Goal: Task Accomplishment & Management: Complete application form

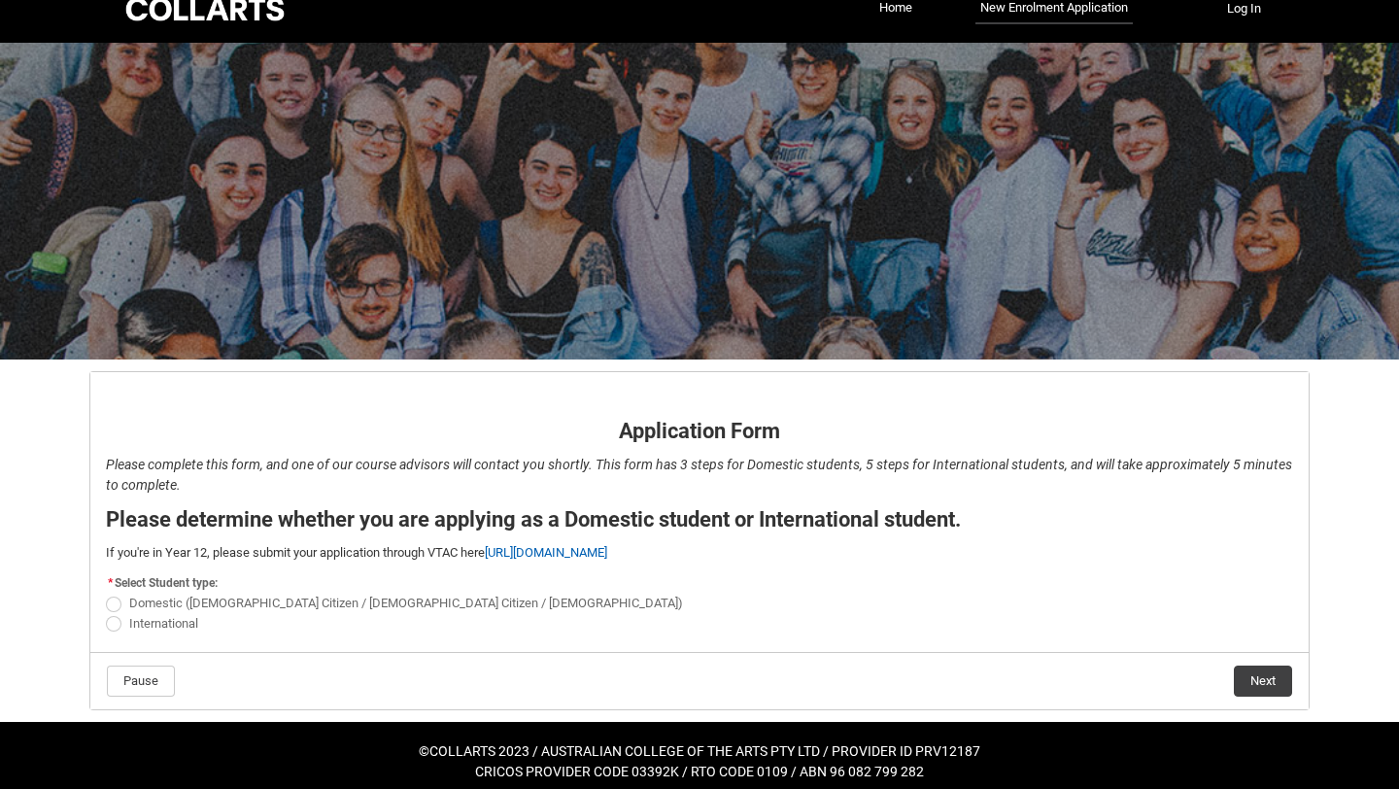
scroll to position [37, 0]
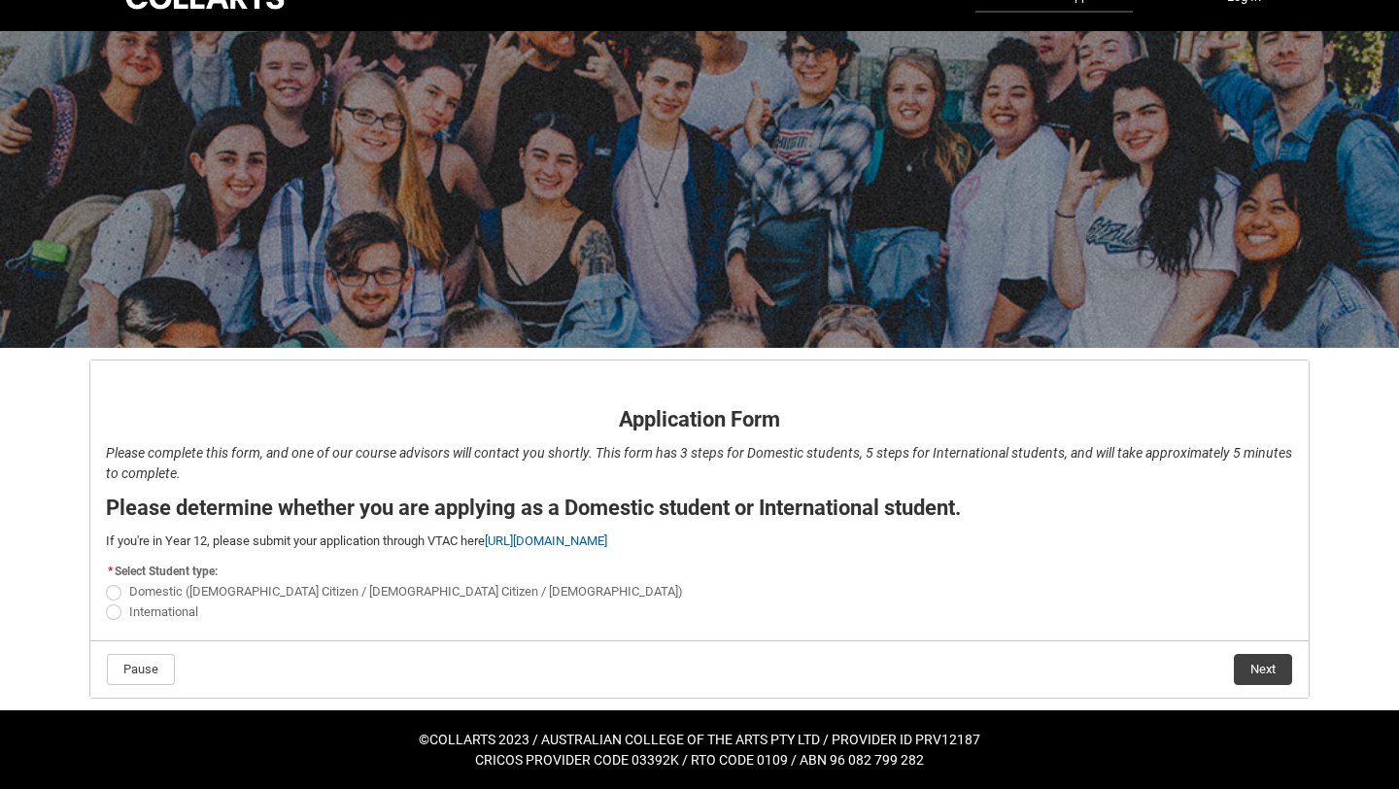
click at [113, 592] on span "REDU_Application_Form_for_Applicant flow" at bounding box center [114, 593] width 16 height 16
click at [106, 582] on input "Domestic ([DEMOGRAPHIC_DATA] Citizen / [DEMOGRAPHIC_DATA] Citizen / [DEMOGRAPHI…" at bounding box center [105, 581] width 1 height 1
radio input "true"
click at [1242, 665] on button "Next" at bounding box center [1262, 669] width 58 height 31
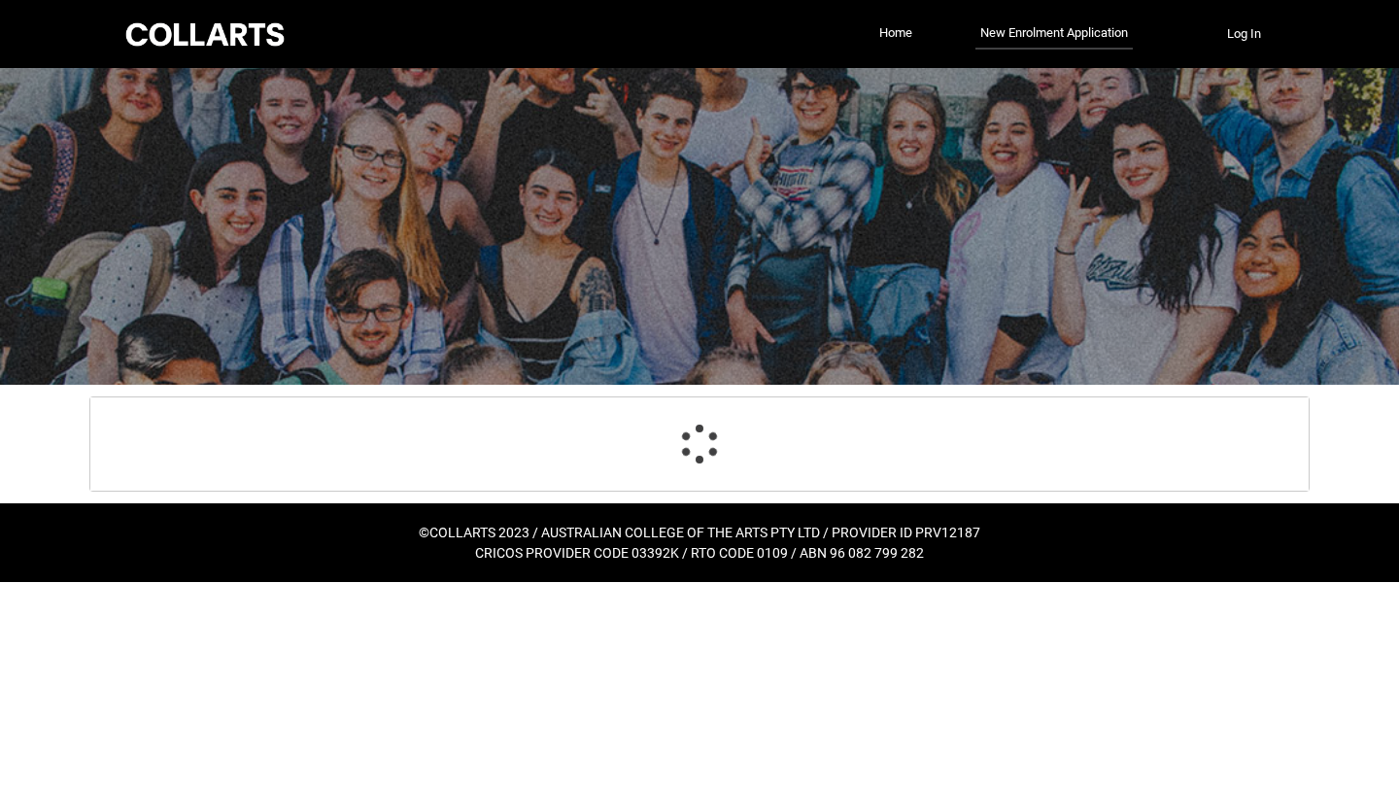
scroll to position [203, 0]
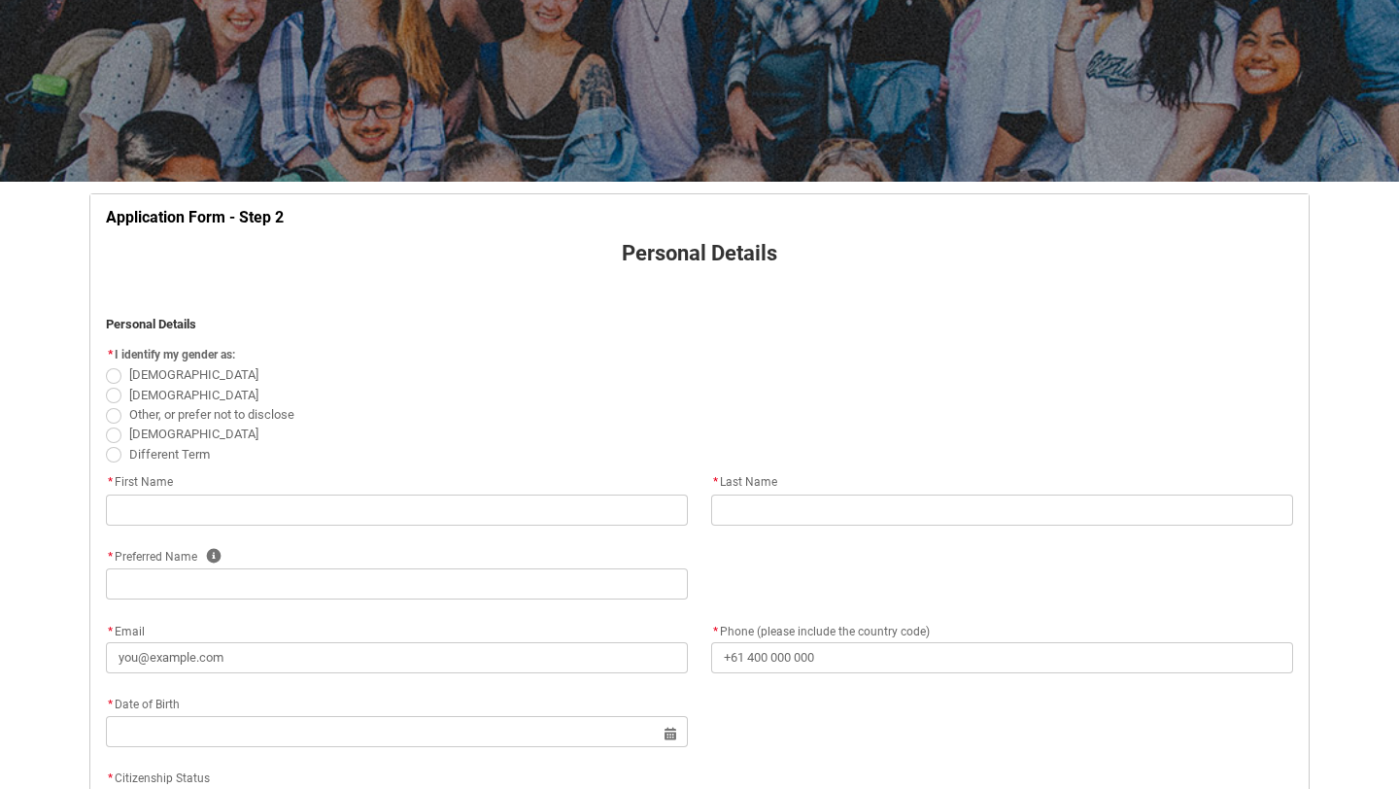
click at [107, 376] on span "REDU_Application_Form_for_Applicant flow" at bounding box center [114, 376] width 16 height 16
click at [106, 365] on input "[DEMOGRAPHIC_DATA]" at bounding box center [105, 364] width 1 height 1
radio input "true"
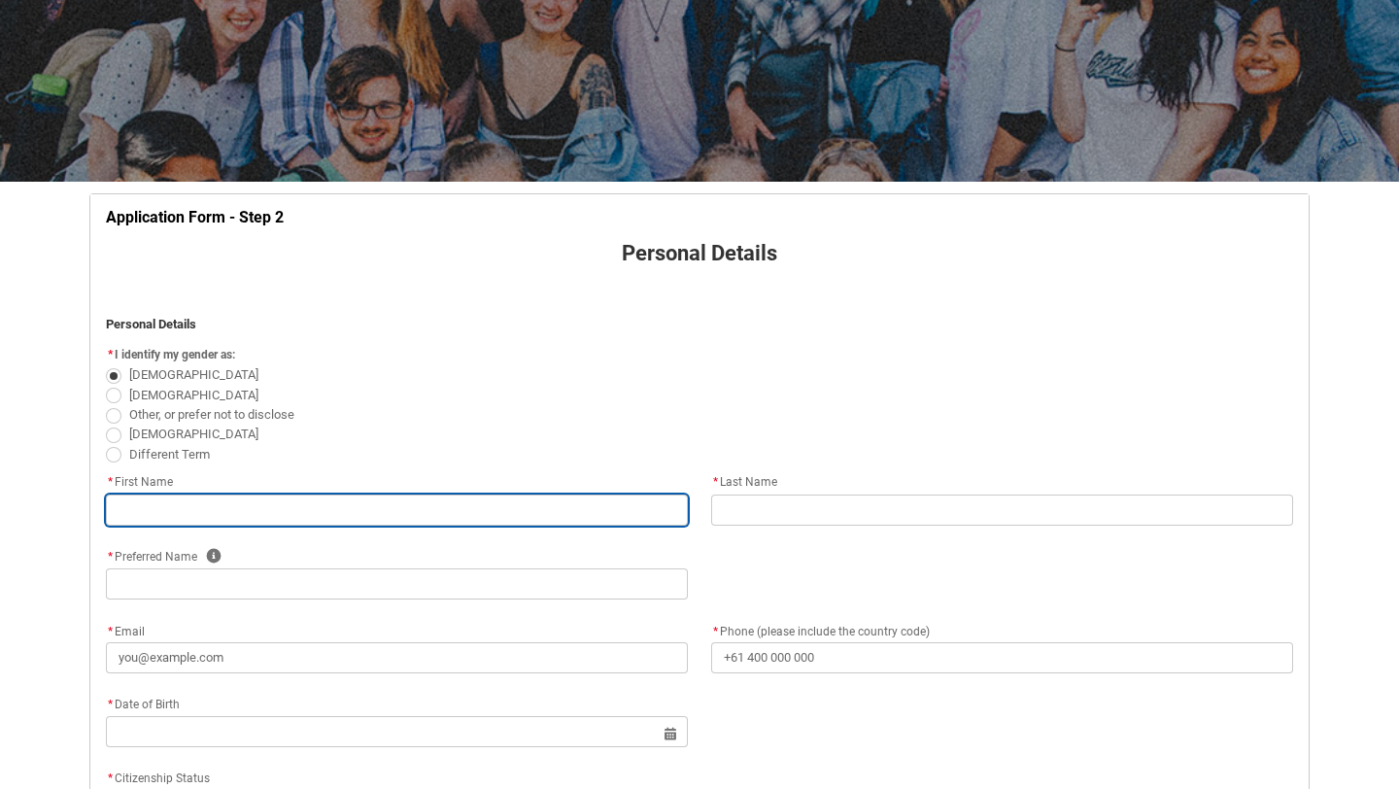
click at [150, 517] on input "REDU_Application_Form_for_Applicant flow" at bounding box center [397, 509] width 582 height 31
type lightning-primitive-input-simple "[PERSON_NAME]"
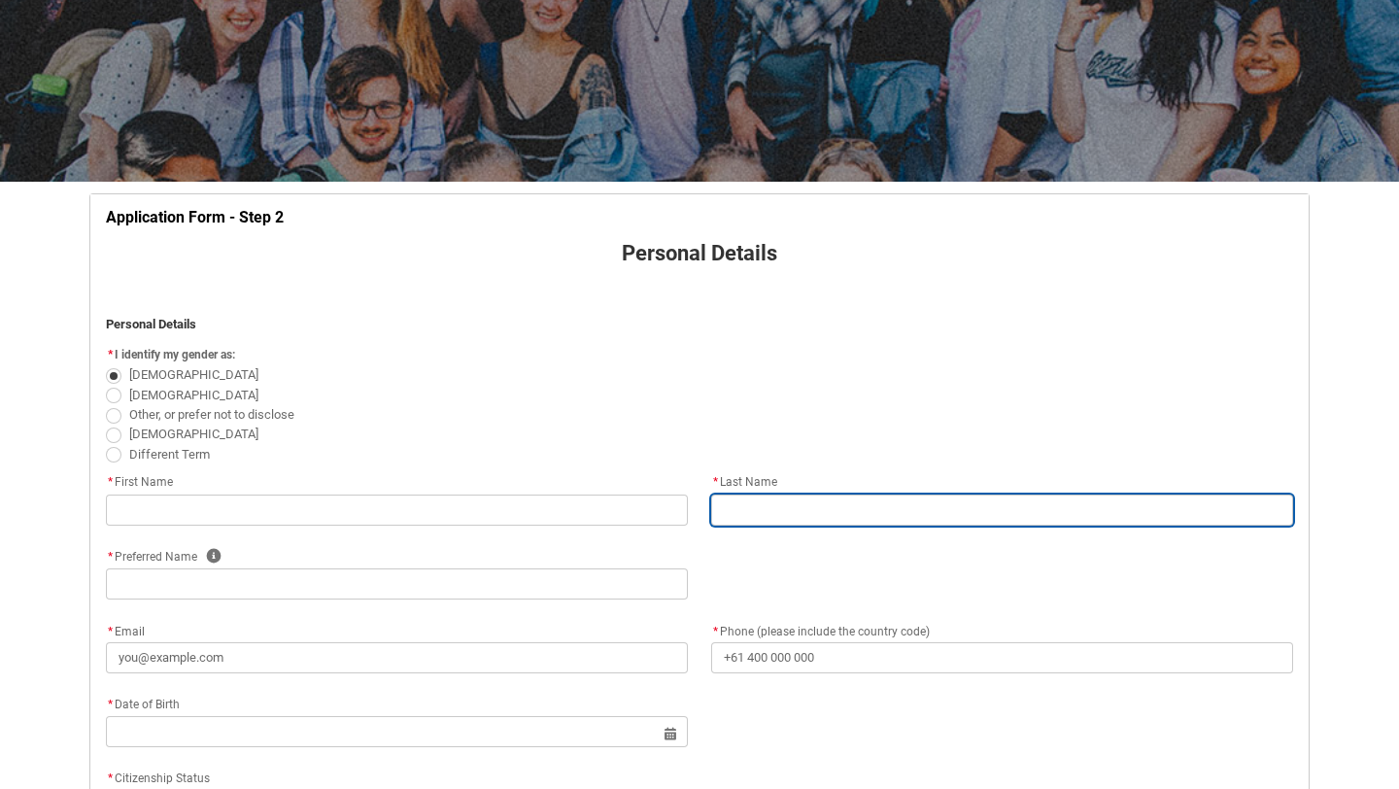
type lightning-primitive-input-simple "[PERSON_NAME]"
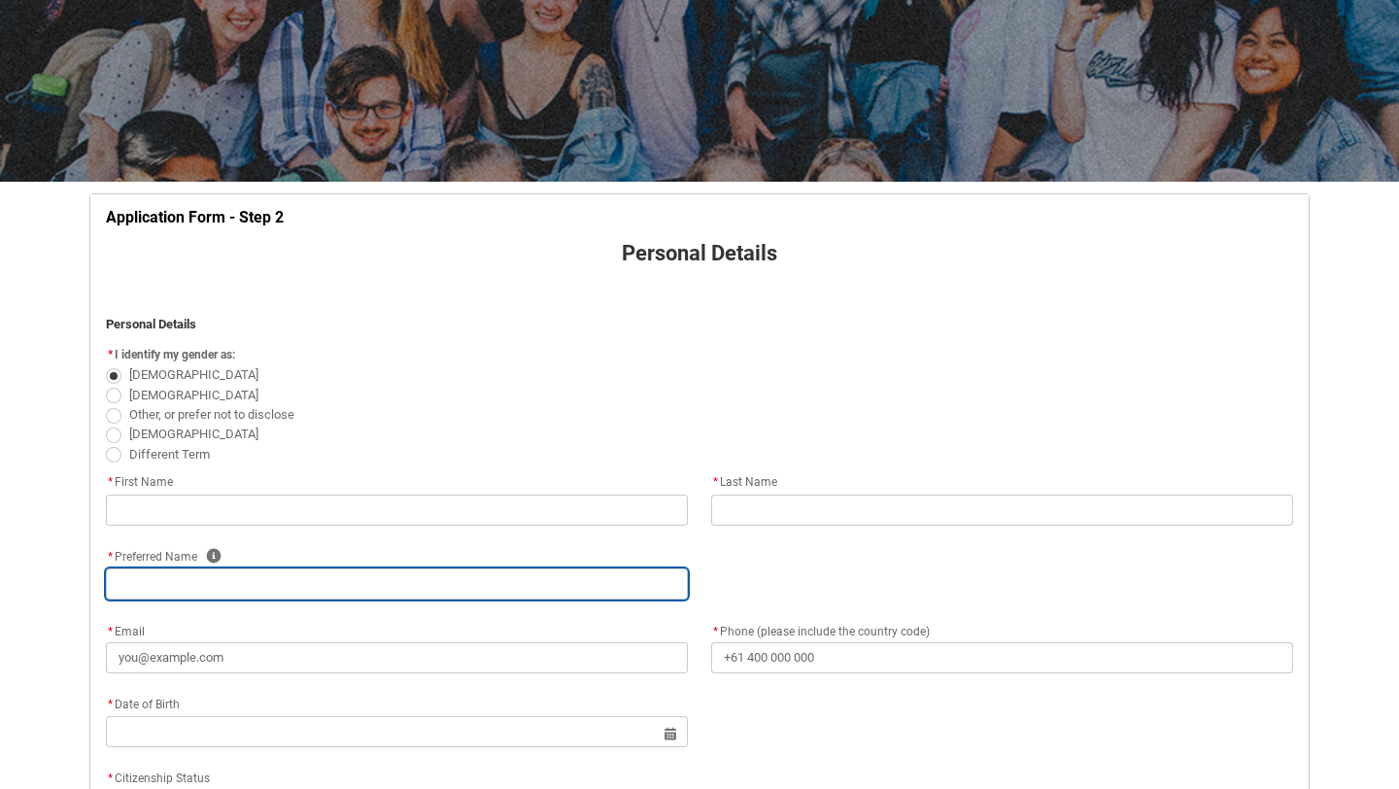
type lightning-primitive-input-simple "[PHONE_NUMBER]"
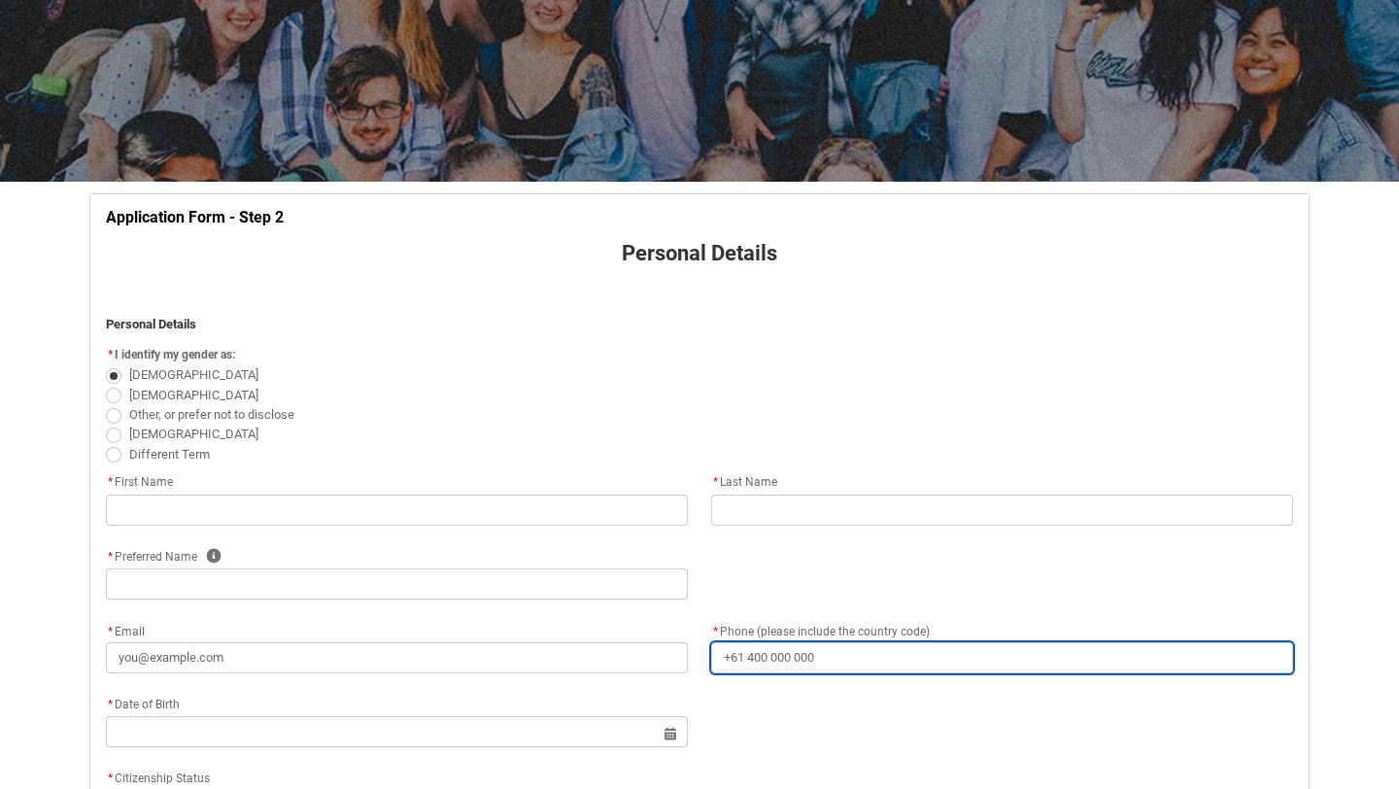
type lightning-primitive-input-simple "[STREET_ADDRESS]"
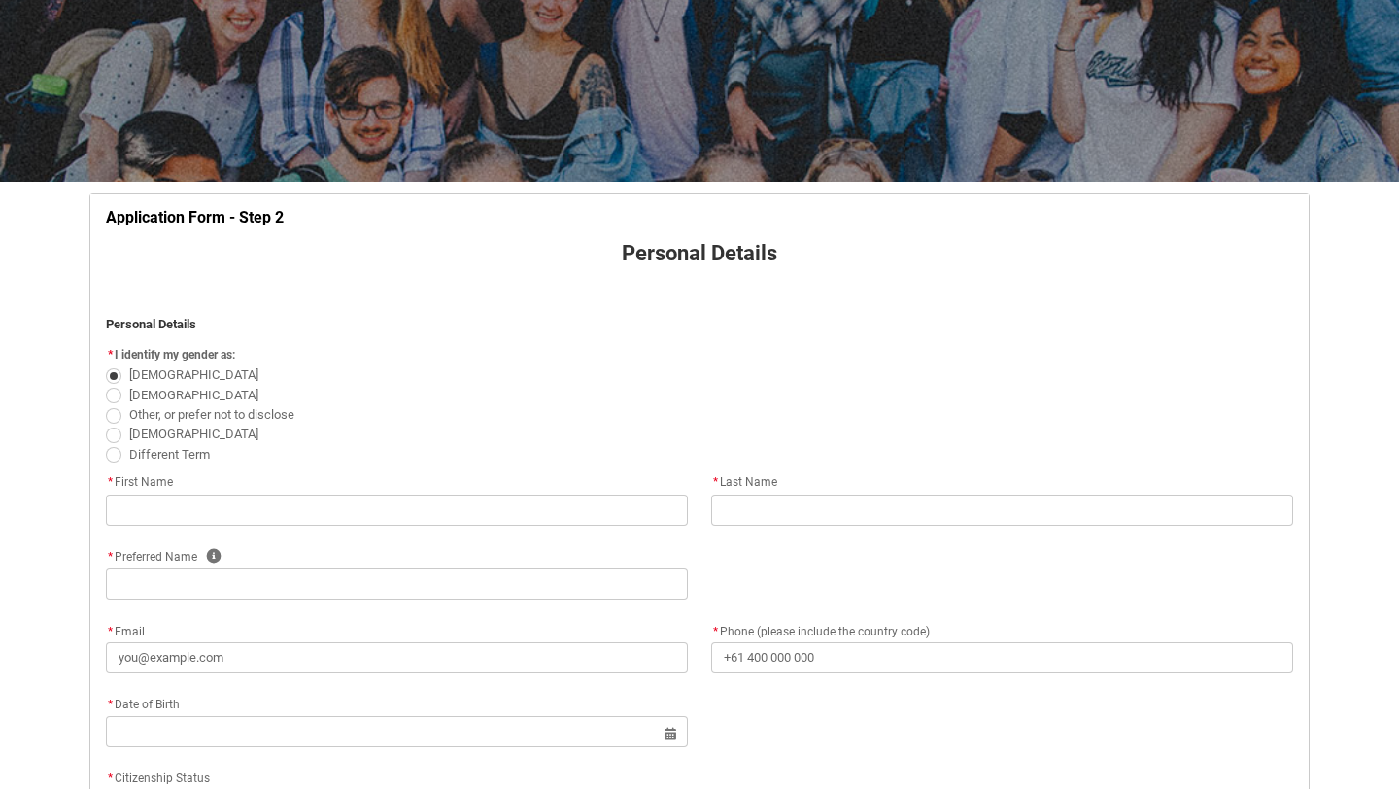
type lightning-primitive-input-simple "[GEOGRAPHIC_DATA]"
type lightning-primitive-input-simple "2265"
type lightning-primitive-input-simple "[GEOGRAPHIC_DATA]"
type lightning-select "Country_Choice.1101"
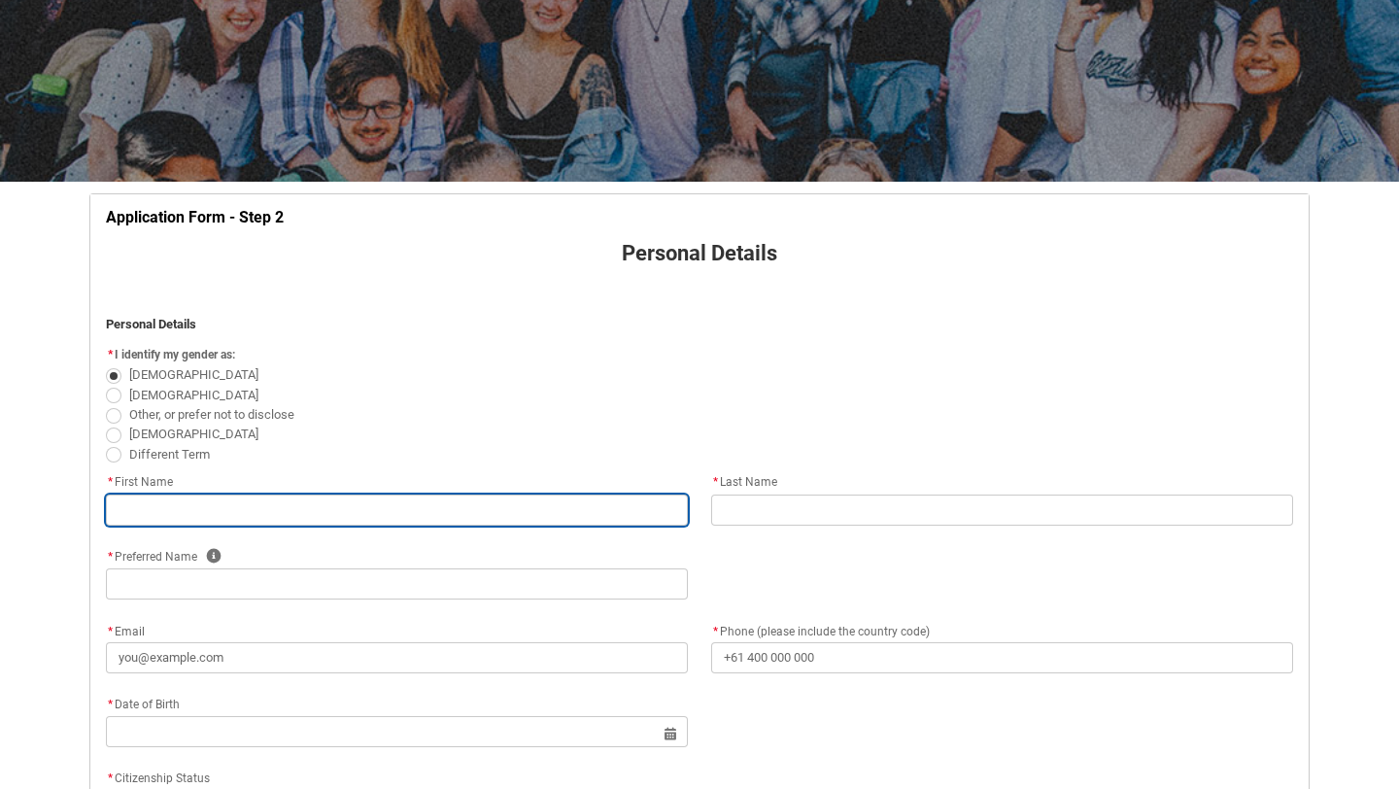
type input "[PERSON_NAME]"
type input "[PHONE_NUMBER]"
type input "[STREET_ADDRESS]"
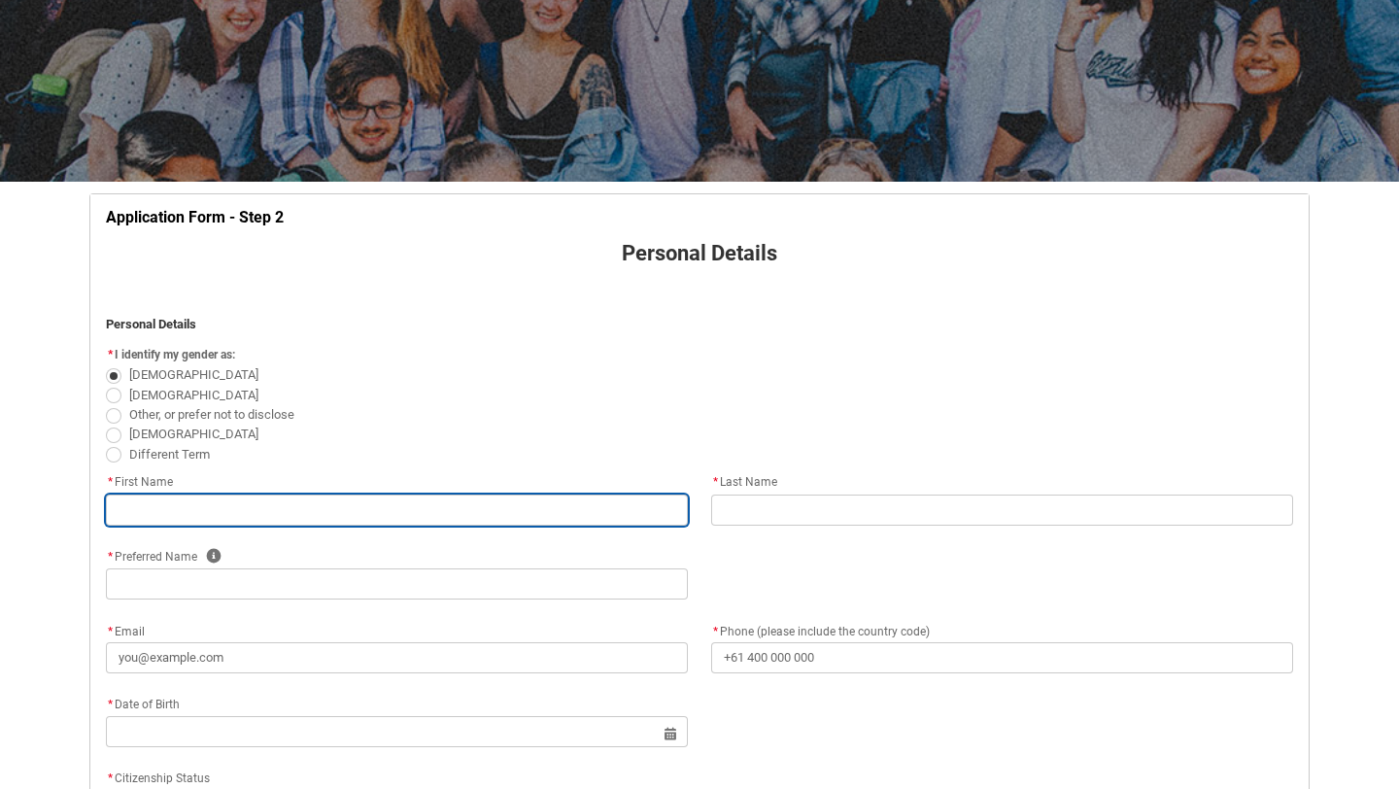
type input "[GEOGRAPHIC_DATA]"
type input "2265"
type input "[GEOGRAPHIC_DATA]"
select select "Country_Choice.1101"
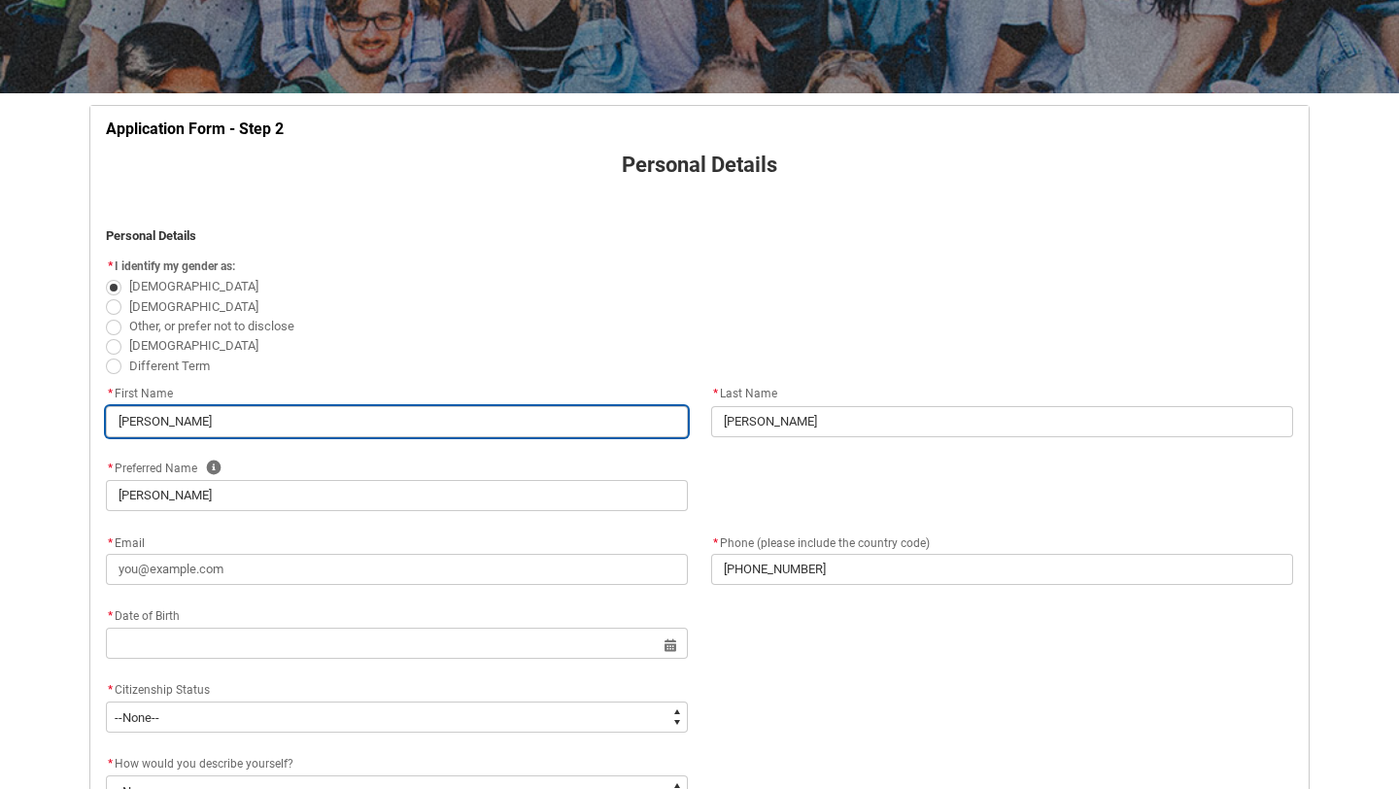
scroll to position [293, 0]
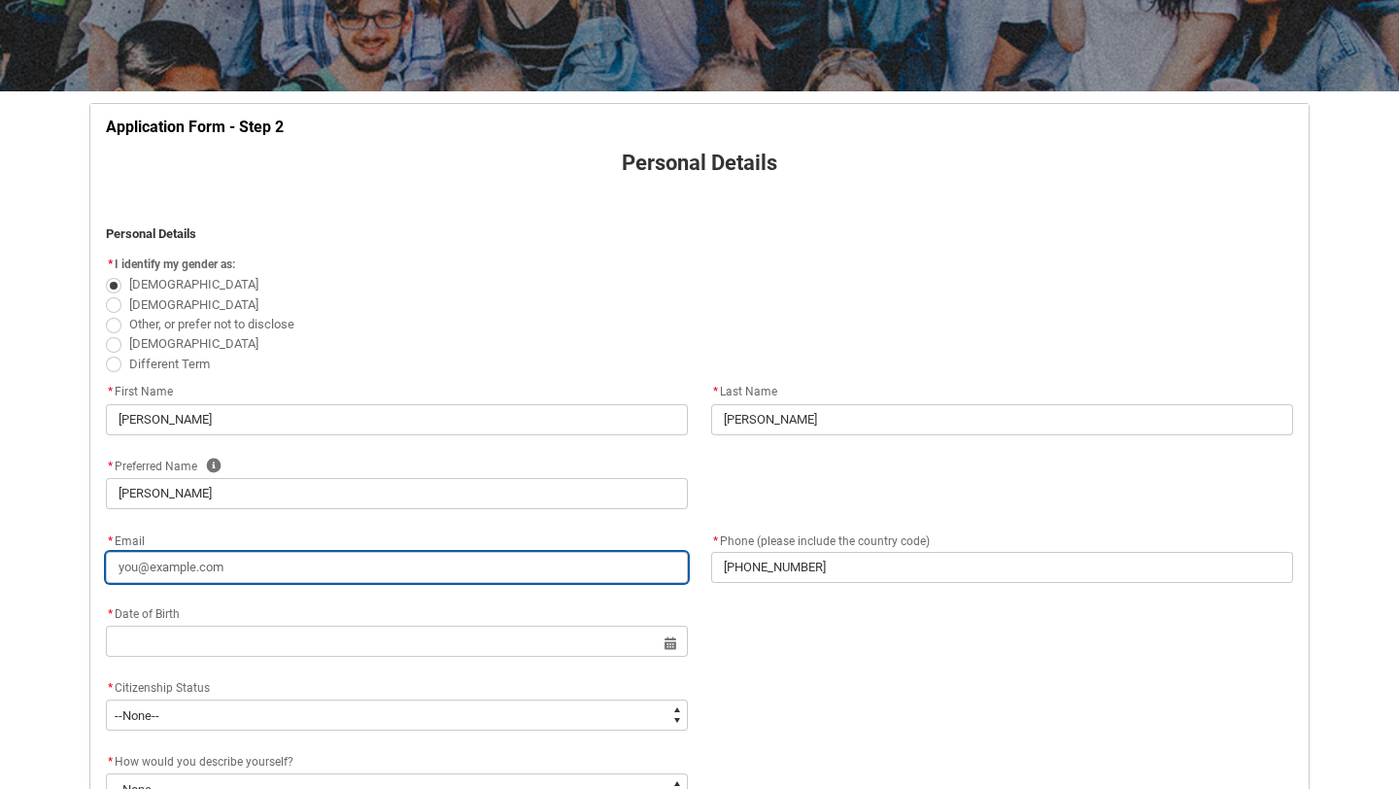
click at [298, 565] on input "* Email" at bounding box center [397, 567] width 582 height 31
type lightning-primitive-input-simple "[EMAIL_ADDRESS][DOMAIN_NAME]"
type input "[EMAIL_ADDRESS][DOMAIN_NAME]"
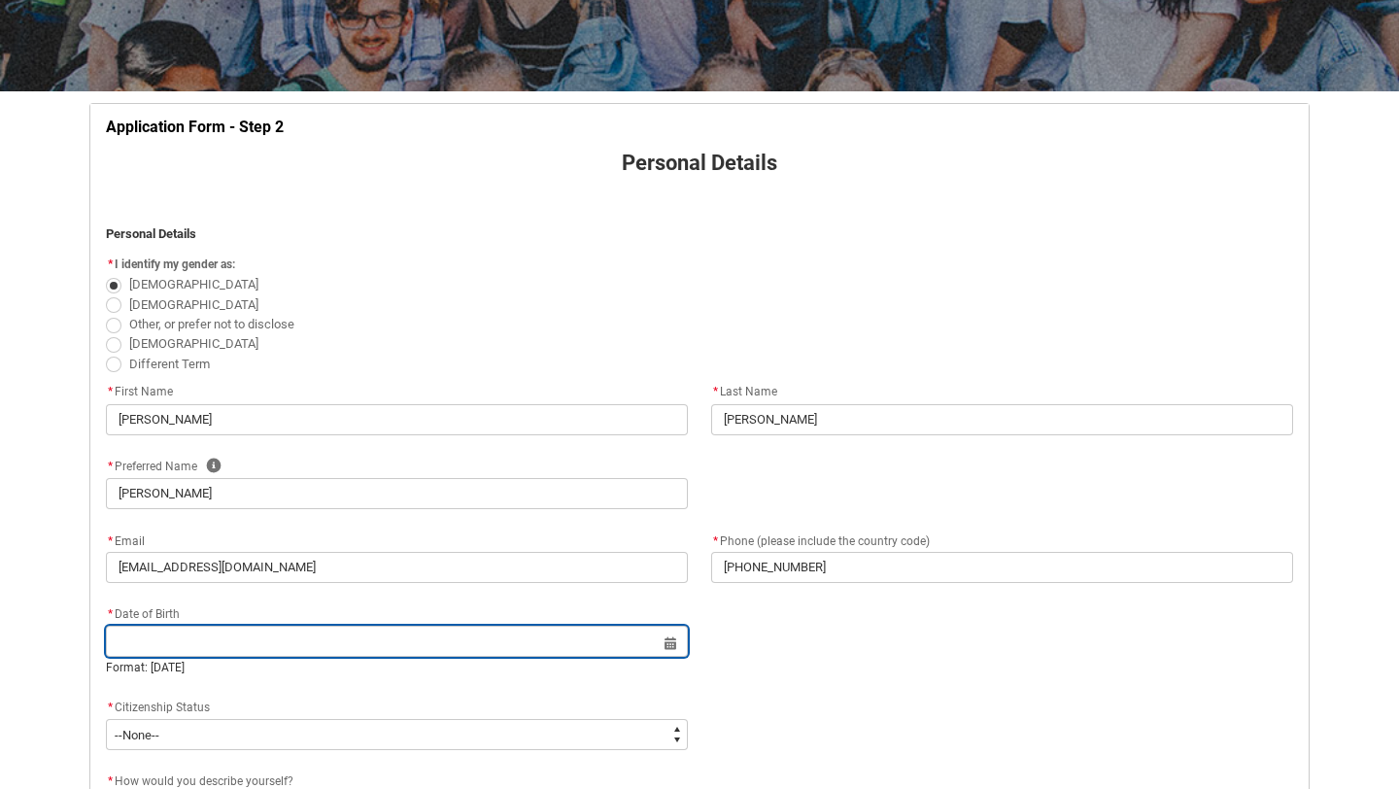
click at [276, 638] on input "REDU_Application_Form_for_Applicant flow" at bounding box center [397, 640] width 582 height 31
select select "2025"
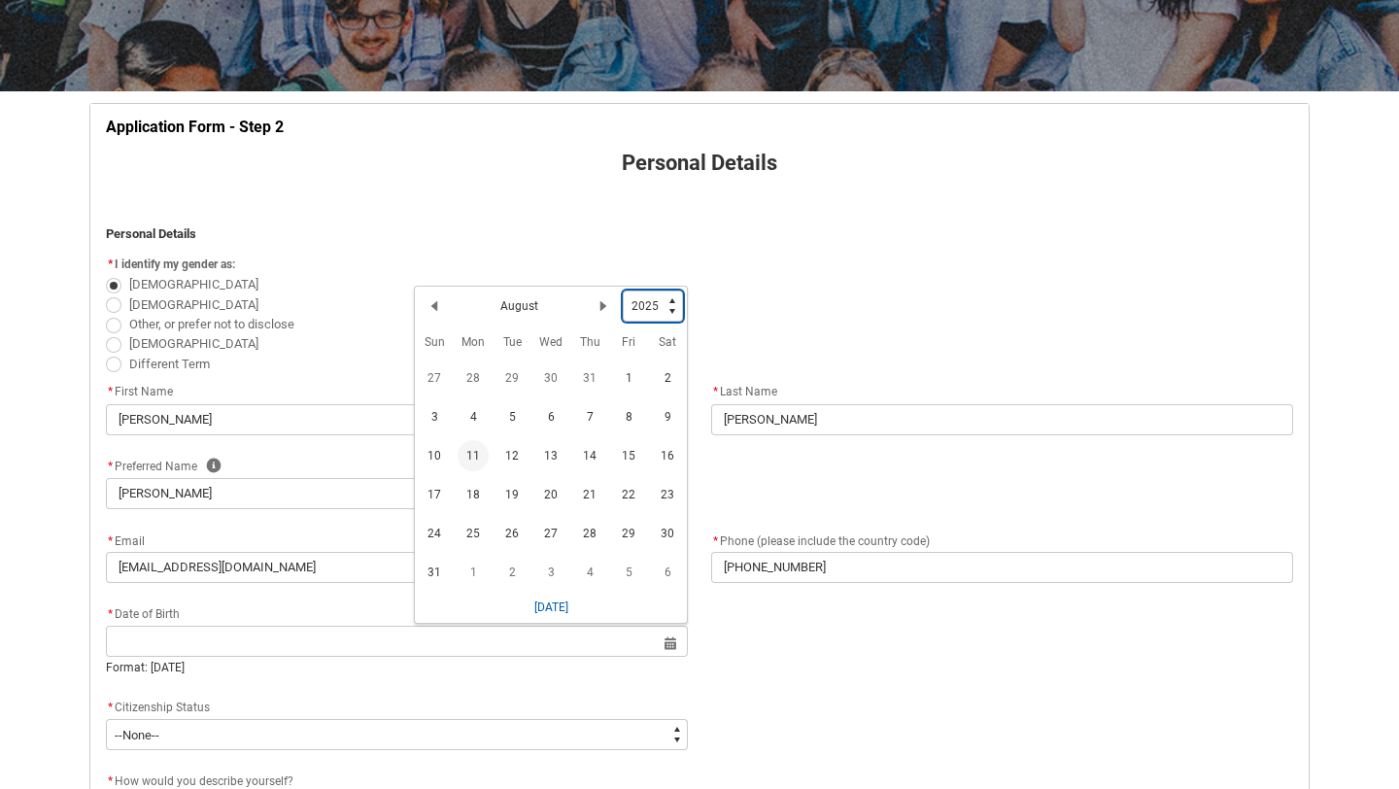
click at [671, 299] on select "1925 1926 1927 1928 1929 1930 1931 1932 1933 1934 1935 1936 1937 1938 1939 1940…" at bounding box center [653, 305] width 60 height 31
click at [655, 302] on select "1925 1926 1927 1928 1929 1930 1931 1932 1933 1934 1935 1936 1937 1938 1939 1940…" at bounding box center [653, 305] width 60 height 31
type lightning-select "2006"
select select "2006"
click at [525, 313] on h2 "August" at bounding box center [519, 309] width 38 height 17
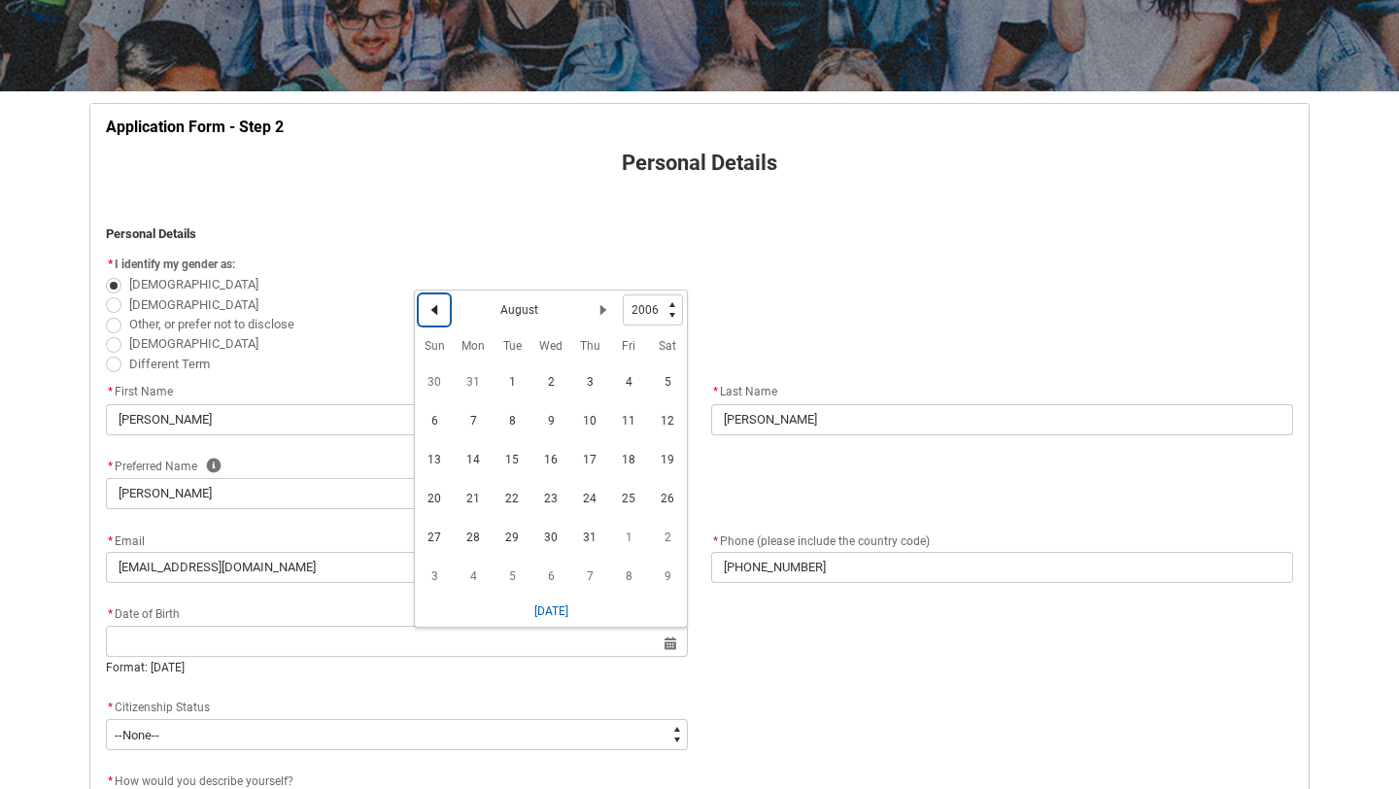
click at [440, 305] on lightning-primitive-icon "Date picker: August" at bounding box center [434, 310] width 14 height 14
click at [439, 305] on lightning-primitive-icon "Date picker: July" at bounding box center [434, 310] width 14 height 14
click at [585, 430] on span "8" at bounding box center [589, 420] width 31 height 31
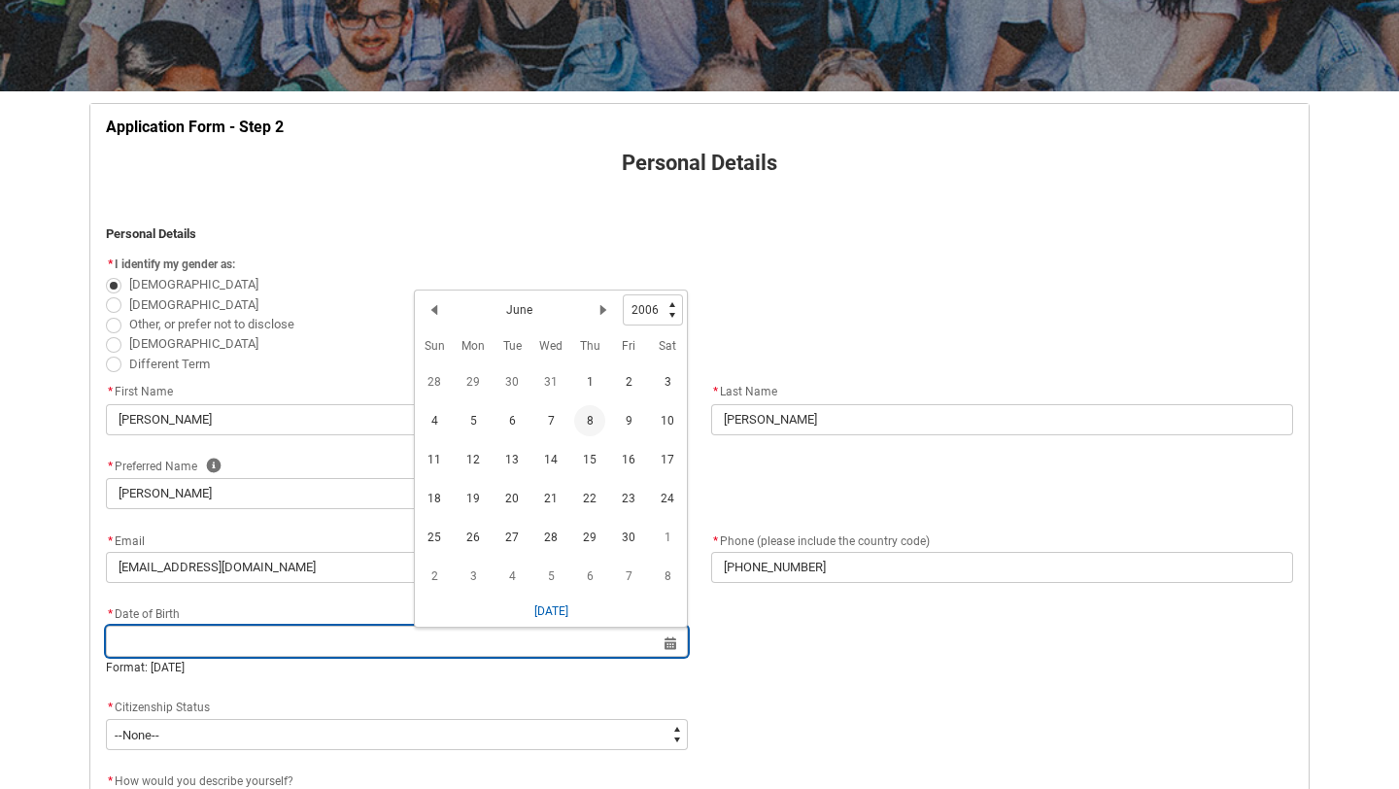
type lightning-datepicker "[DATE]"
type lightning-input "[DATE]"
type input "[DATE]"
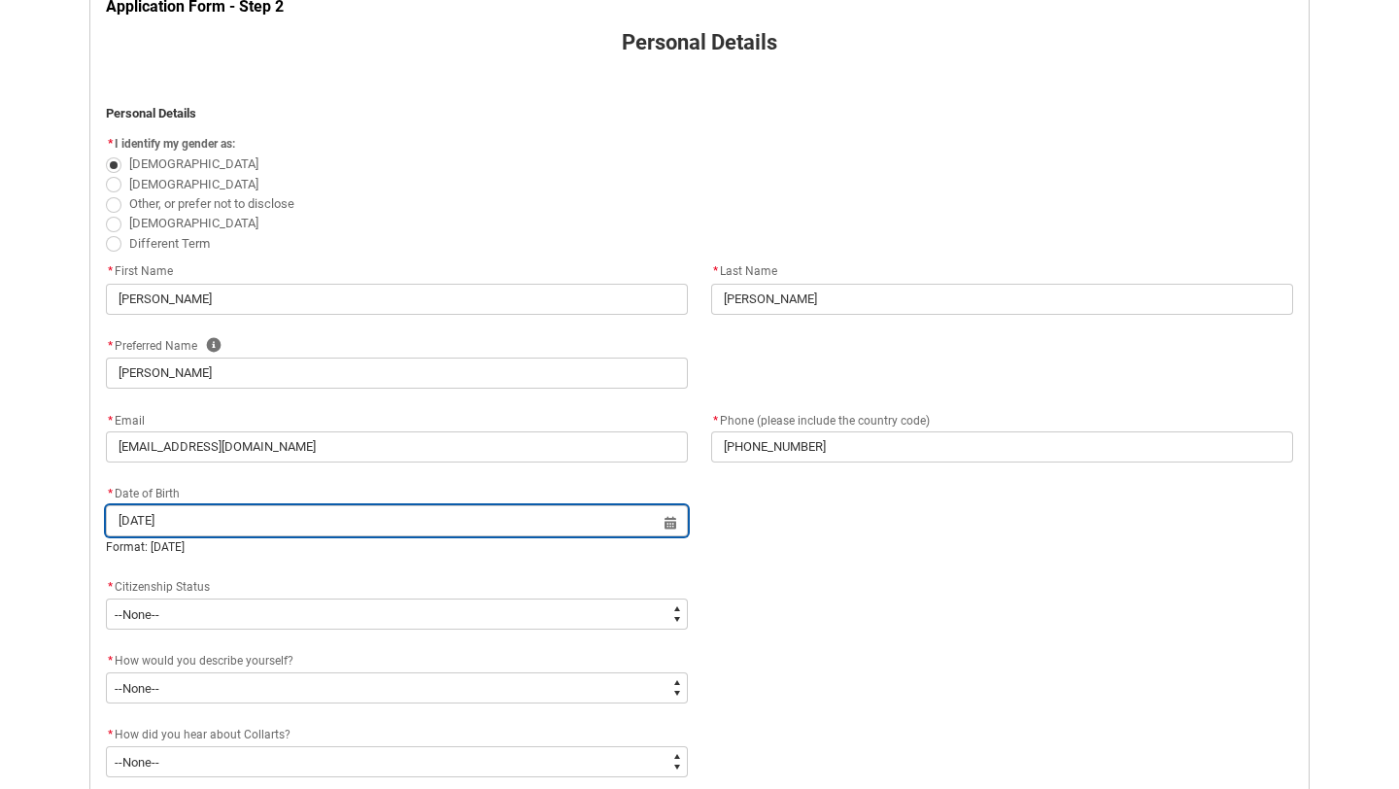
scroll to position [416, 0]
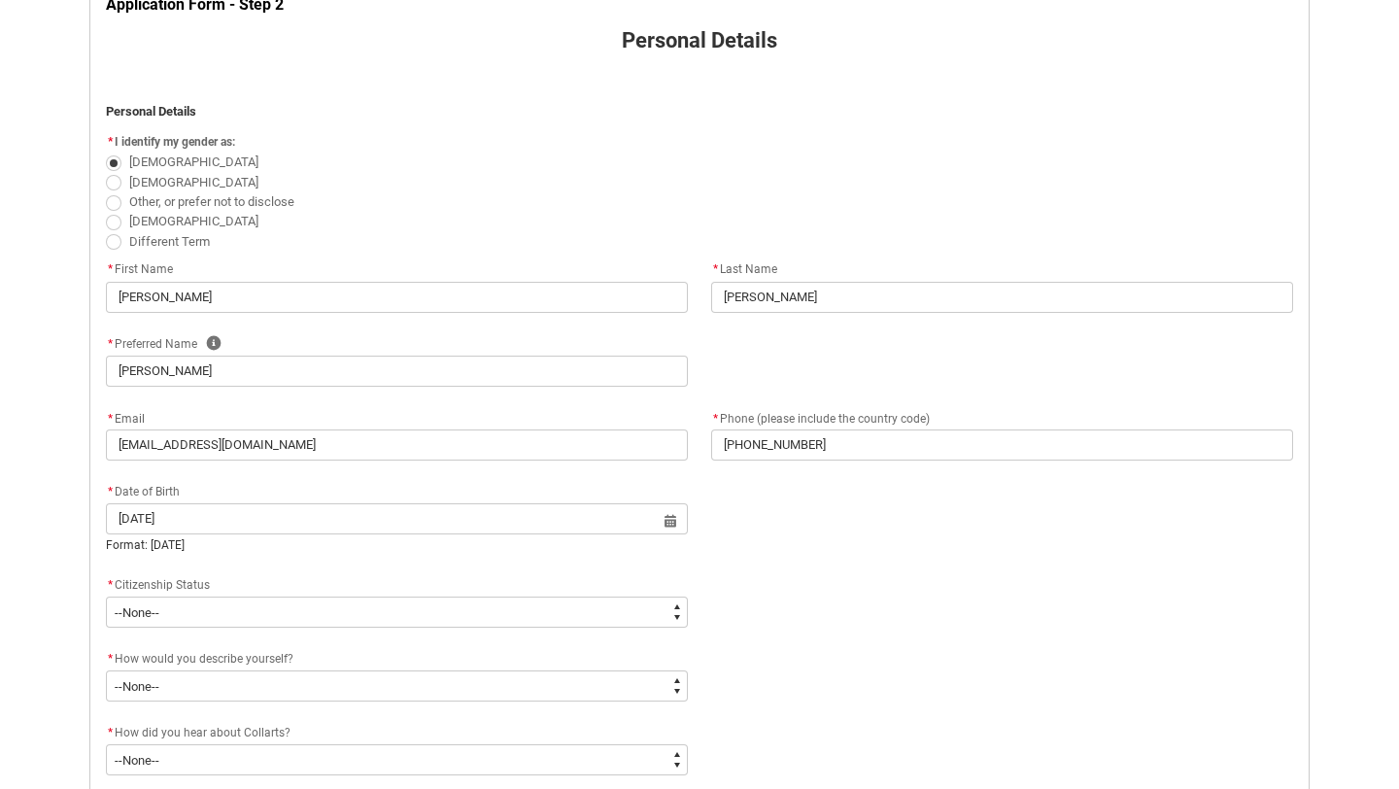
click at [498, 628] on flowruntime-screen-field "* Citizenship Status * --None-- [DEMOGRAPHIC_DATA] Citizen Humanitarian Visa [D…" at bounding box center [396, 604] width 605 height 62
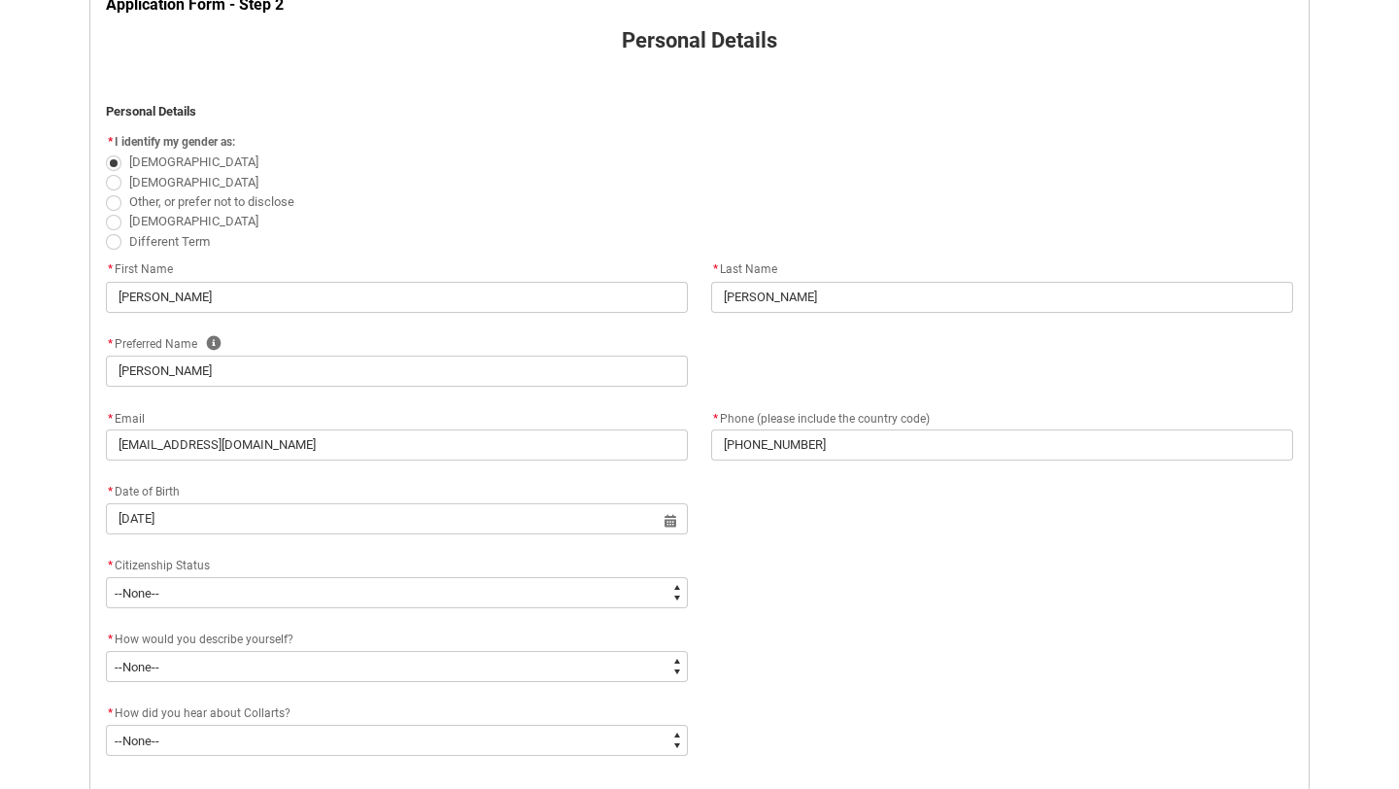
click at [508, 611] on flowruntime-screen-field "* Citizenship Status * --None-- [DEMOGRAPHIC_DATA] Citizen Humanitarian Visa [D…" at bounding box center [396, 585] width 605 height 62
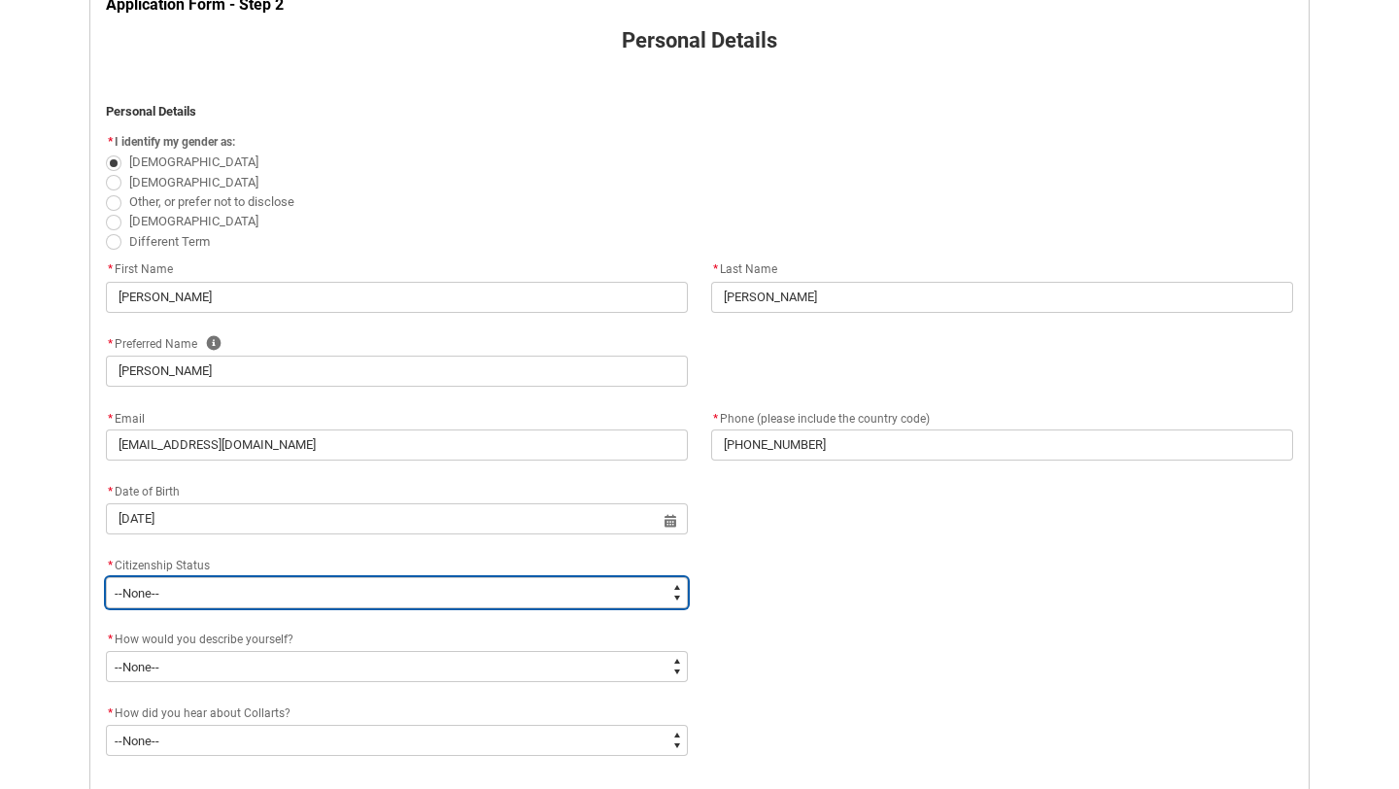
click at [519, 595] on select "--None-- [DEMOGRAPHIC_DATA] Humanitarian Visa [DEMOGRAPHIC_DATA] citizen Other …" at bounding box center [397, 592] width 582 height 31
type lightning-select "Citizenship.1"
select select "Citizenship.1"
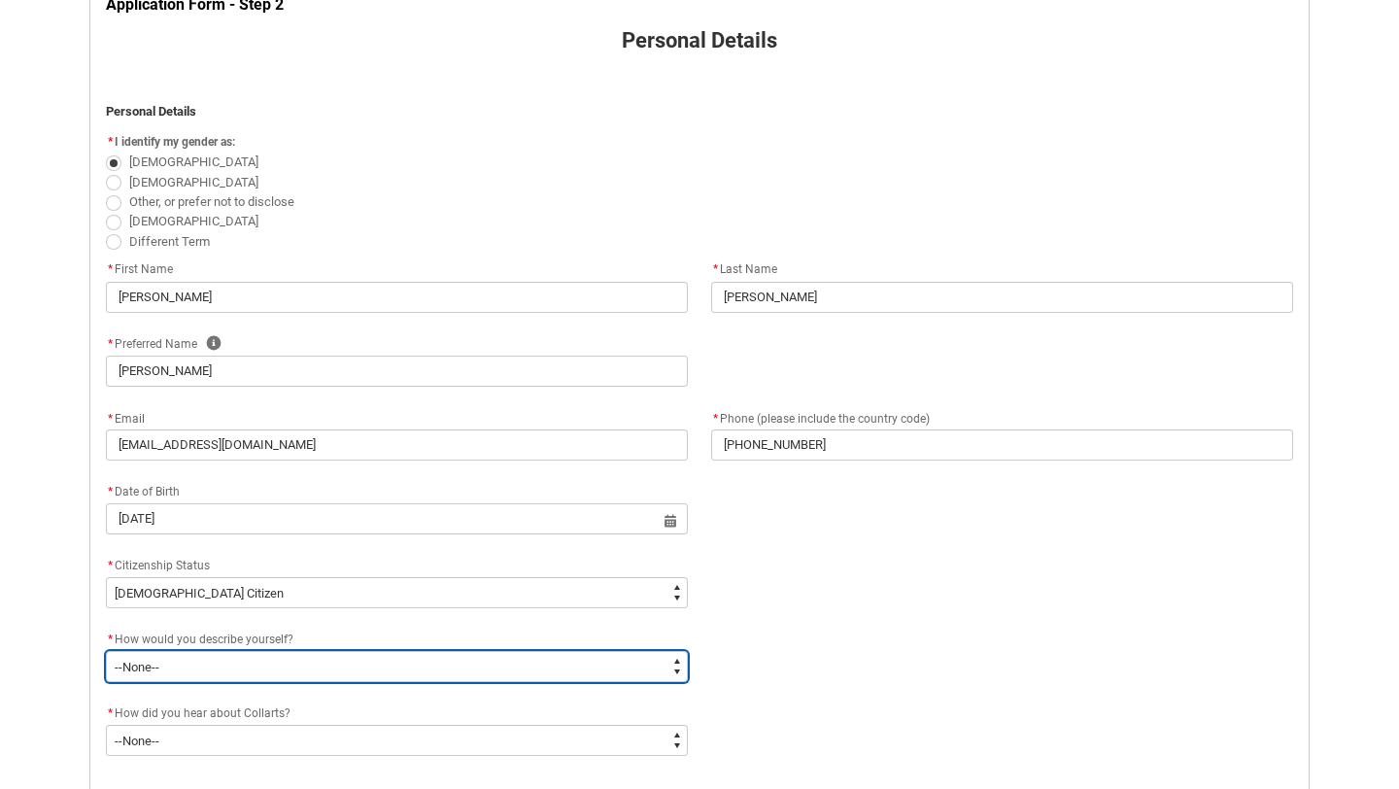
click at [456, 679] on select "--None-- I'm currently in Year 12 and planning what I'll do after school I've c…" at bounding box center [397, 666] width 582 height 31
type lightning-select "HSLC_Domestic_b"
select select "HSLC_Domestic_b"
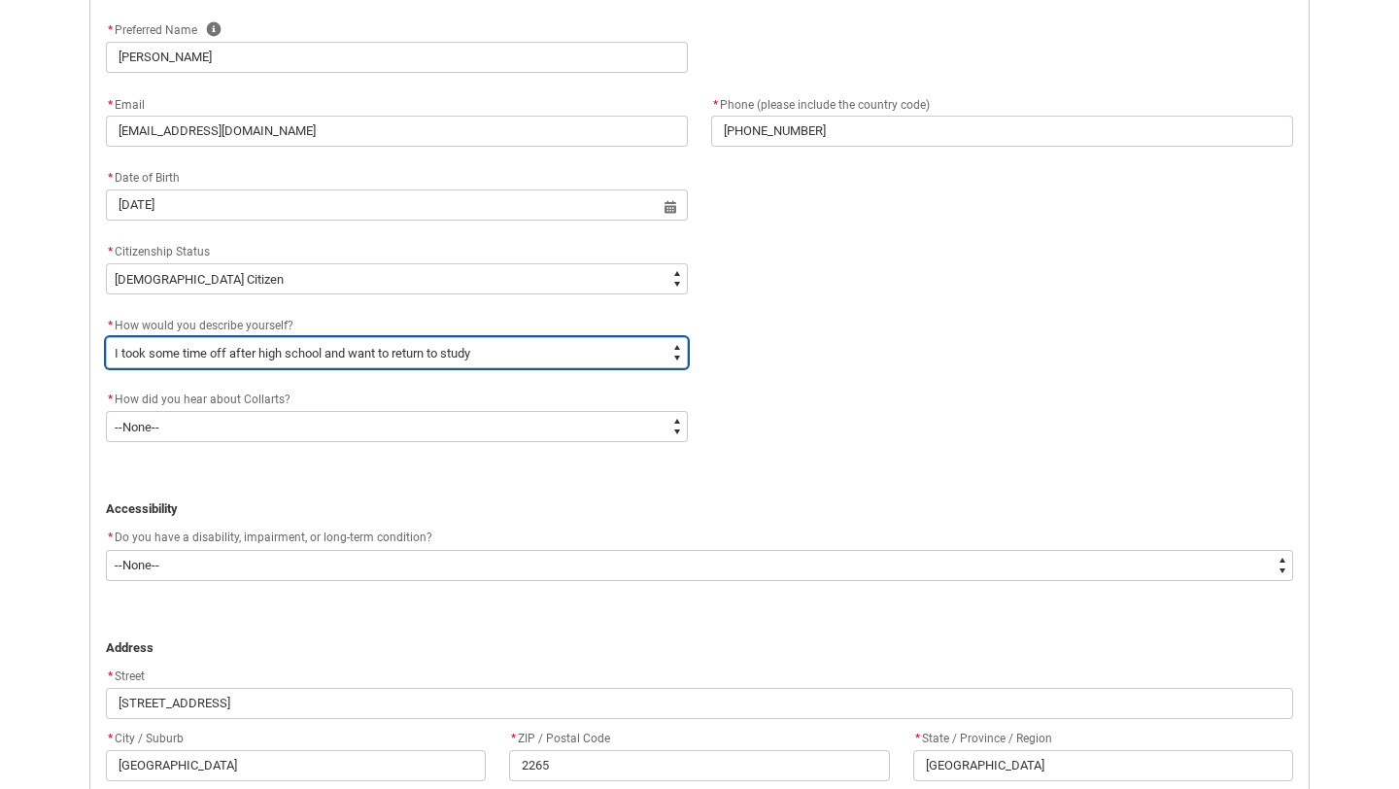
scroll to position [738, 0]
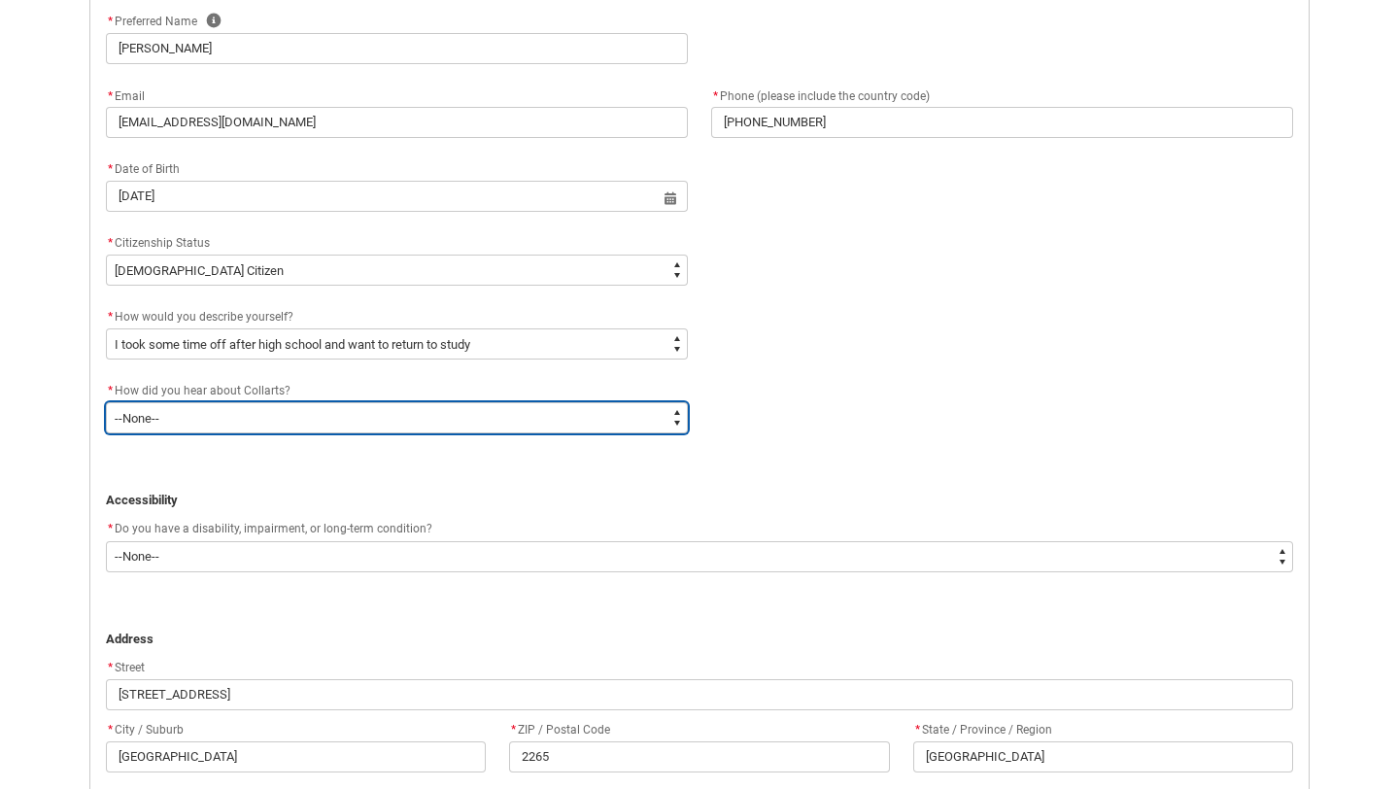
click at [527, 415] on select "--None-- Advertising - Facebook Advertising - Google Advertising - Instagram Ad…" at bounding box center [397, 417] width 582 height 31
type lightning-select "Heard_About_Collarts_[DOMAIN_NAME] Search (Google)"
select select "Heard_About_Collarts_[DOMAIN_NAME] Search (Google)"
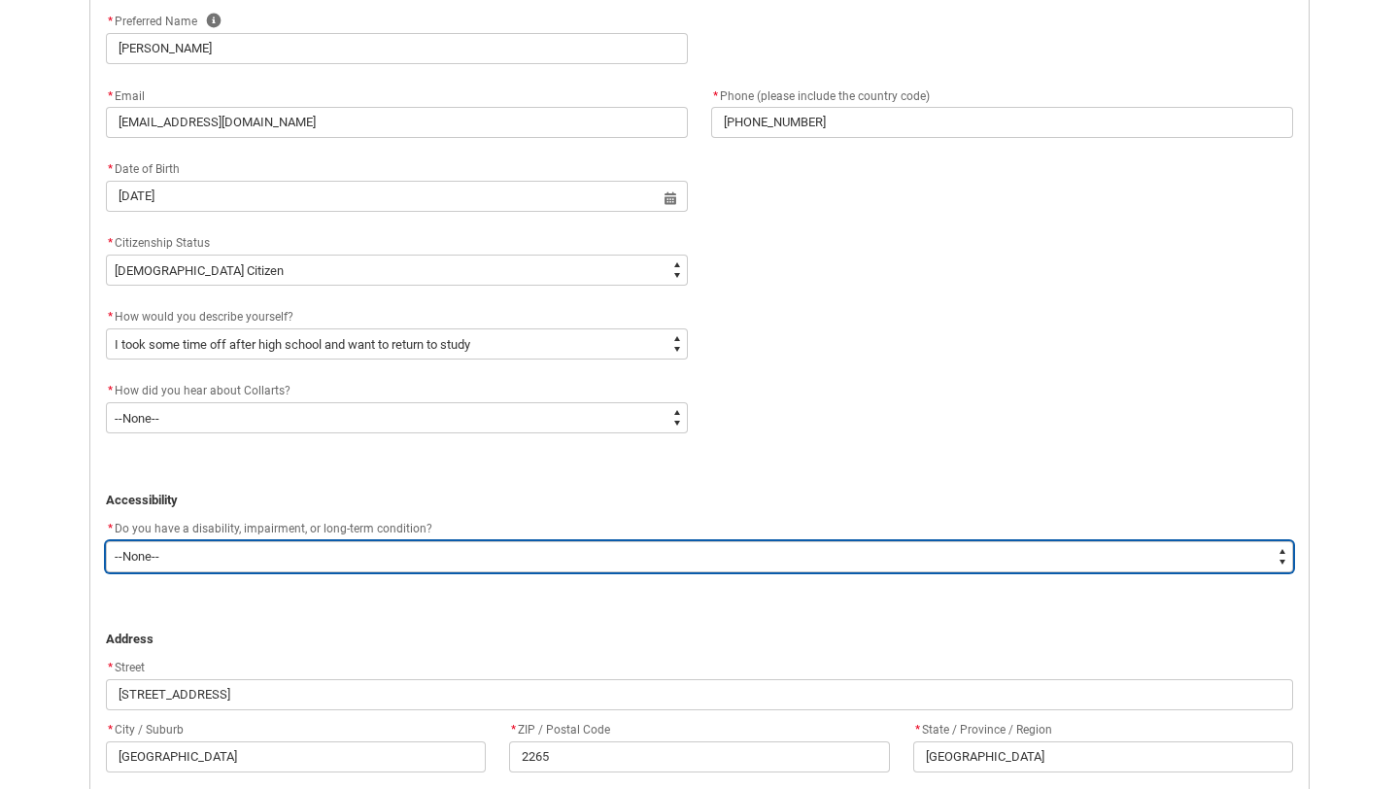
click at [438, 559] on select "--None-- Yes No" at bounding box center [699, 556] width 1187 height 31
type lightning-select "No_TextChoice"
select select "No_TextChoice"
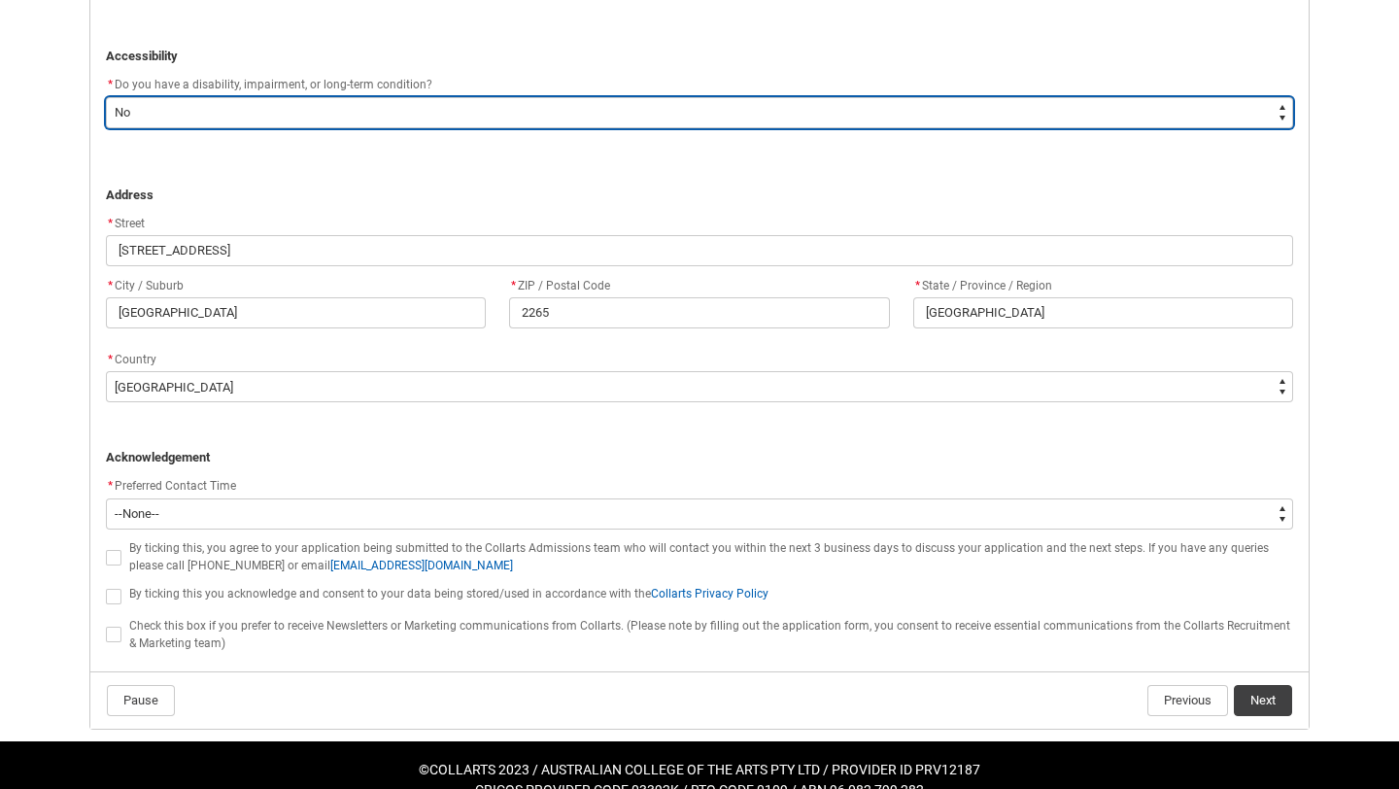
scroll to position [1204, 0]
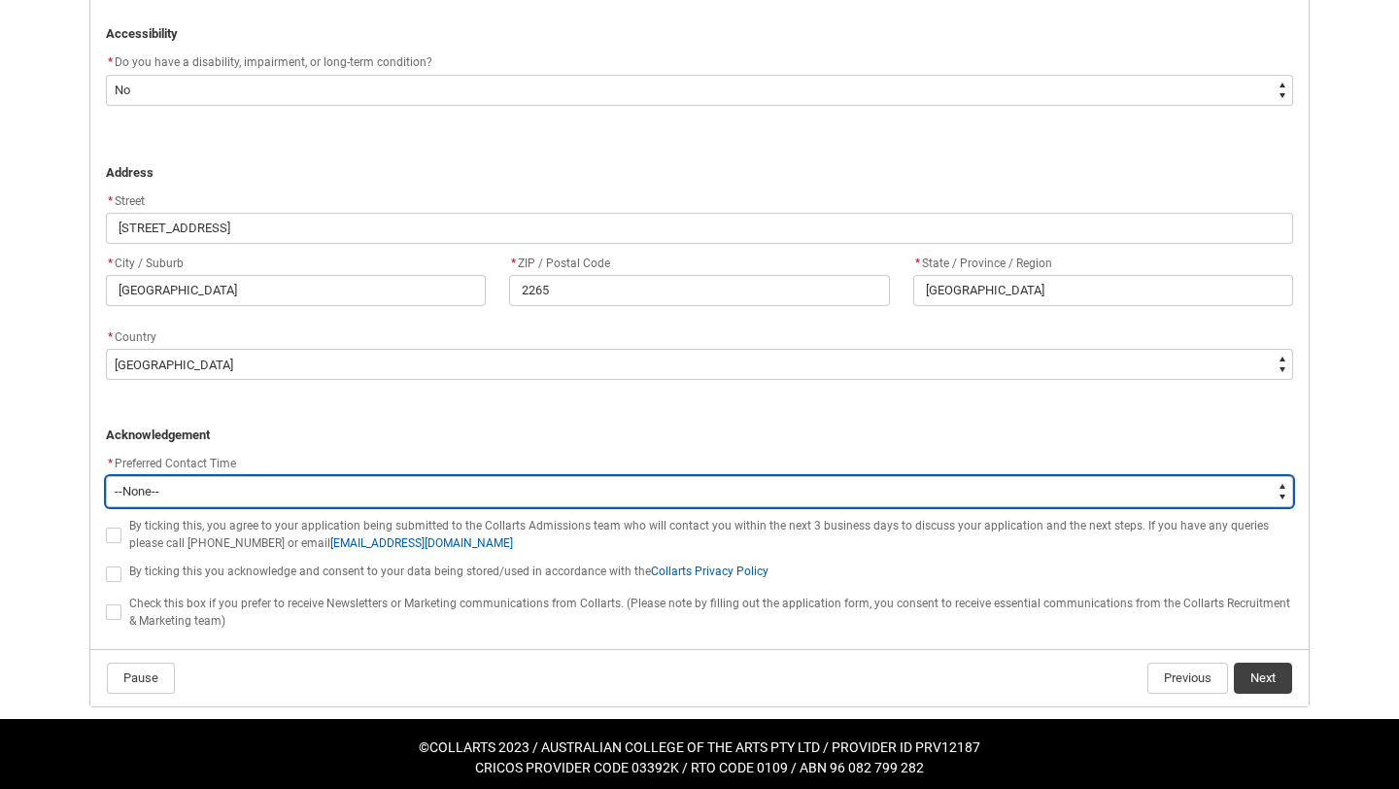
click at [456, 501] on select "--None-- Morning (9:00AM-12:00PM) Afternoon (12:00PM-5:00PM)" at bounding box center [699, 491] width 1187 height 31
type lightning-select "P_Contact_Time_Afternoon"
select select "P_Contact_Time_Afternoon"
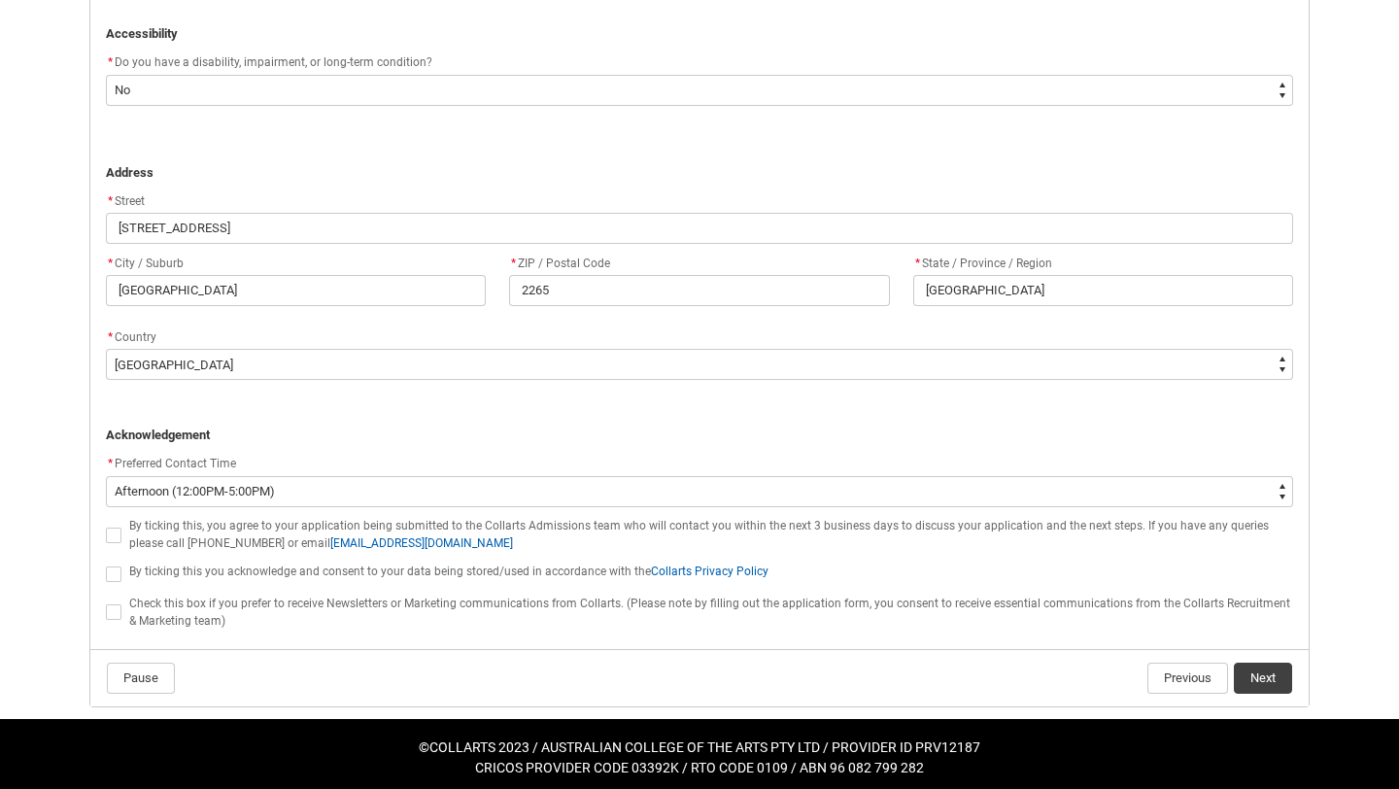
click at [113, 537] on span "REDU_Application_Form_for_Applicant flow" at bounding box center [114, 535] width 16 height 16
click at [106, 524] on input "REDU_Application_Form_for_Applicant flow" at bounding box center [105, 524] width 1 height 1
type lightning-input "true"
checkbox input "true"
click at [107, 581] on span "REDU_Application_Form_for_Applicant flow" at bounding box center [114, 574] width 16 height 16
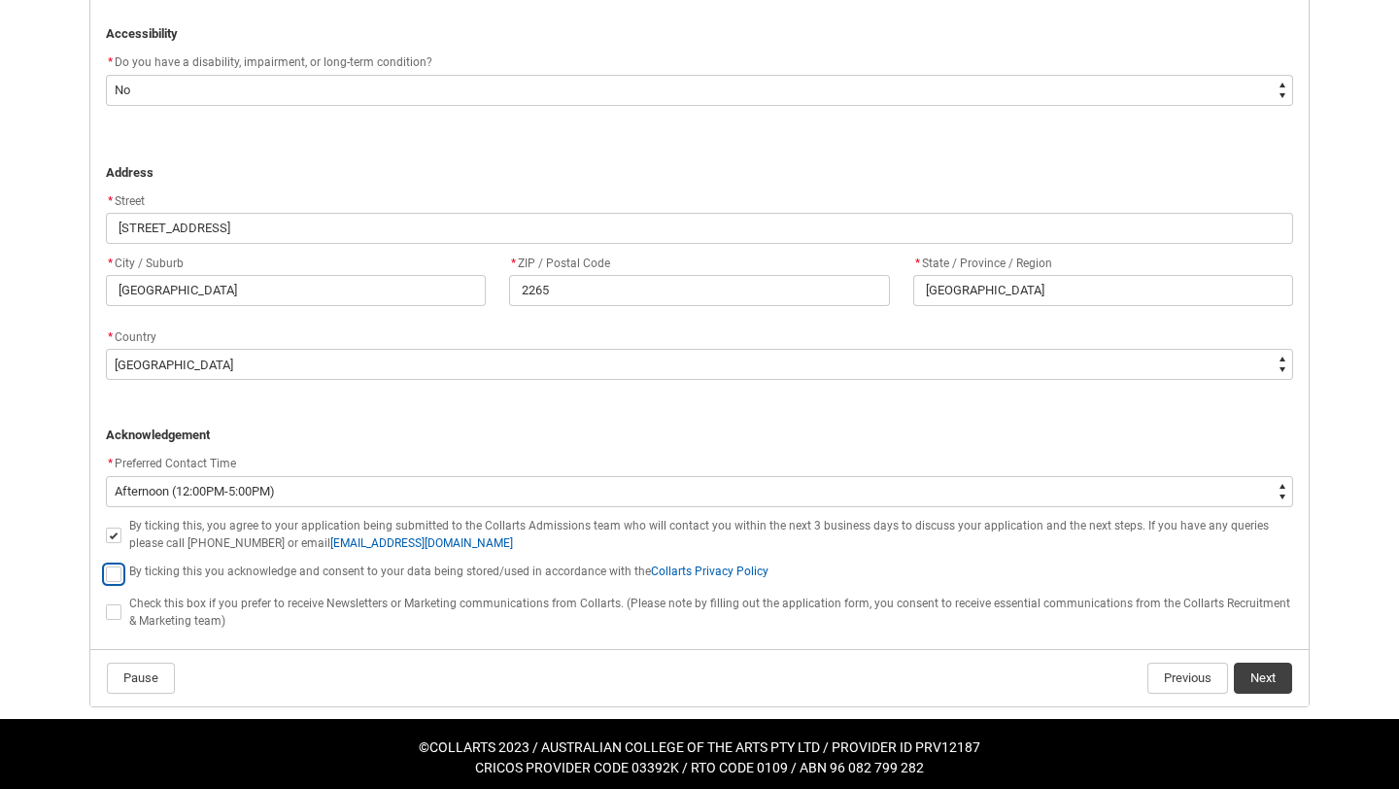
click at [106, 563] on input "REDU_Application_Form_for_Applicant flow" at bounding box center [105, 562] width 1 height 1
type lightning-input "true"
checkbox input "true"
click at [110, 612] on span "REDU_Application_Form_for_Applicant flow" at bounding box center [114, 612] width 16 height 16
click at [106, 602] on input "REDU_Application_Form_for_Applicant flow" at bounding box center [105, 601] width 1 height 1
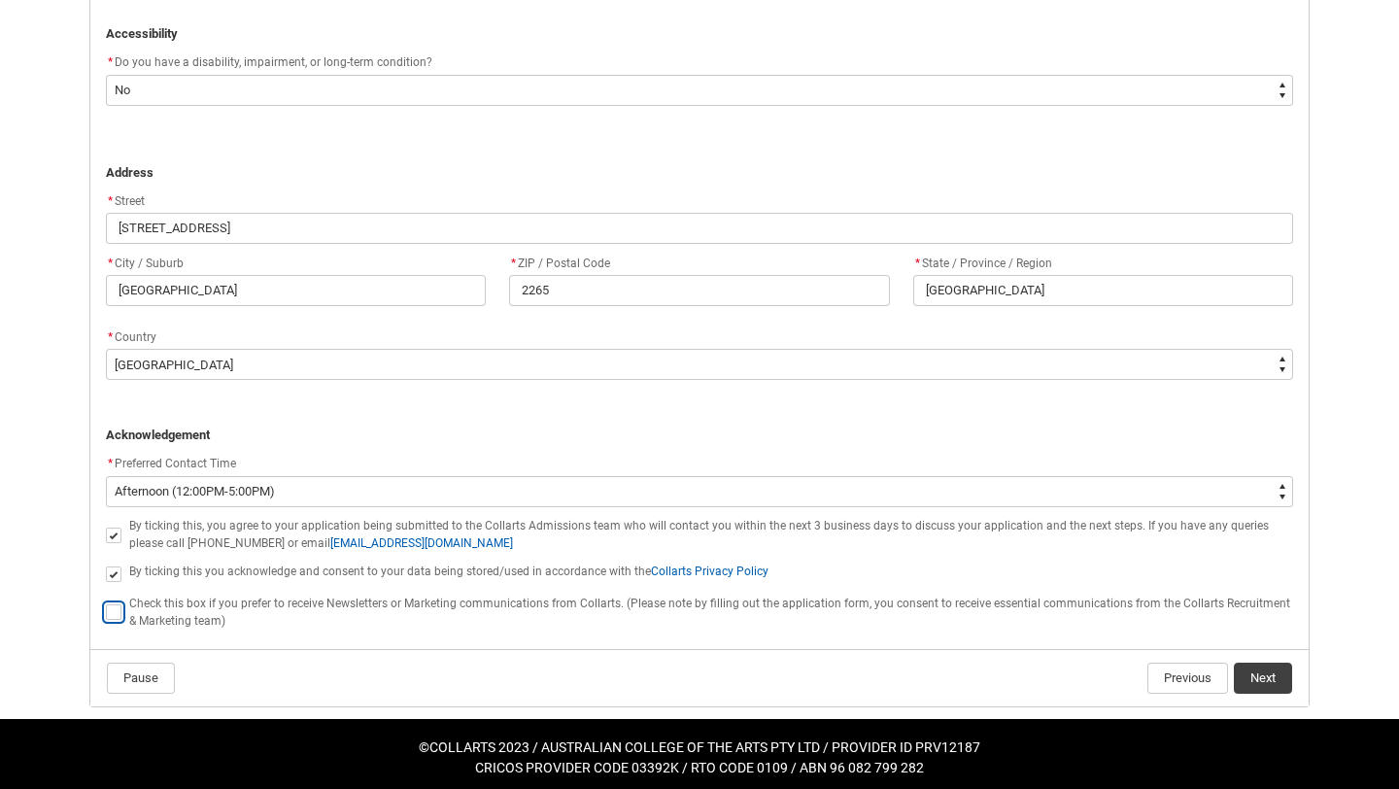
type lightning-input "true"
checkbox input "true"
click at [1256, 681] on button "Next" at bounding box center [1262, 677] width 58 height 31
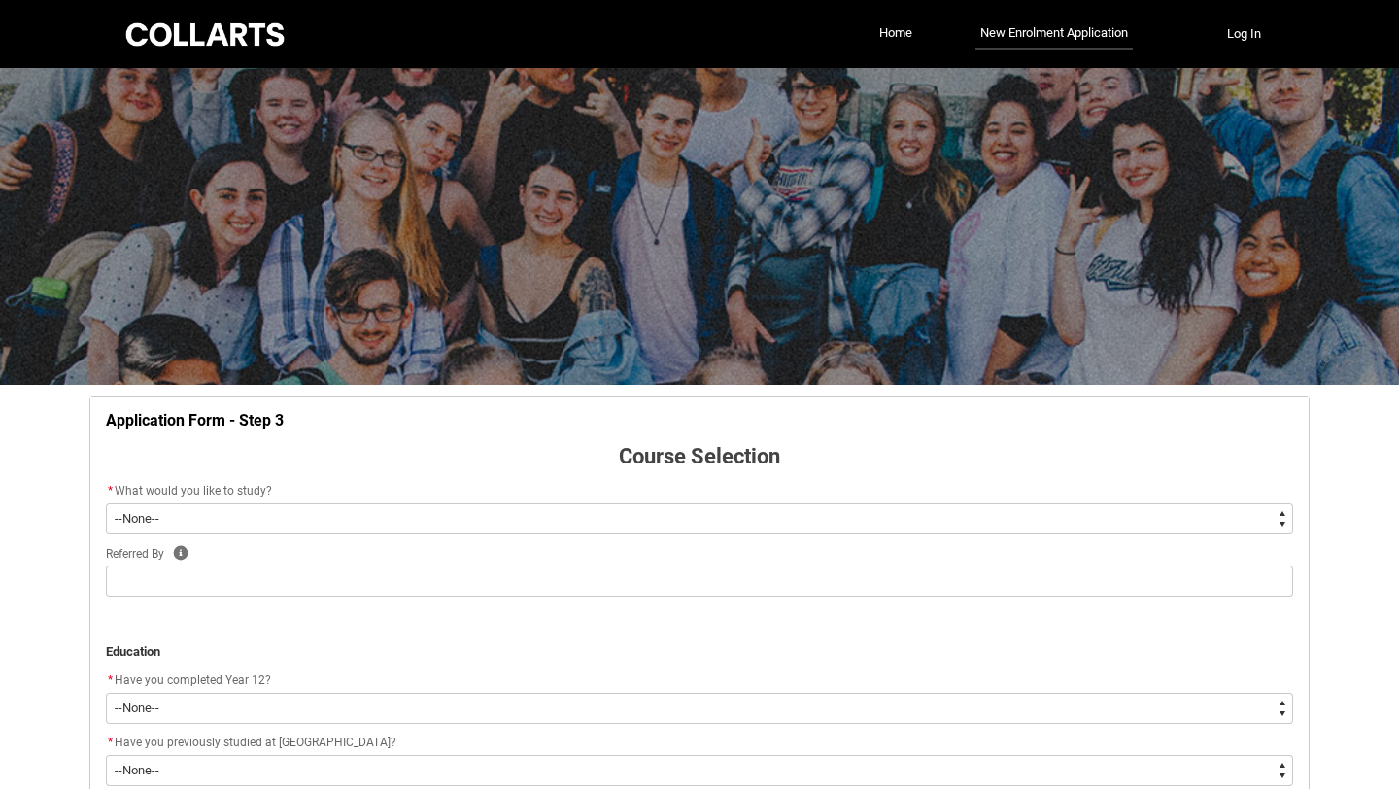
scroll to position [203, 0]
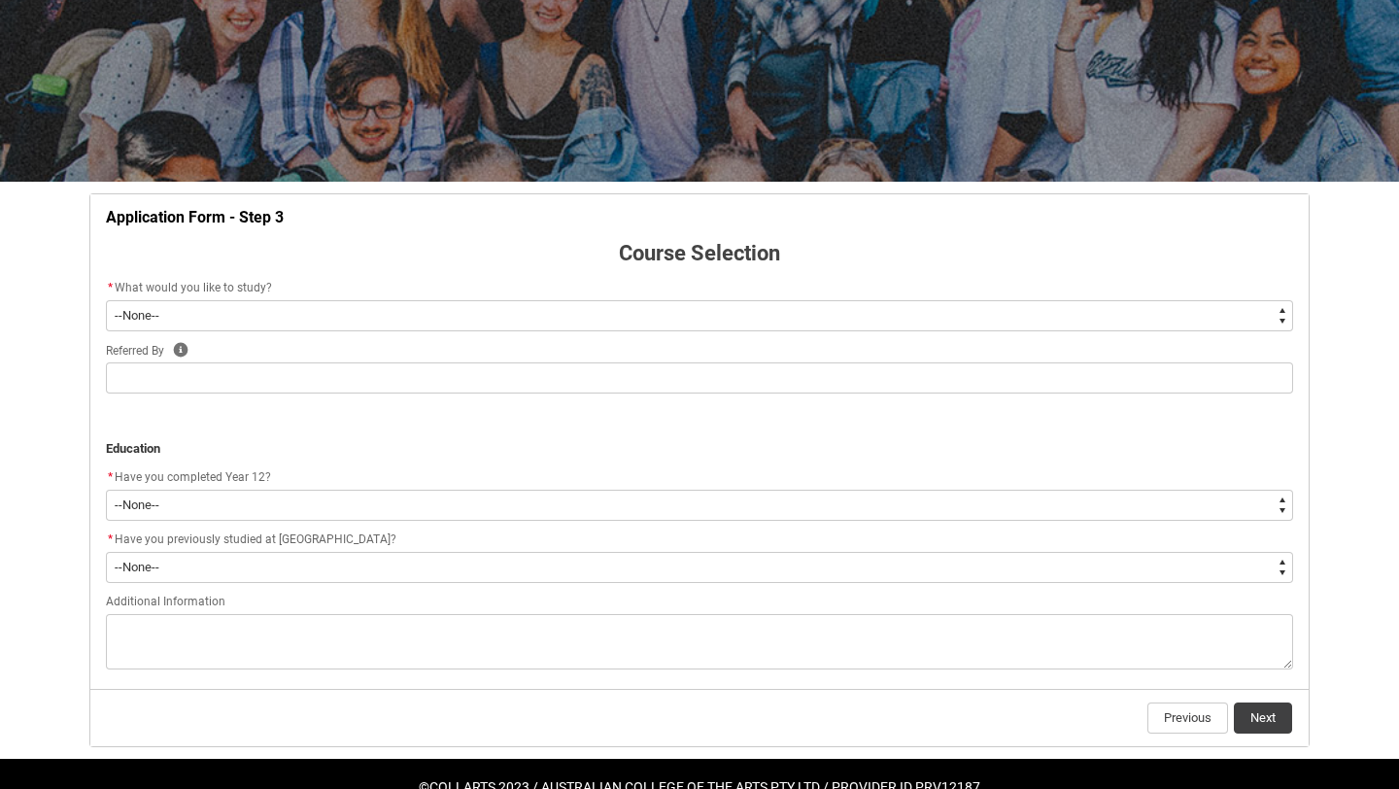
click at [936, 296] on div "* What would you like to study?" at bounding box center [699, 288] width 1187 height 23
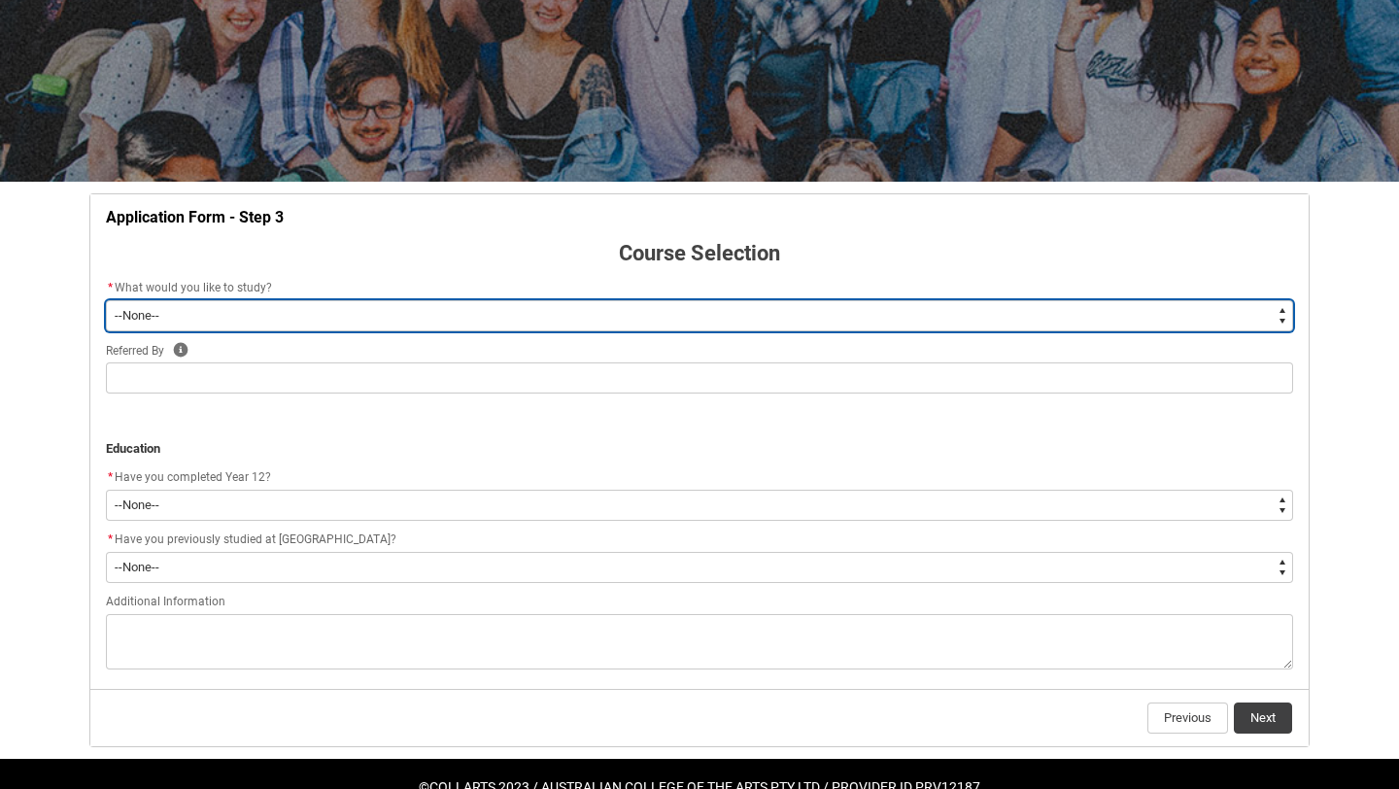
click at [934, 308] on select "--None-- Diploma Bachelor Post Graduate" at bounding box center [699, 315] width 1187 height 31
type lightning-select "WhichDegree_Diploma"
select select "WhichDegree_Diploma"
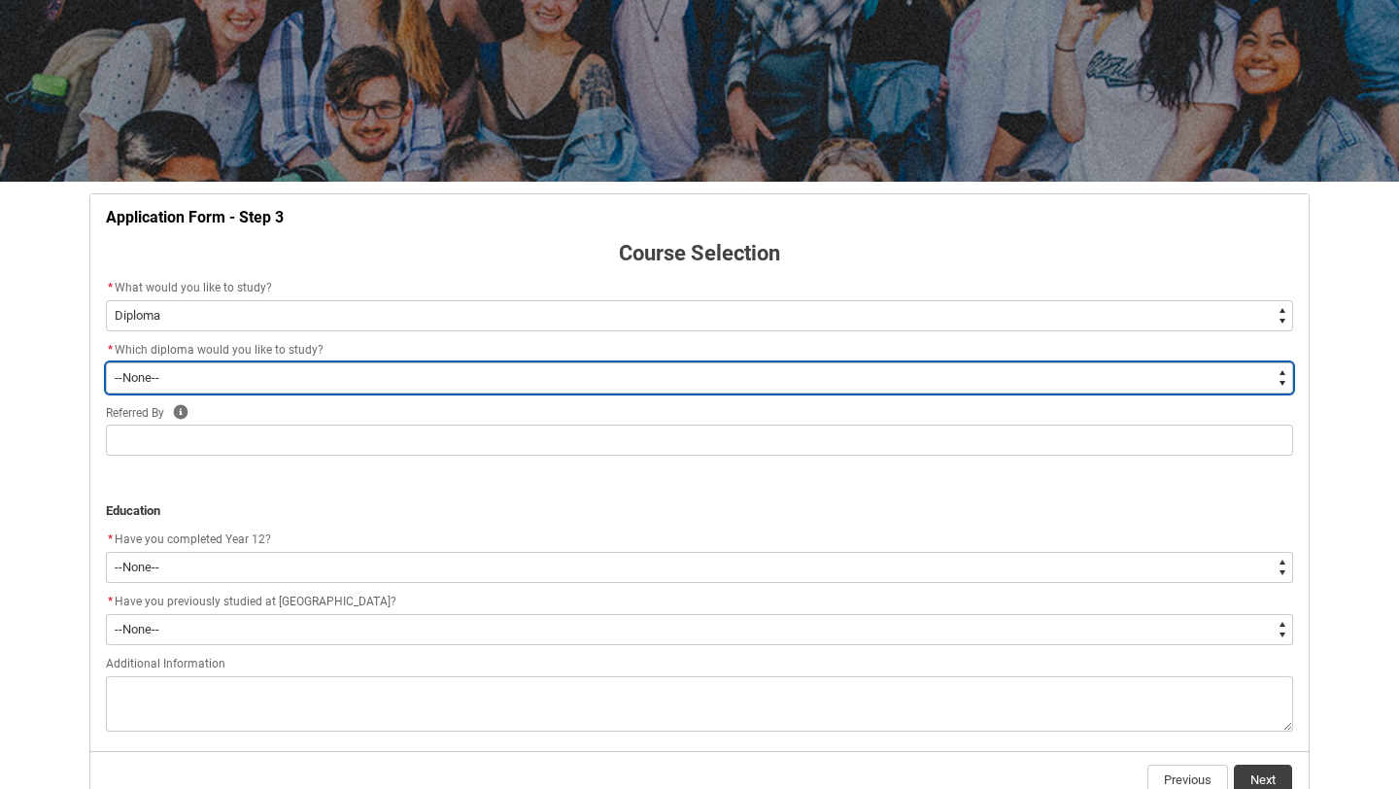
click at [812, 374] on select "--None-- Diploma of 2D Animation Diploma of Applied Business (Entertainment Man…" at bounding box center [699, 377] width 1187 height 31
type lightning-select "ProgramChoice_Diploma.001OZ000006XLbjYAG"
select select "ProgramChoice_Diploma.001OZ000006XLbjYAG"
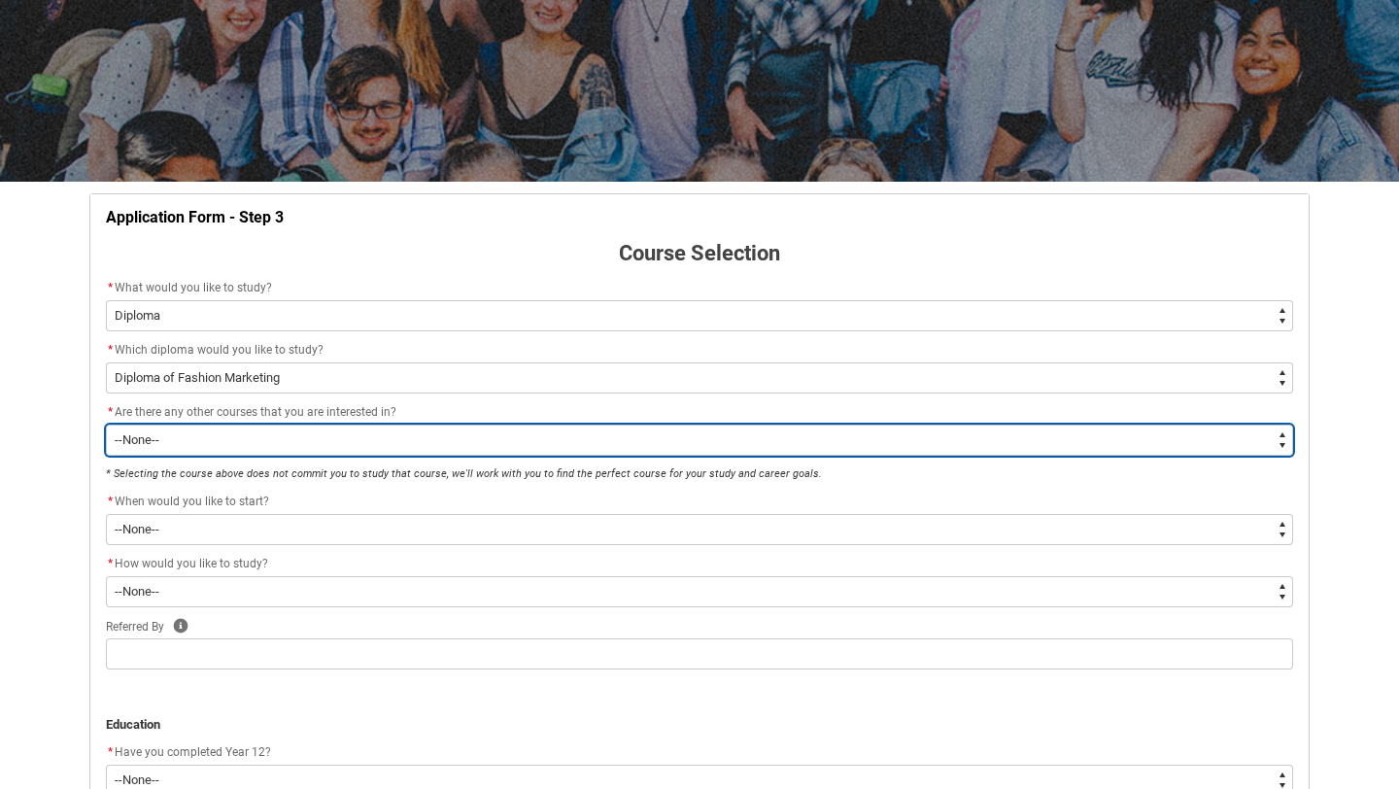
click at [577, 444] on select "--None-- Yes No" at bounding box center [699, 439] width 1187 height 31
type lightning-select "Yes_TextChoice"
select select "Yes_TextChoice"
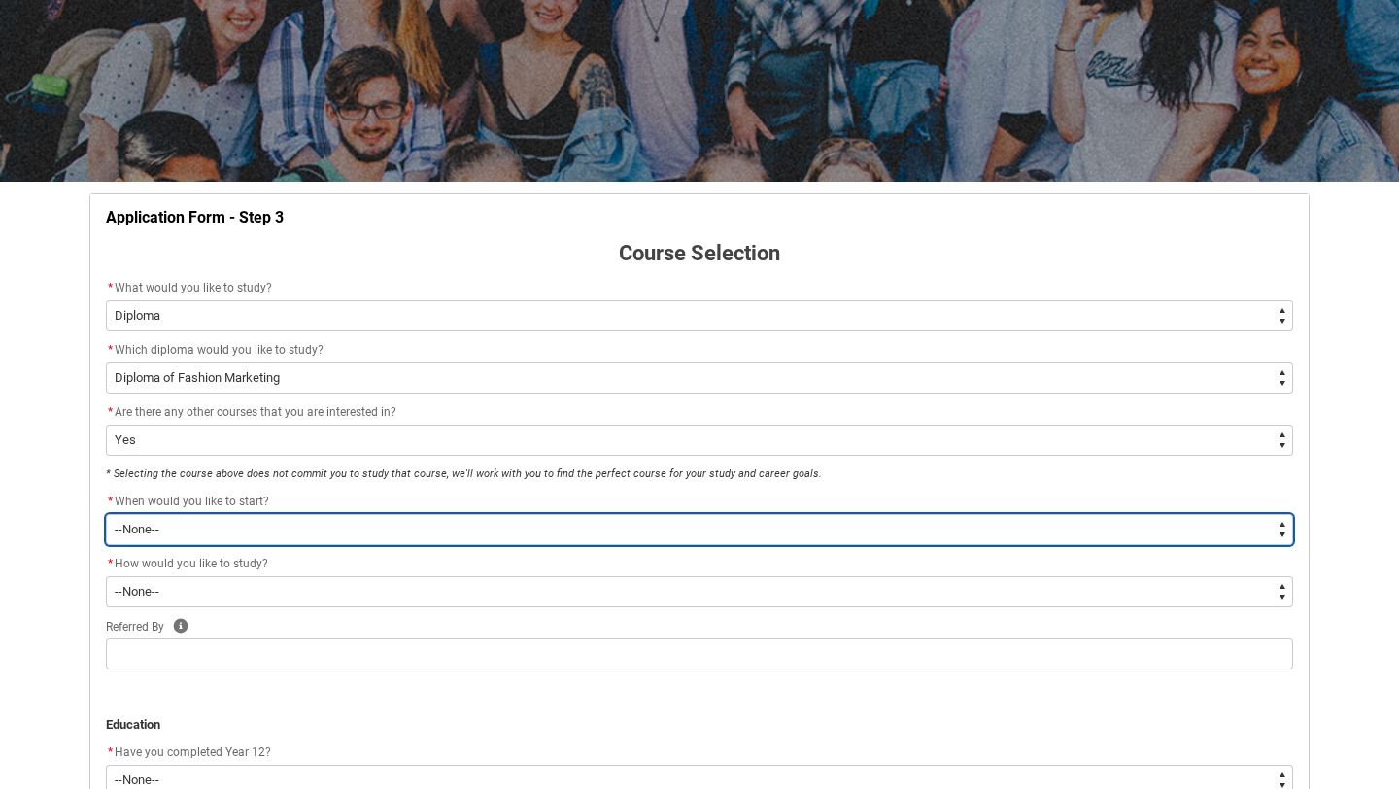
click at [493, 525] on select "--None-- Trimester 1 2026, starting [DATE] Trimester 3 2025, starting [DATE]" at bounding box center [699, 529] width 1187 height 31
type lightning-select "Starting_Term.a0pI70000004aTYIAY"
select select "Starting_Term.a0pI70000004aTYIAY"
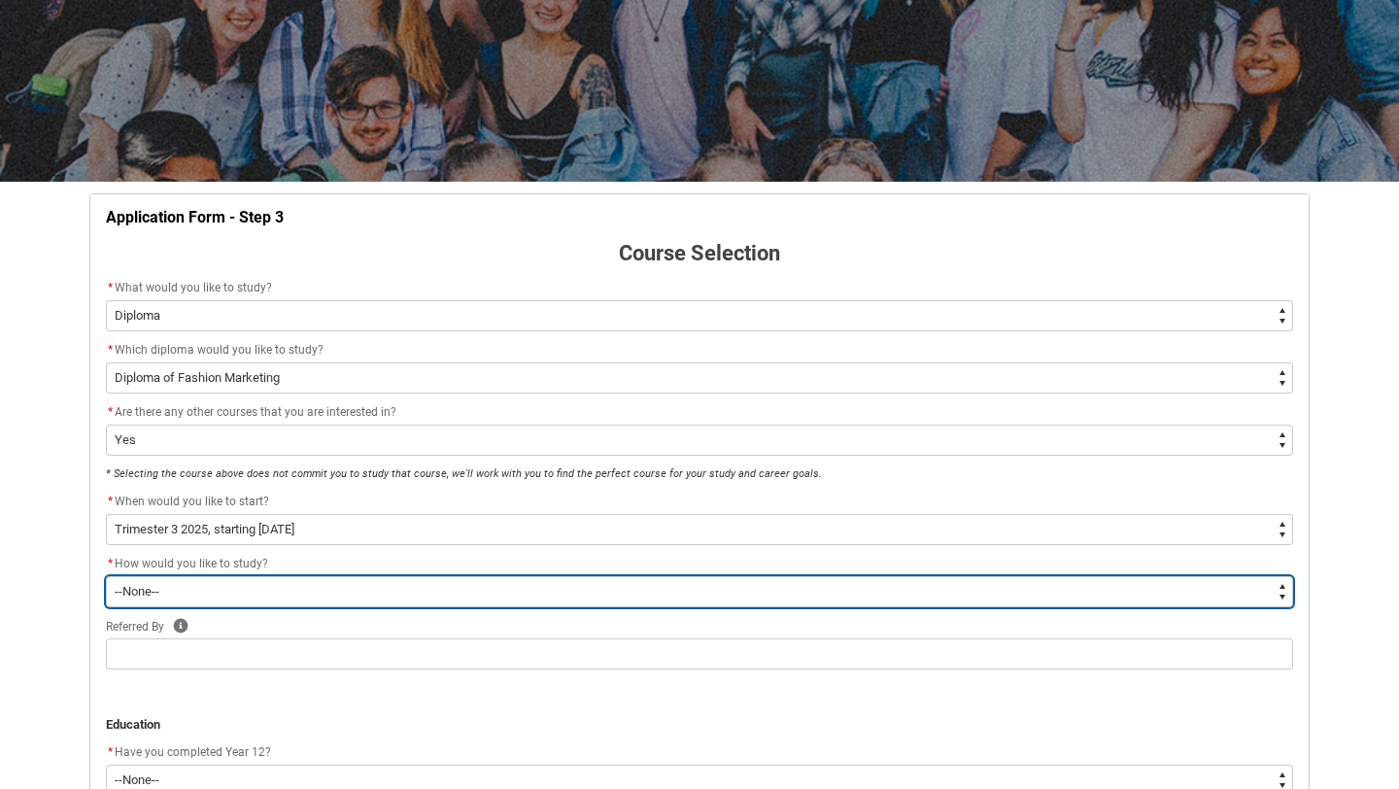
click at [471, 592] on select "--None-- On-campus Online" at bounding box center [699, 591] width 1187 height 31
type lightning-select "WhichStudyMethod_OnCampus"
select select "WhichStudyMethod_OnCampus"
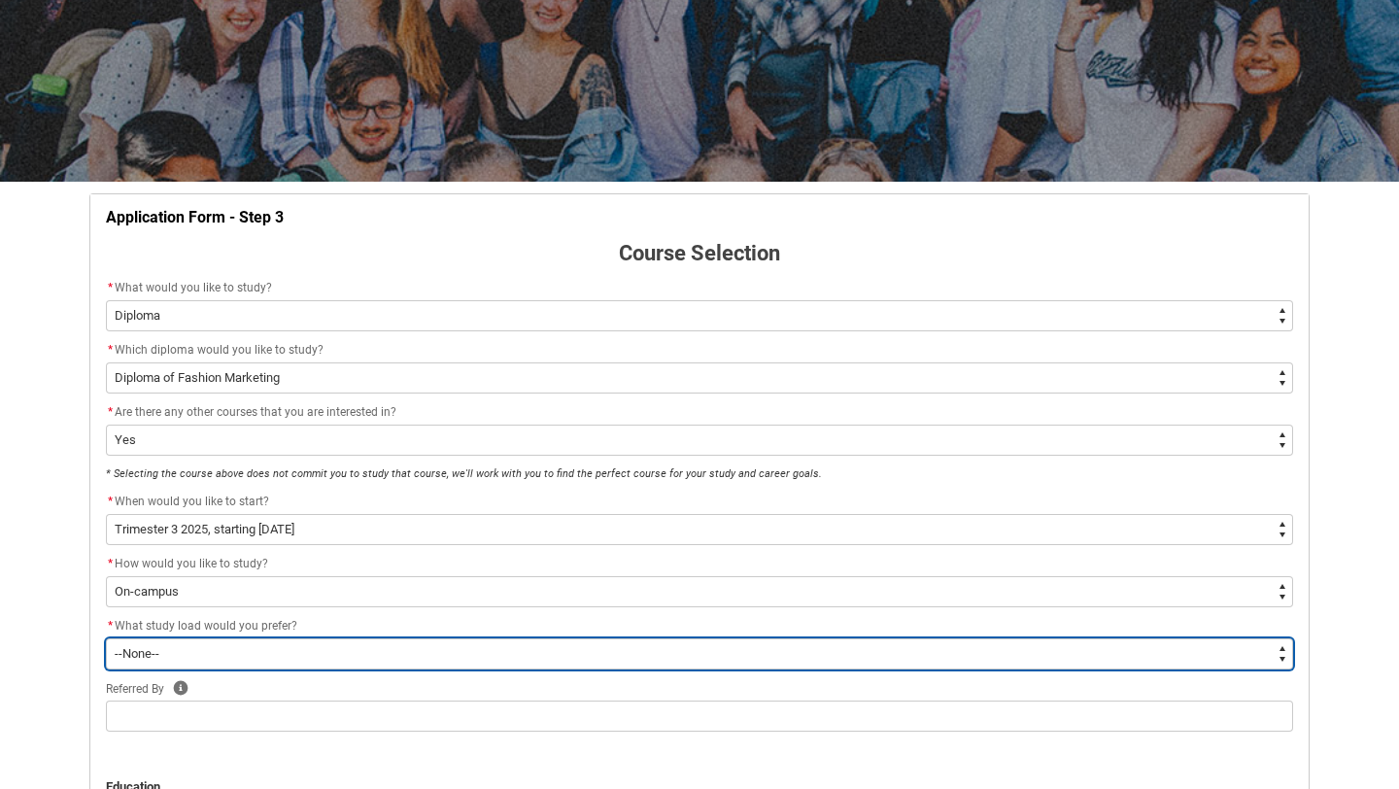
click at [444, 664] on select "--None-- Full-time Part-time" at bounding box center [699, 653] width 1187 height 31
type lightning-select "WhichStudyLoad_FullTime"
select select "WhichStudyLoad_FullTime"
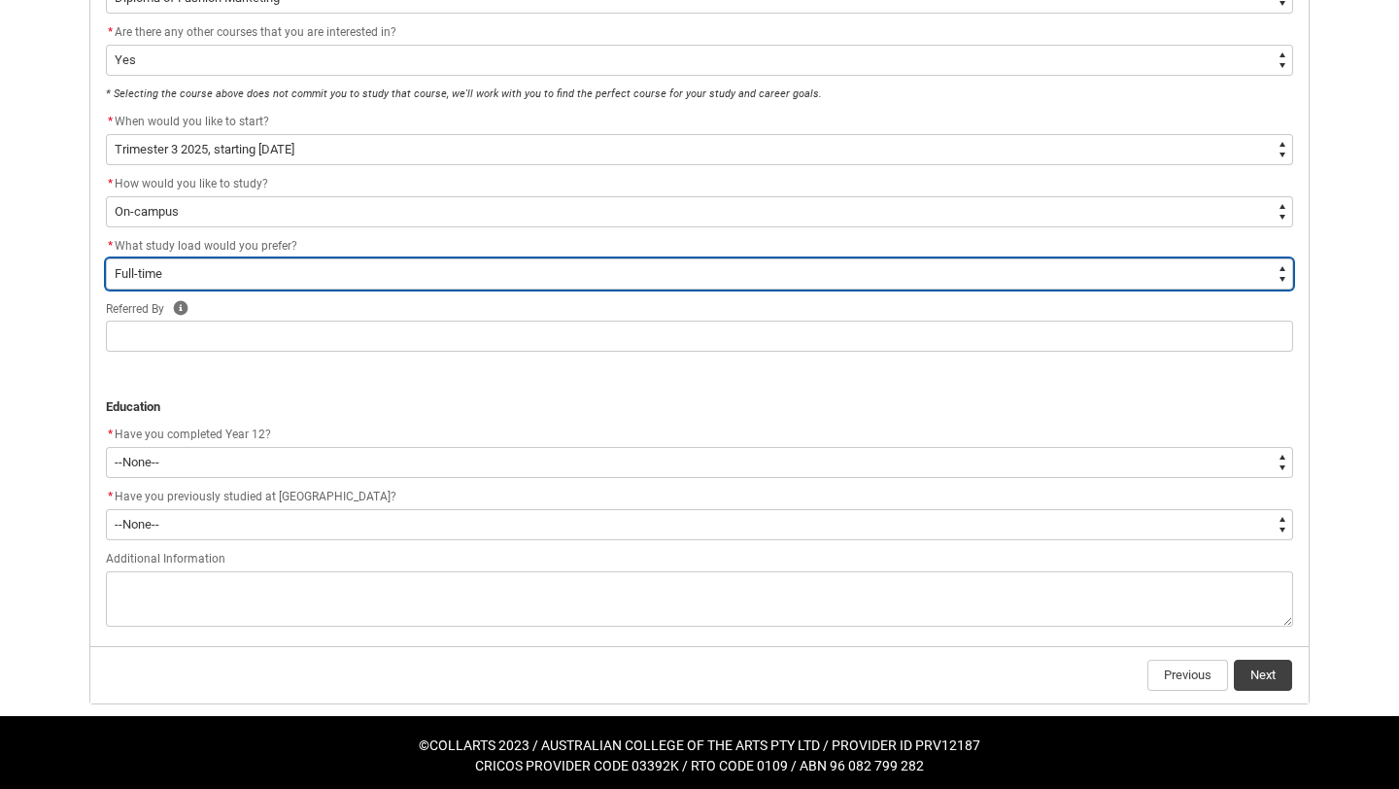
scroll to position [589, 0]
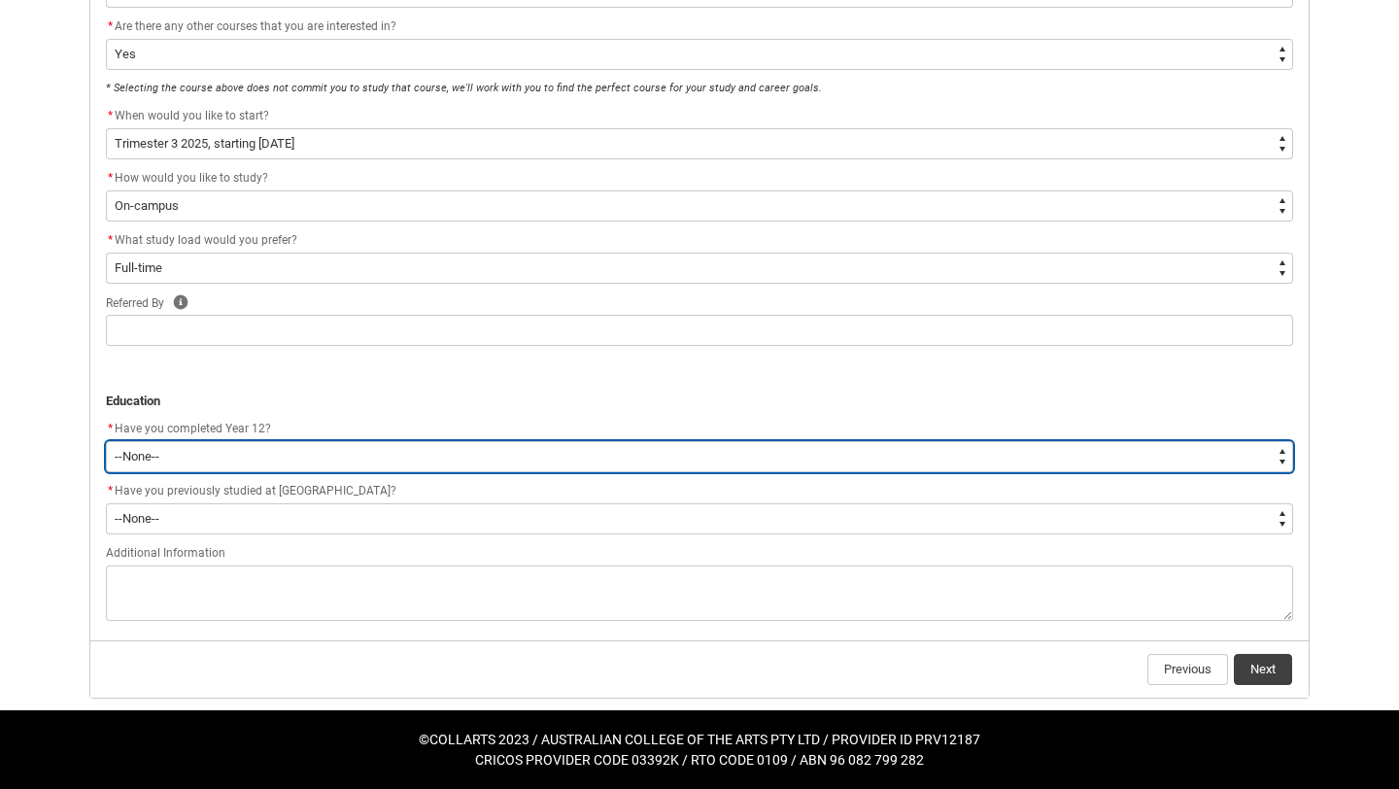
click at [427, 457] on select "--None-- Yes No Other" at bounding box center [699, 456] width 1187 height 31
type lightning-select "Year_12_Completition.Yes"
select select "Year_12_Completition.Yes"
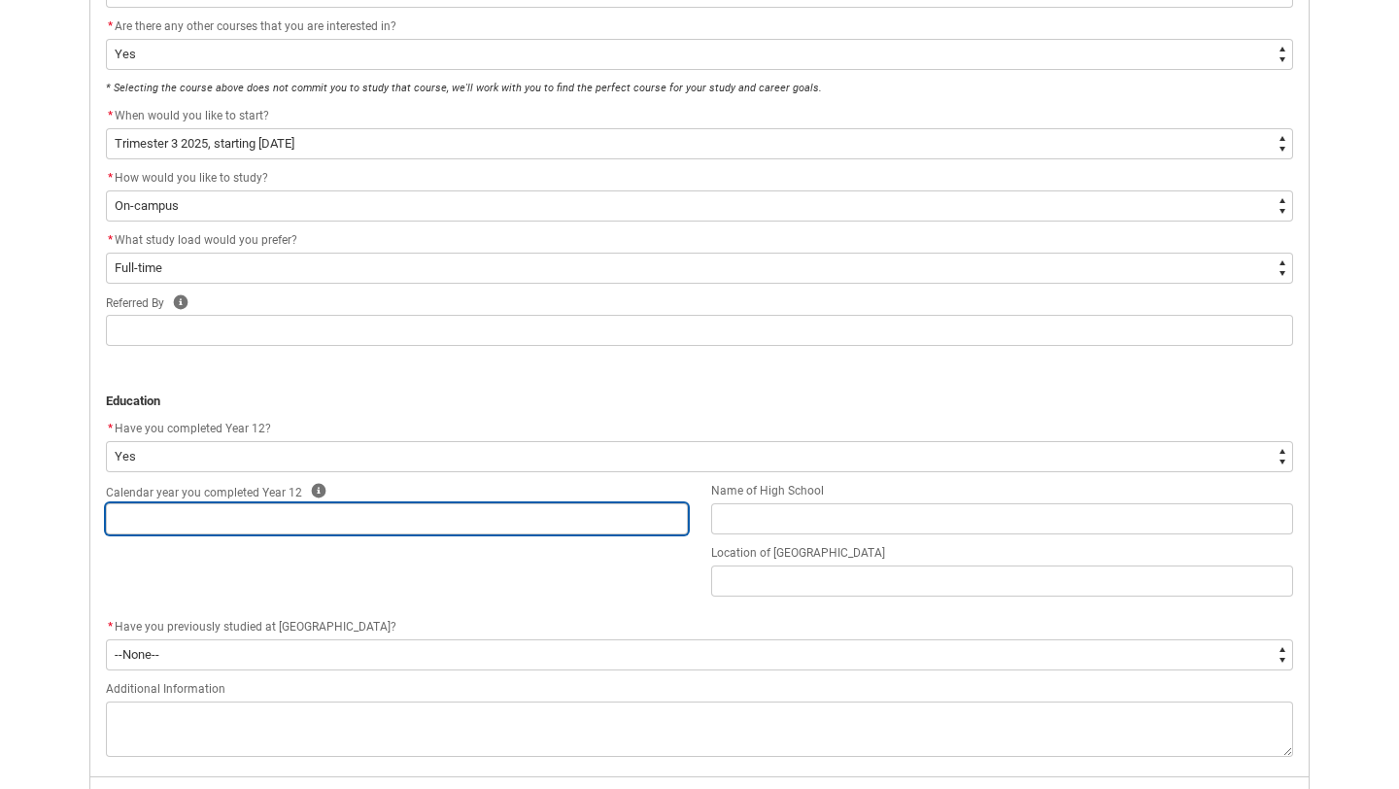
click at [550, 529] on input "REDU_Application_Form_for_Applicant flow" at bounding box center [397, 518] width 582 height 31
type lightning-primitive-input-simple "2"
type input "2"
type lightning-primitive-input-simple "20"
type input "20"
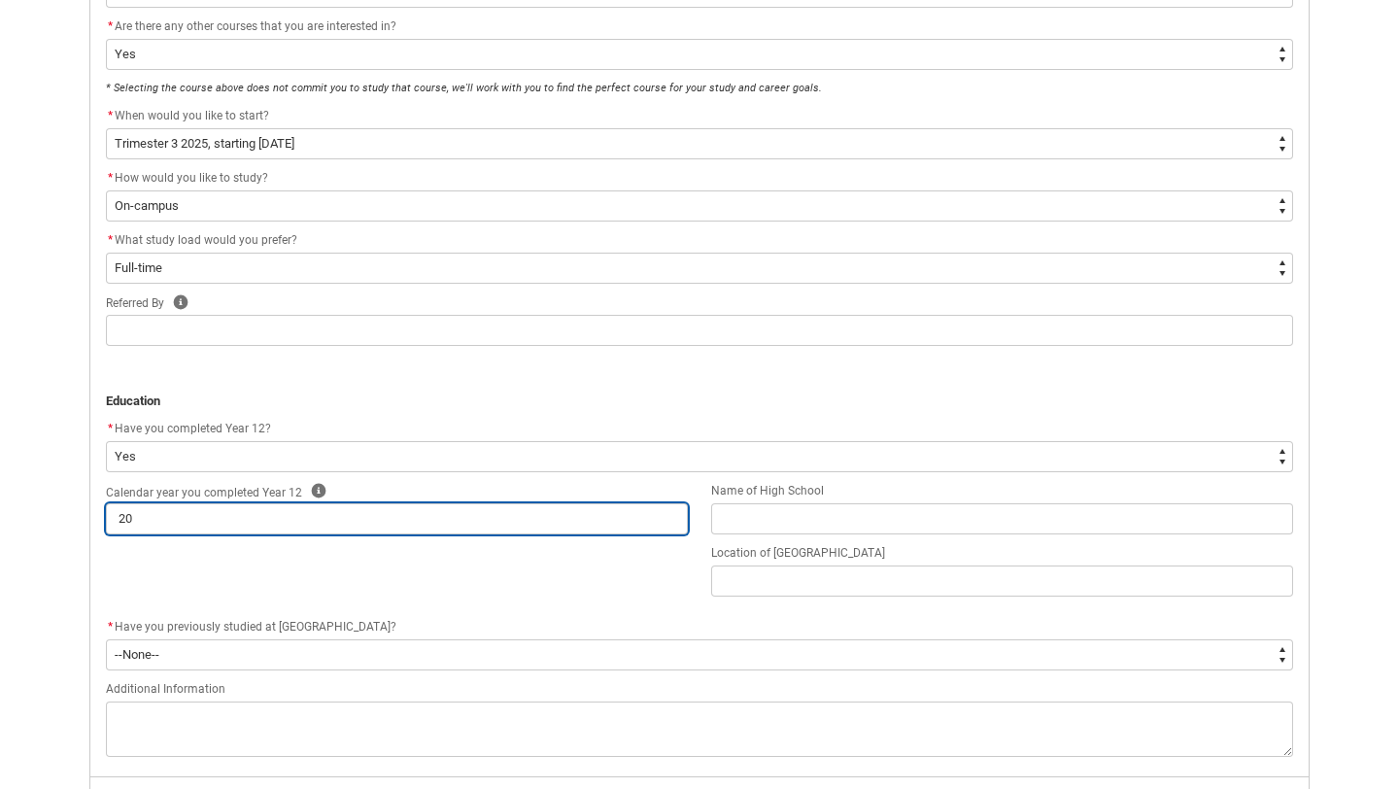
type lightning-primitive-input-simple "202"
type input "202"
type lightning-primitive-input-simple "2024"
type input "2024"
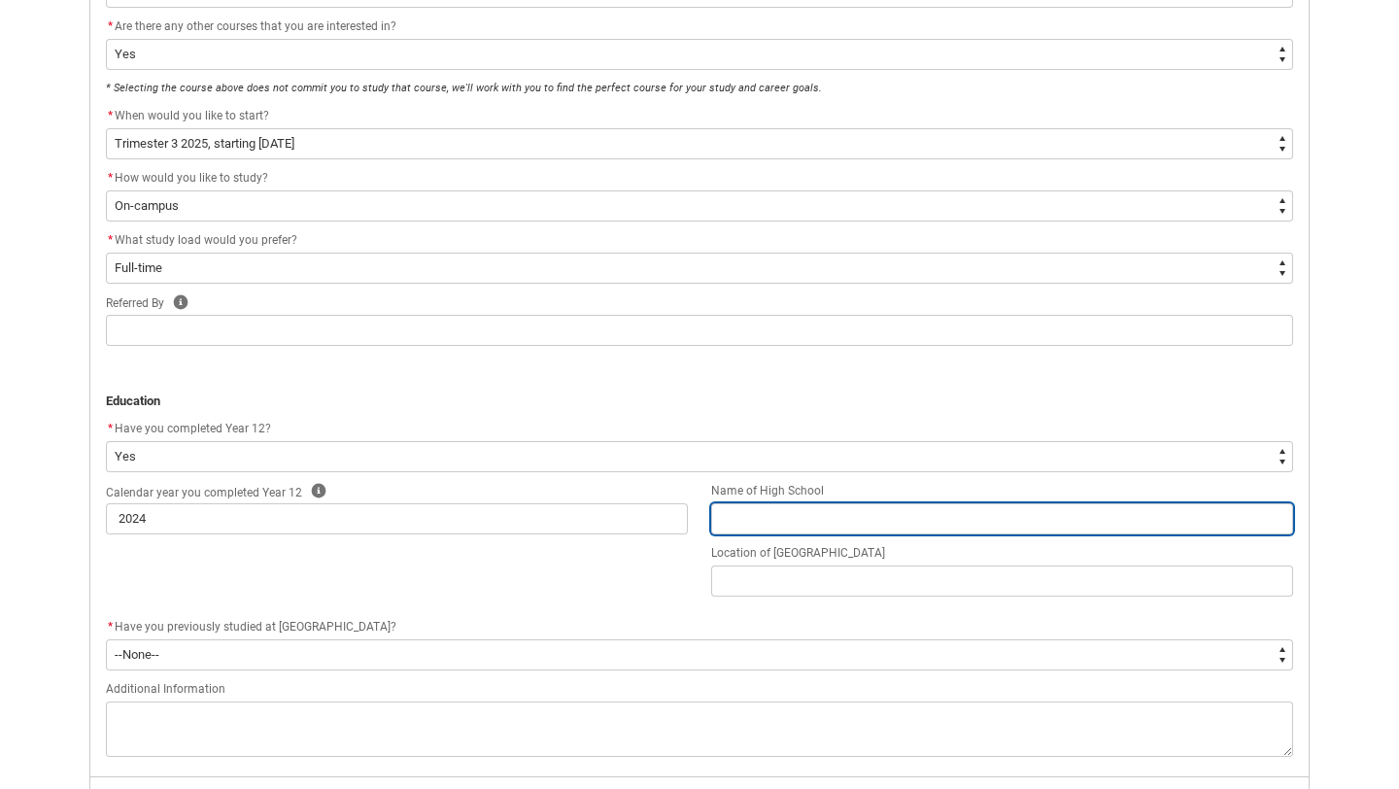
click at [780, 507] on input "REDU_Application_Form_for_Applicant flow" at bounding box center [1002, 518] width 582 height 31
type lightning-primitive-input-simple "M"
type input "M"
type lightning-primitive-input-simple "Ma"
type input "Ma"
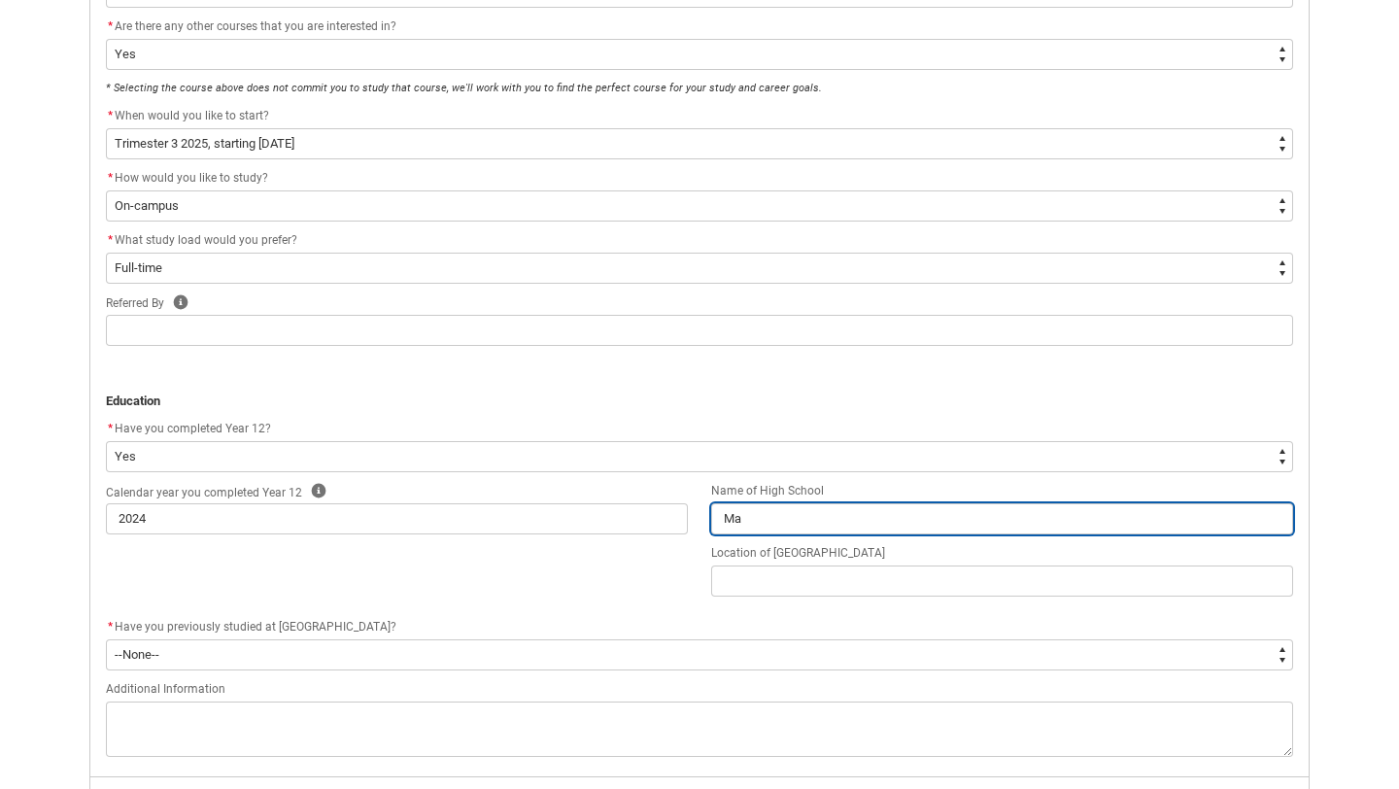
type lightning-primitive-input-simple "Mac"
type input "Mac"
type lightning-primitive-input-simple "[PERSON_NAME]"
type input "[PERSON_NAME]"
type lightning-primitive-input-simple "Mac"
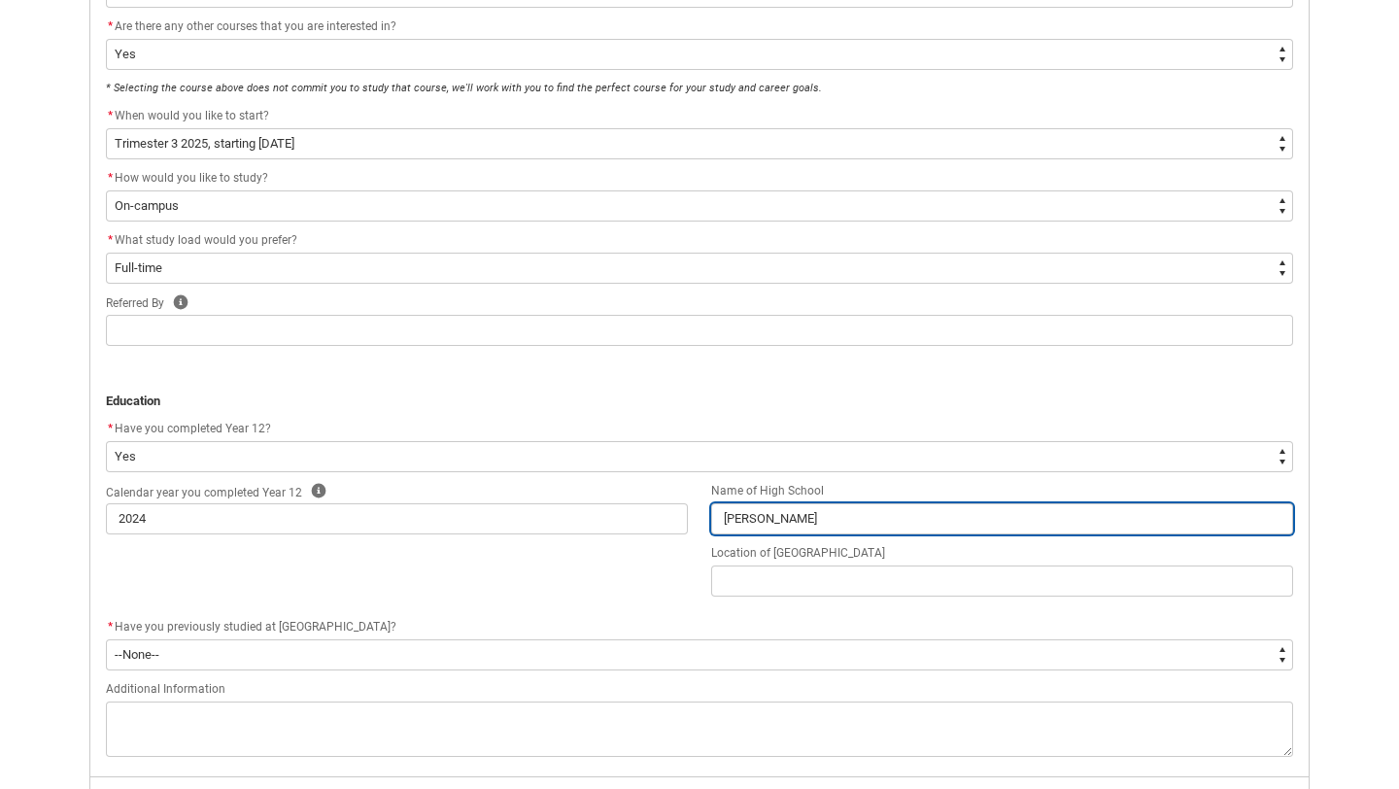
type input "Mac"
type lightning-primitive-input-simple "[PERSON_NAME]"
type input "[PERSON_NAME]"
type lightning-primitive-input-simple "[PERSON_NAME]"
type input "[PERSON_NAME]"
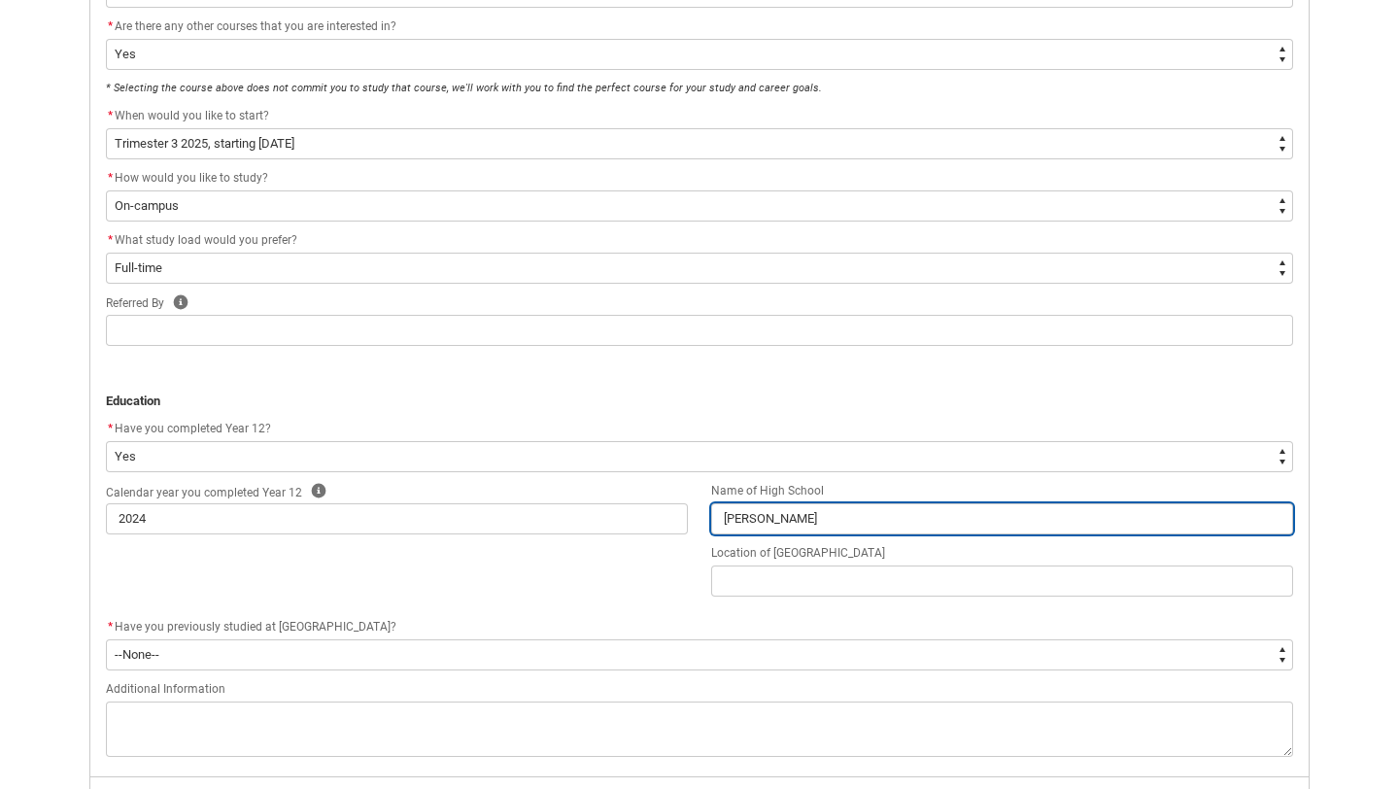
type lightning-primitive-input-simple "MacKil"
type input "MacKil"
type lightning-primitive-input-simple "[PERSON_NAME]"
type input "[PERSON_NAME]"
type lightning-primitive-input-simple "MacKillo"
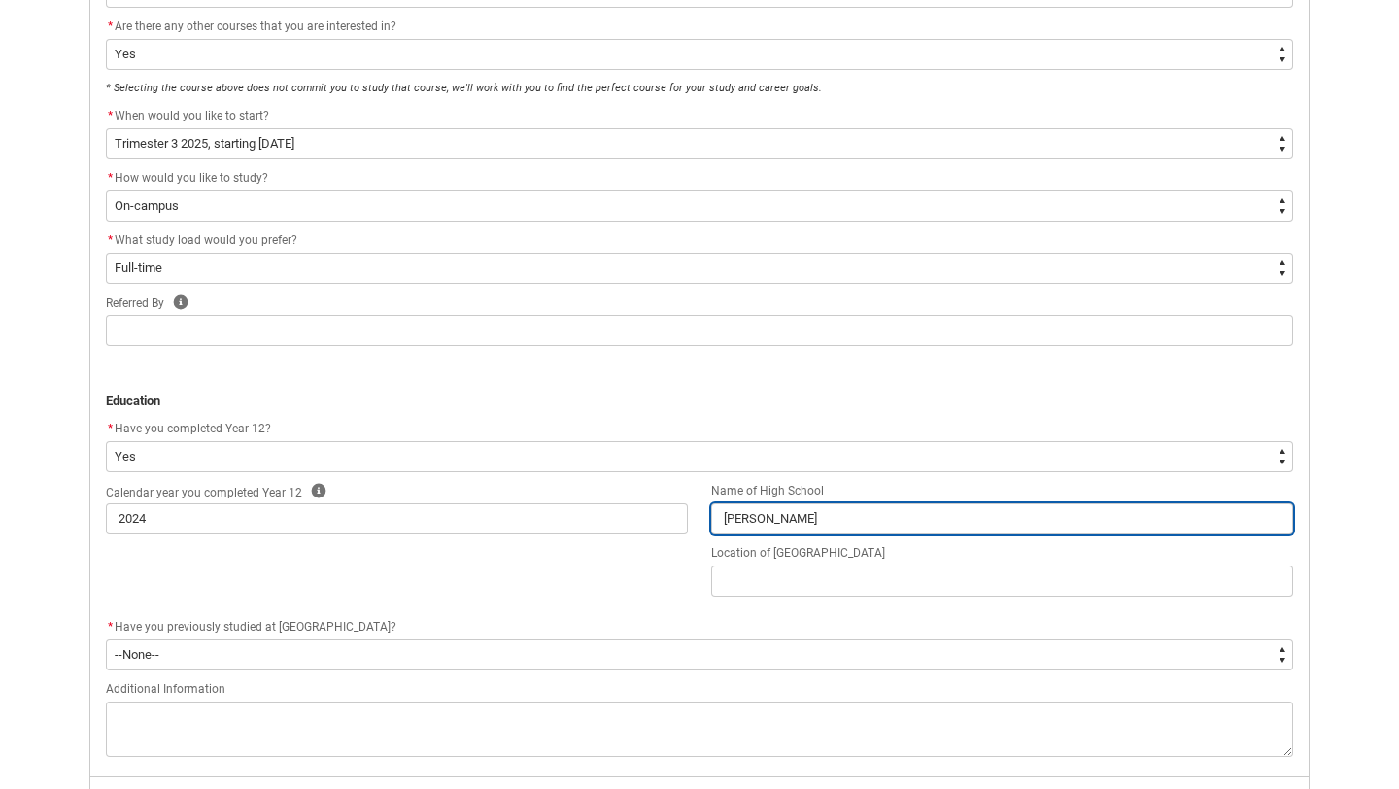
type input "MacKillo"
type lightning-primitive-input-simple "MacKillop"
type input "MacKillop"
type lightning-primitive-input-simple "MacKillop"
type input "MacKillop"
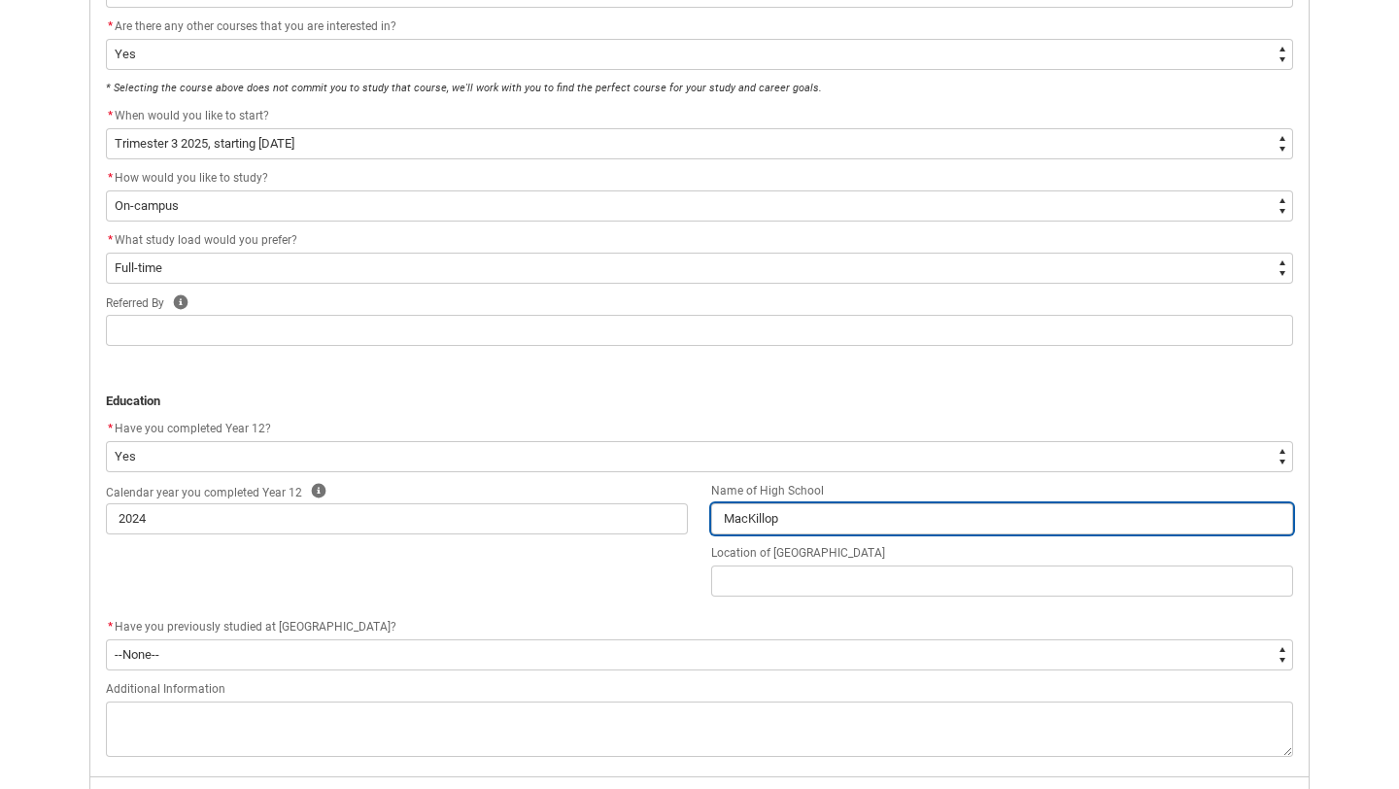
type lightning-primitive-input-simple "MacKillop C"
type input "MacKillop C"
type lightning-primitive-input-simple "MacKillop Ca"
type input "MacKillop Ca"
type lightning-primitive-input-simple "MacKillop Cat"
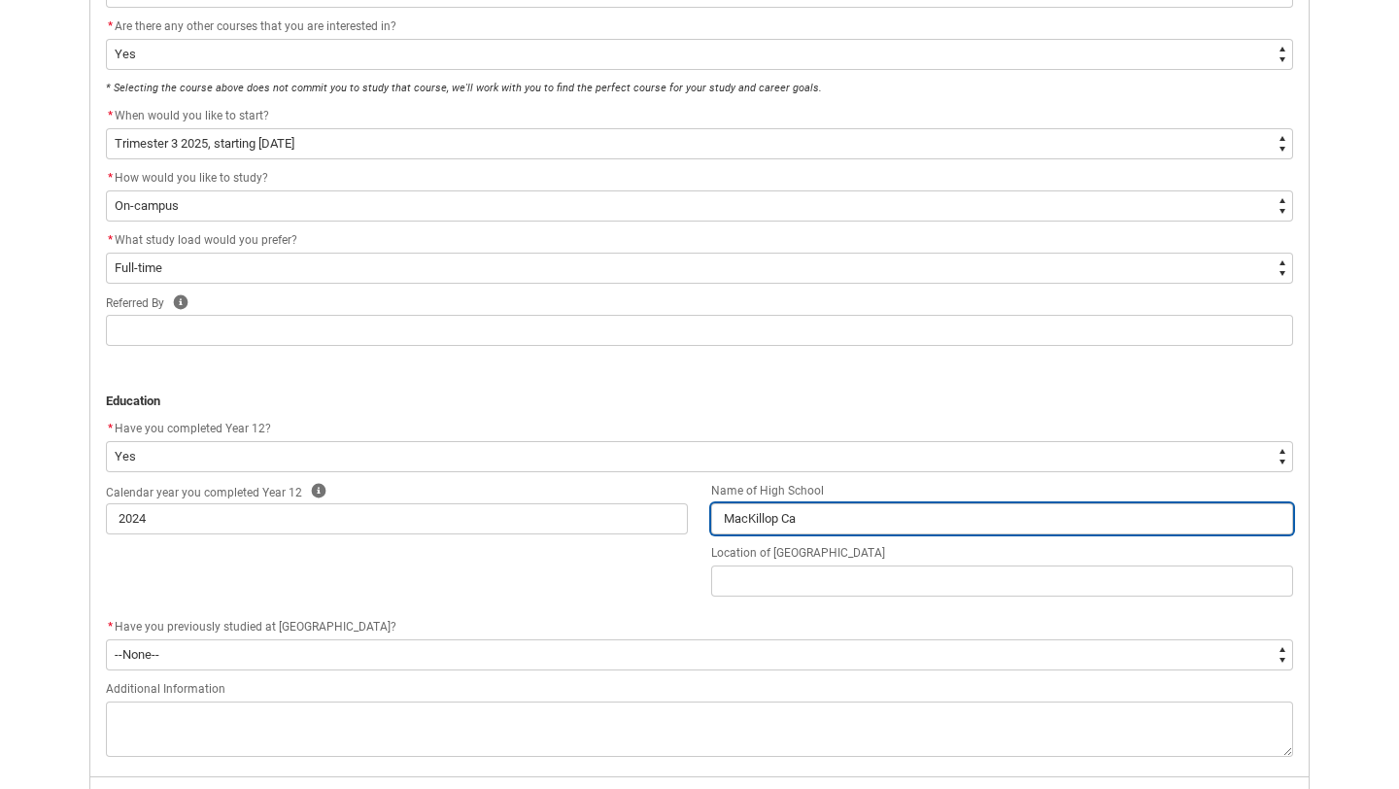
type input "MacKillop Cat"
type lightning-primitive-input-simple "MacKillop Cath"
type input "MacKillop Cath"
type lightning-primitive-input-simple "MacKillop Catho"
type input "MacKillop Catho"
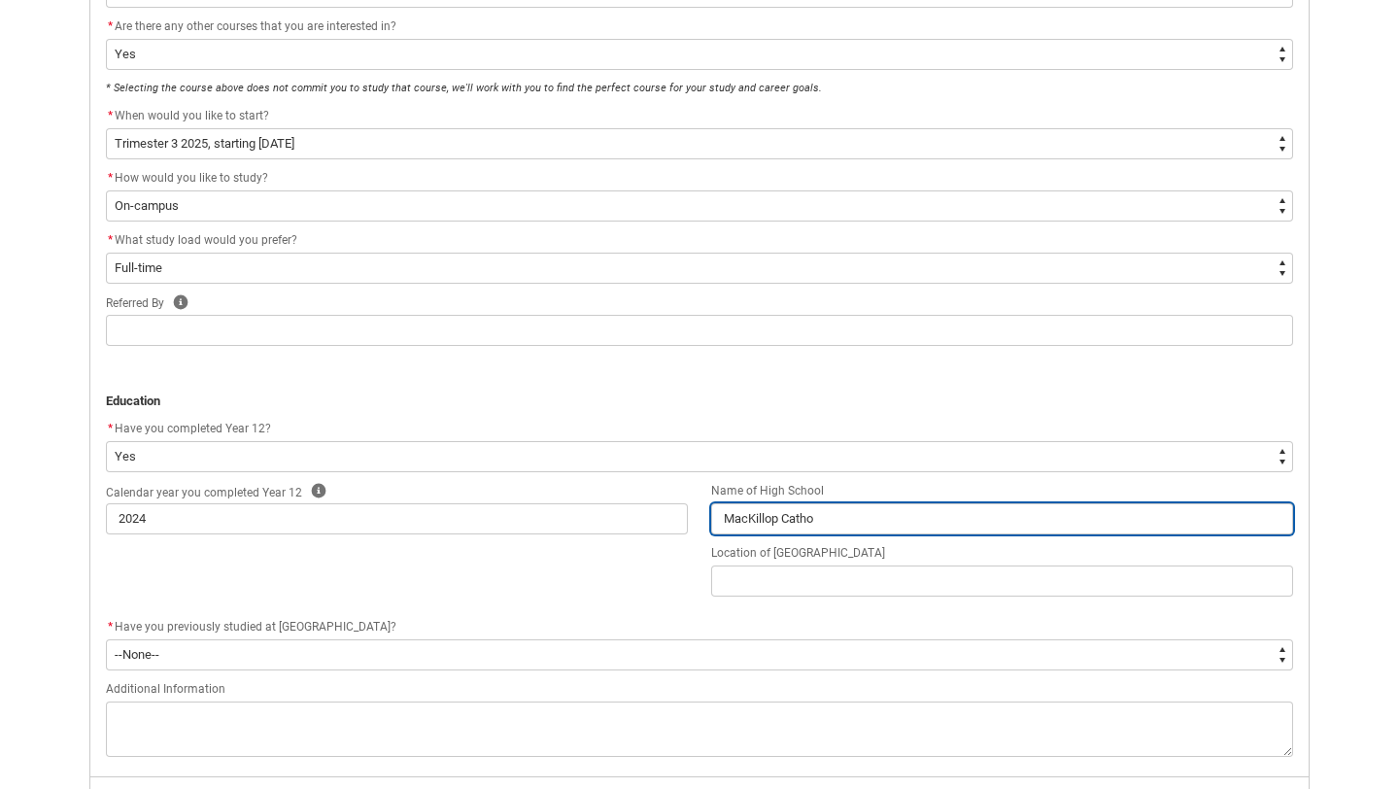
type lightning-primitive-input-simple "MacKillop Cathol"
type input "MacKillop Cathol"
type lightning-primitive-input-simple "MacKillop Catholc"
type input "MacKillop Catholc"
type lightning-primitive-input-simple "MacKillop [DEMOGRAPHIC_DATA]"
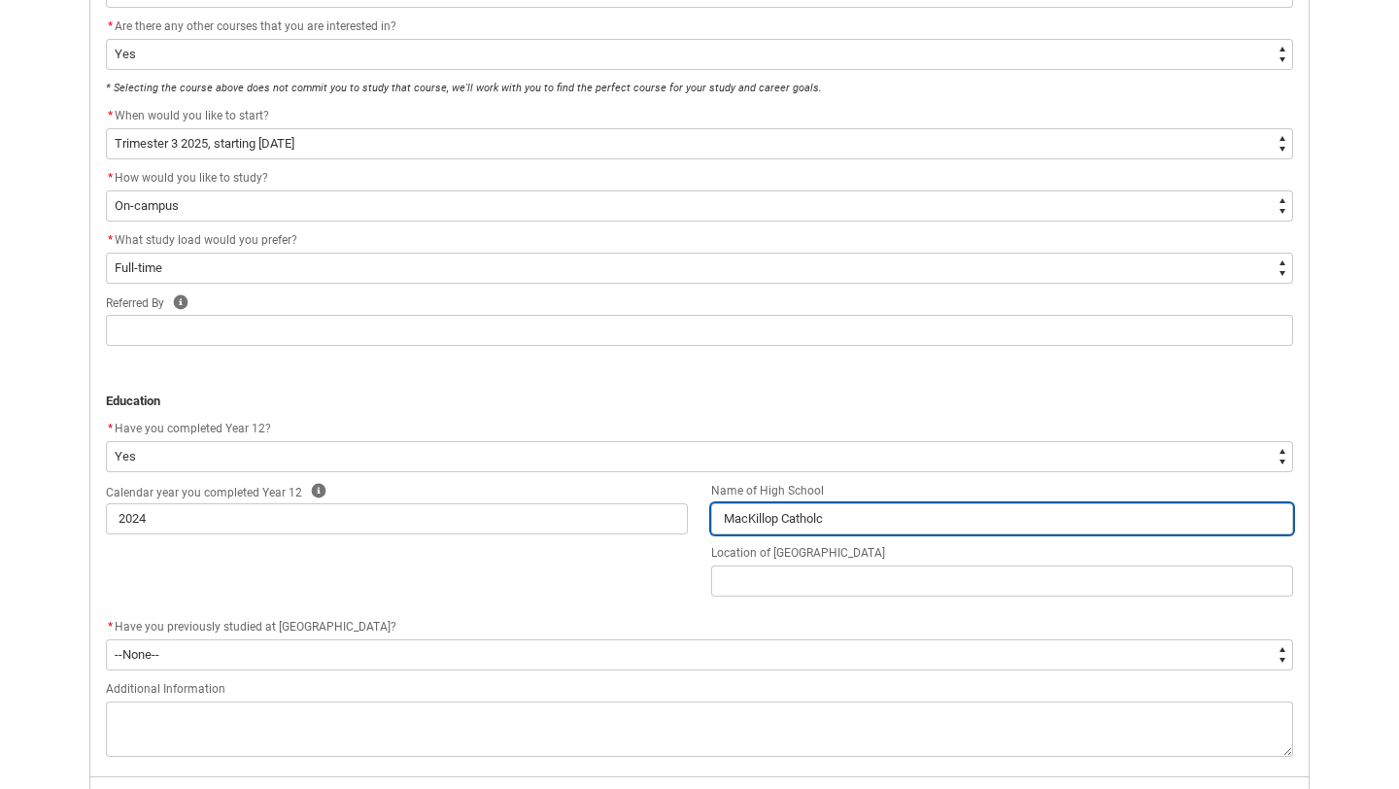
type input "MacKillop [DEMOGRAPHIC_DATA]"
type lightning-primitive-input-simple "MacKillop [DEMOGRAPHIC_DATA]"
type input "MacKillop [DEMOGRAPHIC_DATA]"
type lightning-primitive-input-simple "MacKillop [DEMOGRAPHIC_DATA]"
type input "MacKillop [DEMOGRAPHIC_DATA]"
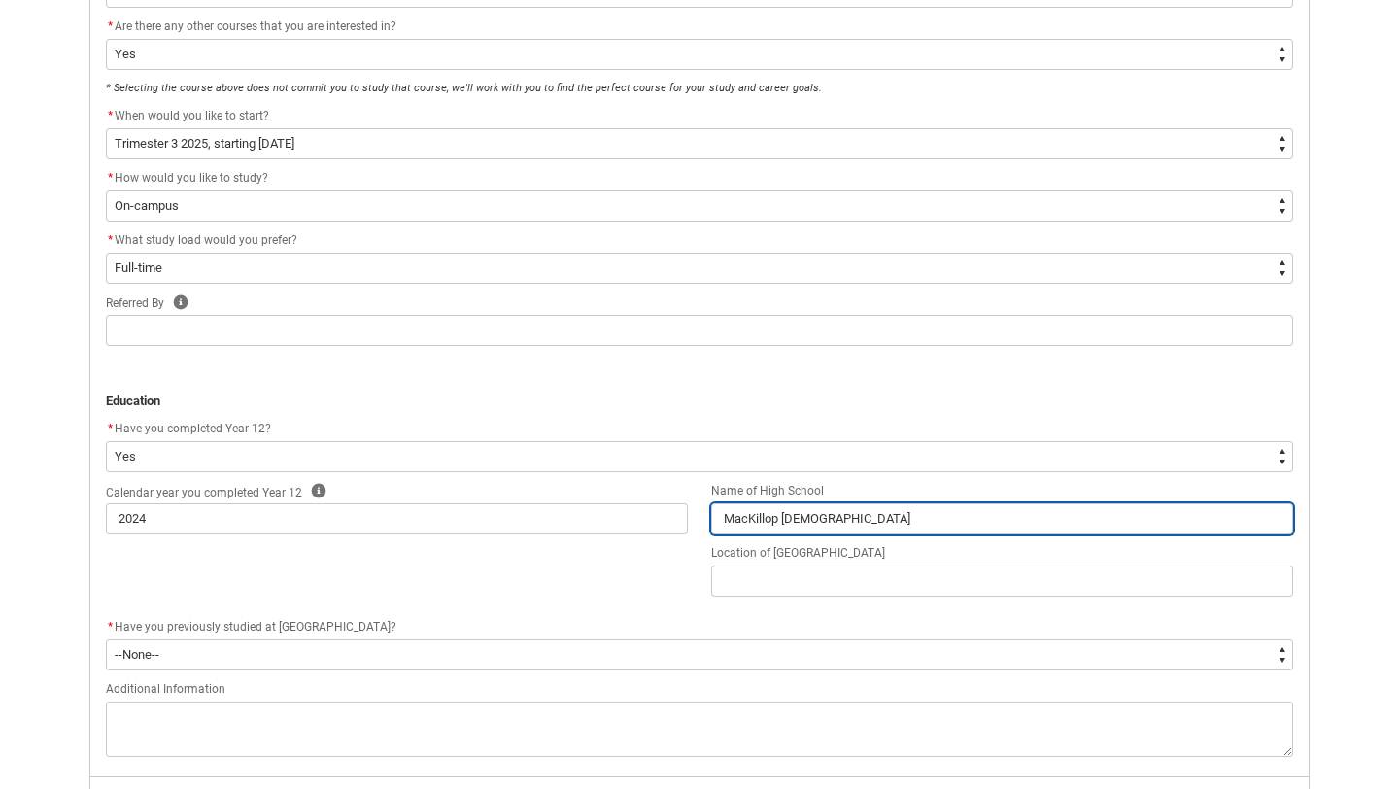
type lightning-primitive-input-simple "MacKillop Catholc"
type input "MacKillop Catholc"
type lightning-primitive-input-simple "MacKillop Cathol"
type input "MacKillop Cathol"
type lightning-primitive-input-simple "MacKillop [DEMOGRAPHIC_DATA]"
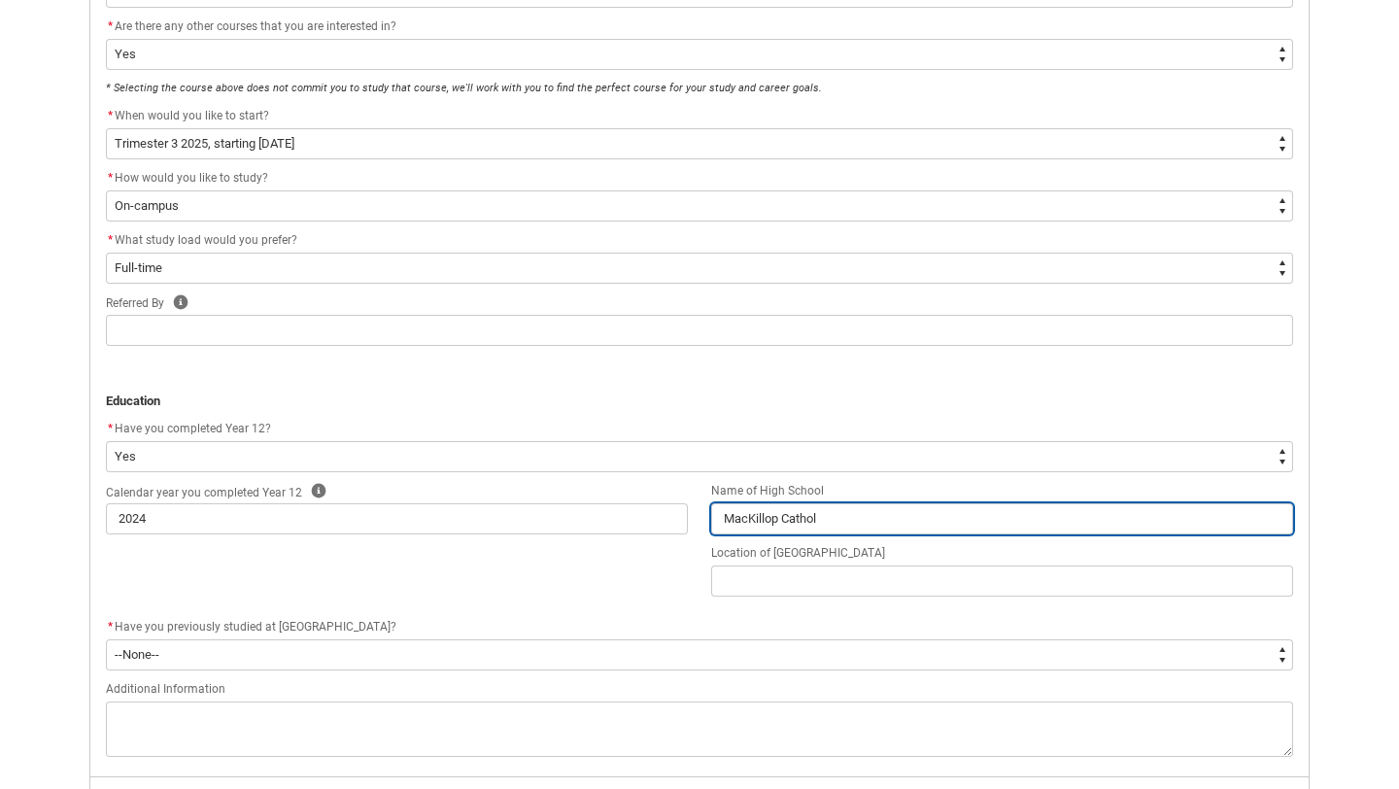
type input "MacKillop [DEMOGRAPHIC_DATA]"
type lightning-primitive-input-simple "MacKillop [DEMOGRAPHIC_DATA]"
type input "MacKillop [DEMOGRAPHIC_DATA]"
type lightning-primitive-input-simple "MacKillop [DEMOGRAPHIC_DATA]"
type input "MacKillop [DEMOGRAPHIC_DATA]"
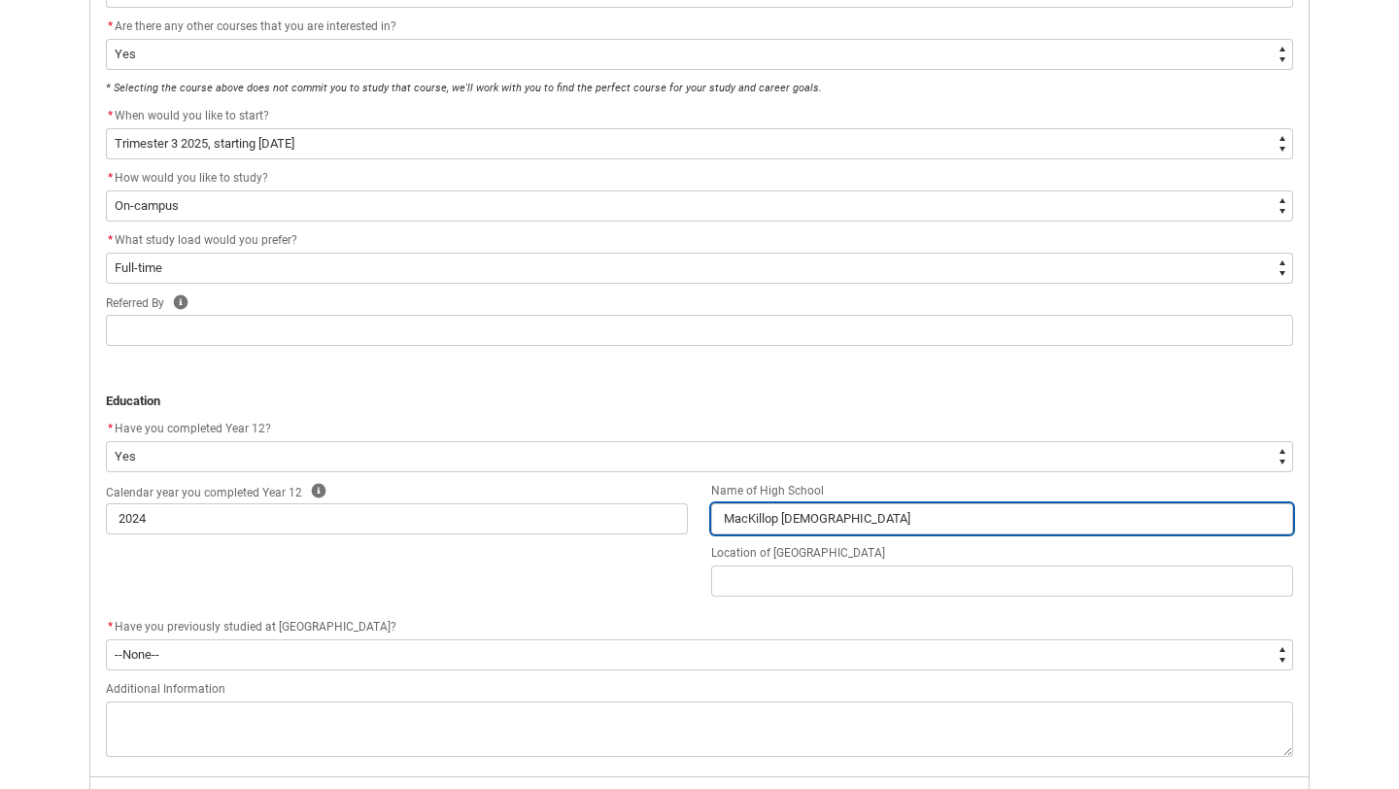
type lightning-primitive-input-simple "MacKillop [DEMOGRAPHIC_DATA] C"
type input "MacKillop [DEMOGRAPHIC_DATA] C"
type lightning-primitive-input-simple "MacKillop [DEMOGRAPHIC_DATA] Co"
type input "MacKillop [DEMOGRAPHIC_DATA] Co"
type lightning-primitive-input-simple "MacKillop [DEMOGRAPHIC_DATA] Col"
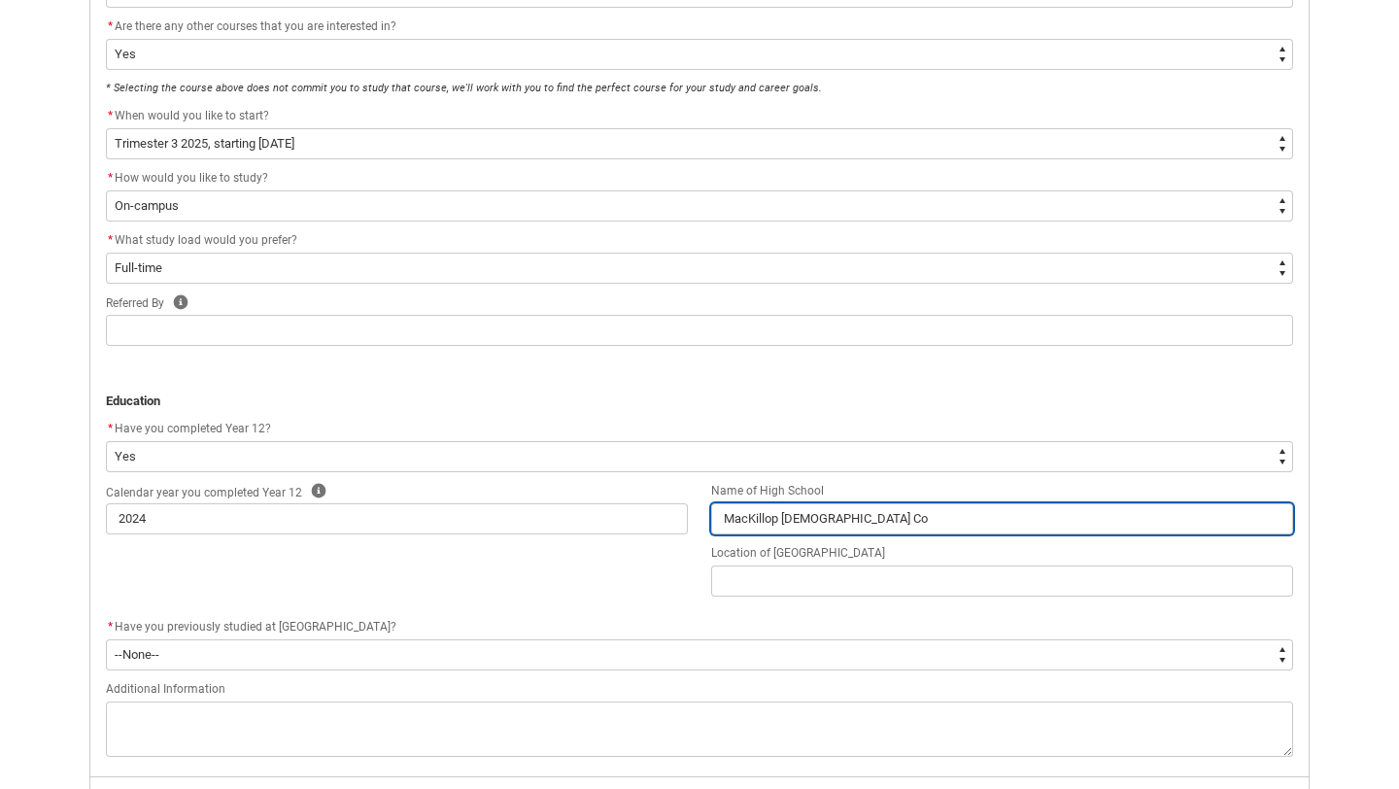
type input "MacKillop [DEMOGRAPHIC_DATA] Col"
type lightning-primitive-input-simple "MacKillop [DEMOGRAPHIC_DATA] Coll"
type input "MacKillop [DEMOGRAPHIC_DATA] Coll"
type lightning-primitive-input-simple "MacKillop [DEMOGRAPHIC_DATA] Colle"
type input "MacKillop [DEMOGRAPHIC_DATA] Colle"
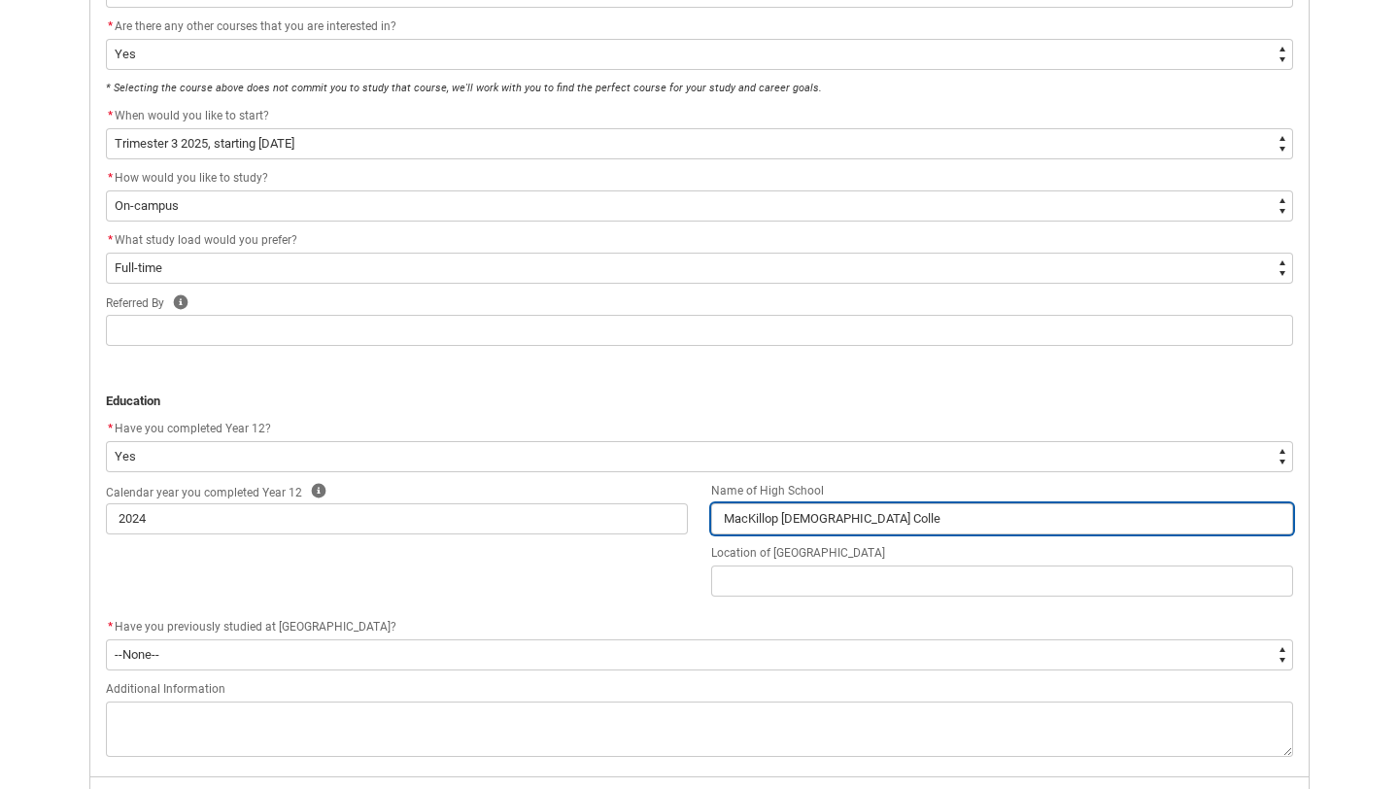
type lightning-primitive-input-simple "MacKillop [DEMOGRAPHIC_DATA] Colleg"
type input "MacKillop [DEMOGRAPHIC_DATA] Colleg"
type lightning-primitive-input-simple "[GEOGRAPHIC_DATA]"
type input "[GEOGRAPHIC_DATA]"
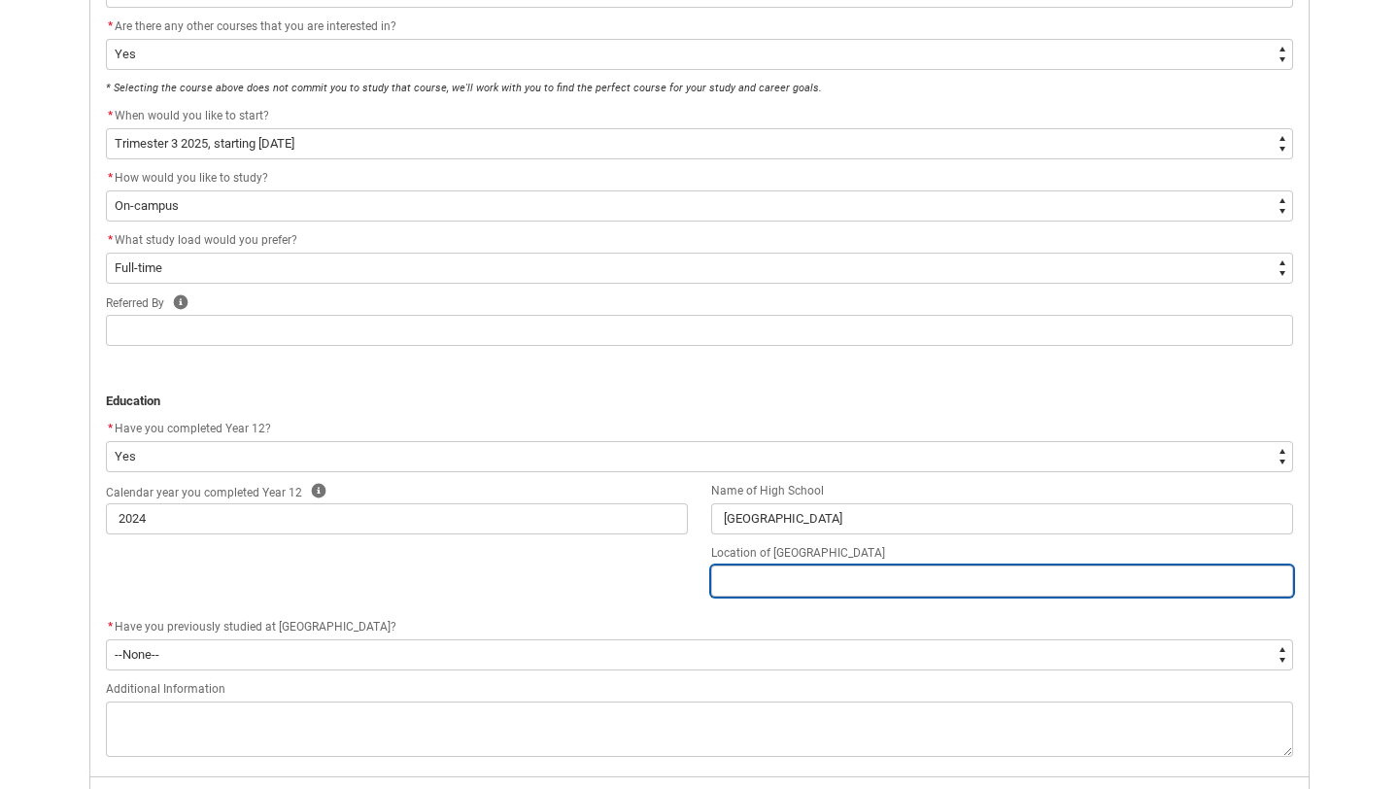
click at [756, 573] on input "REDU_Application_Form_for_Applicant flow" at bounding box center [1002, 580] width 582 height 31
type lightning-primitive-input-simple "W"
type input "W"
type lightning-primitive-input-simple "Wa"
type input "Wa"
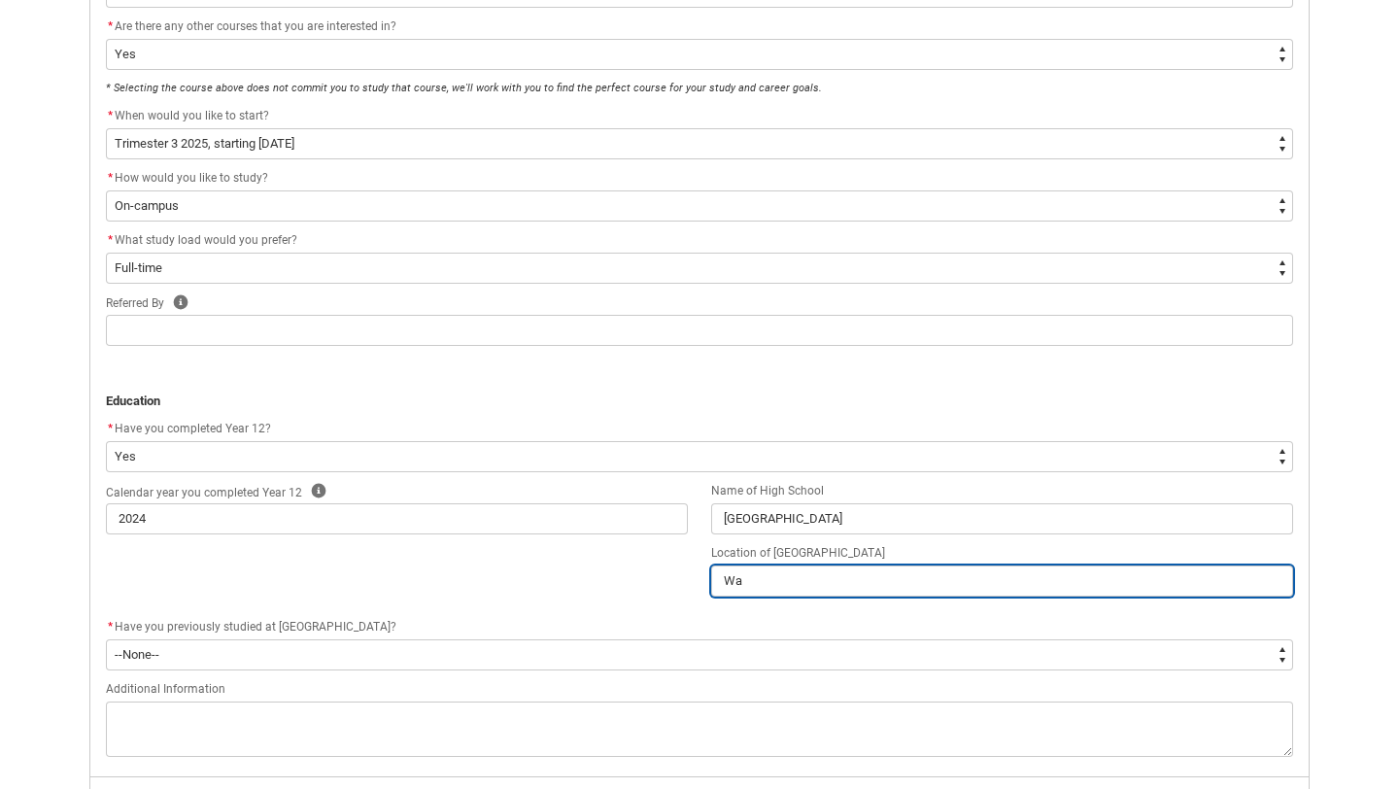
type lightning-primitive-input-simple "War"
type input "War"
type lightning-primitive-input-simple "Warn"
type input "Warn"
type lightning-primitive-input-simple "[PERSON_NAME]"
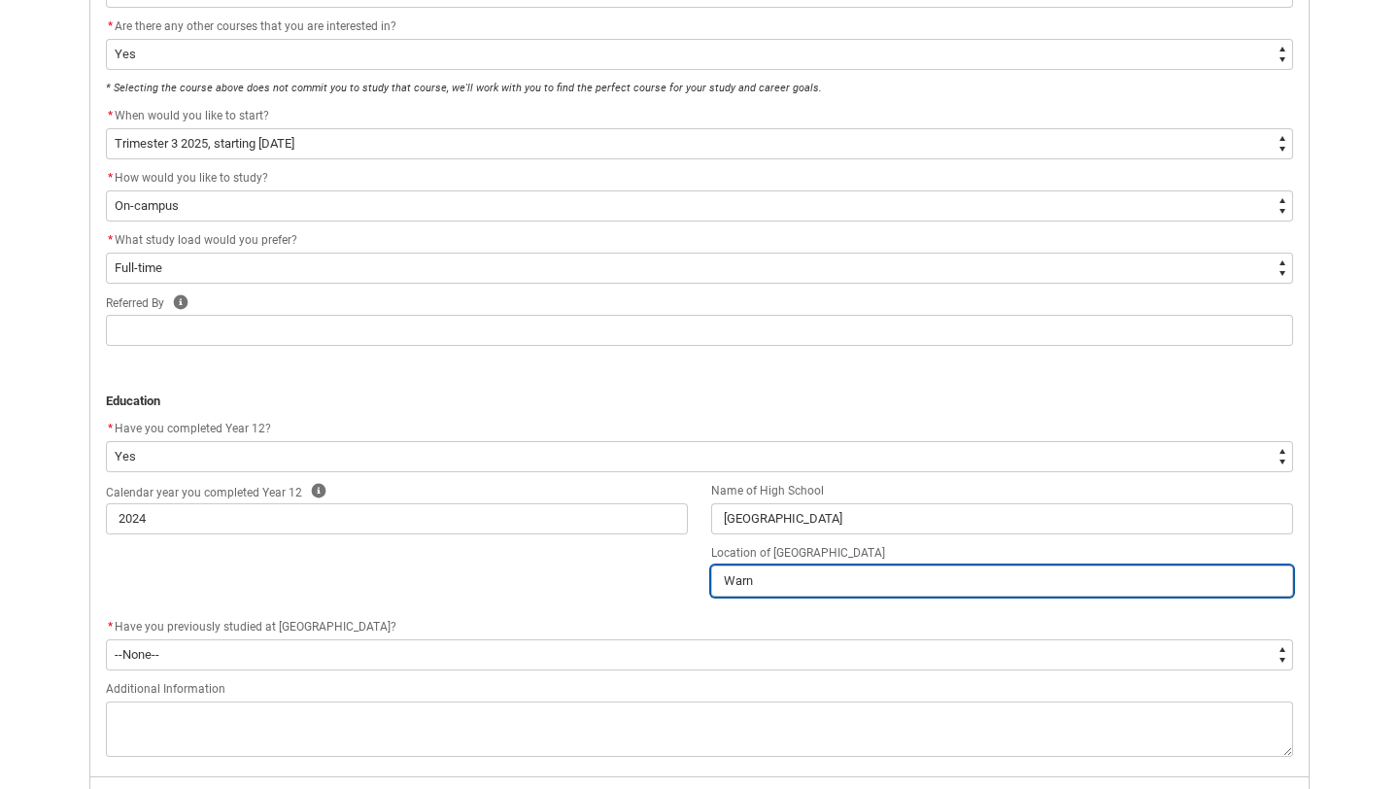
type input "[PERSON_NAME]"
type lightning-primitive-input-simple "Warner"
type input "Warner"
type lightning-primitive-input-simple "Warnerv"
type input "Warnerv"
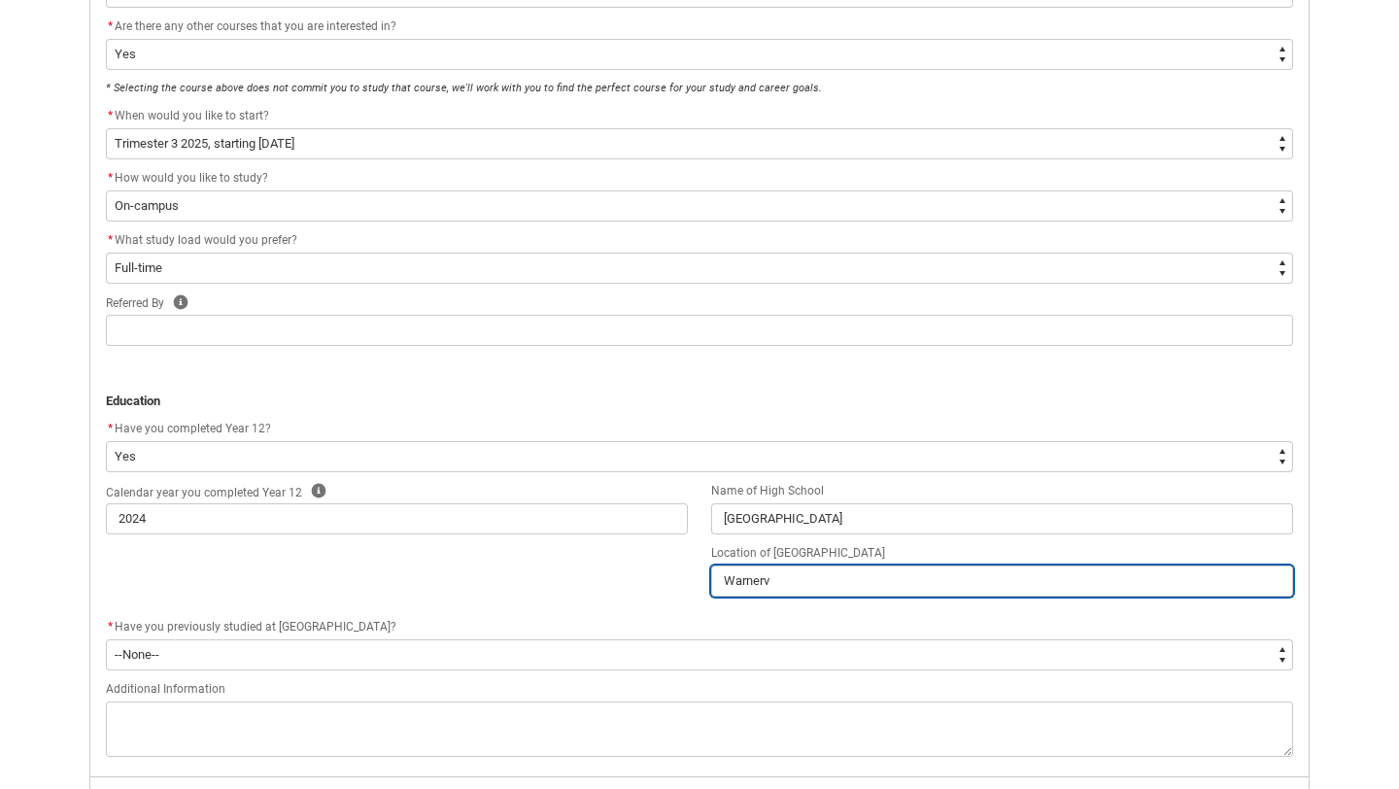
type lightning-primitive-input-simple "Warnerva"
type input "Warnerva"
type lightning-primitive-input-simple "Warnerval"
type input "Warnerval"
type lightning-primitive-input-simple "Warnervale"
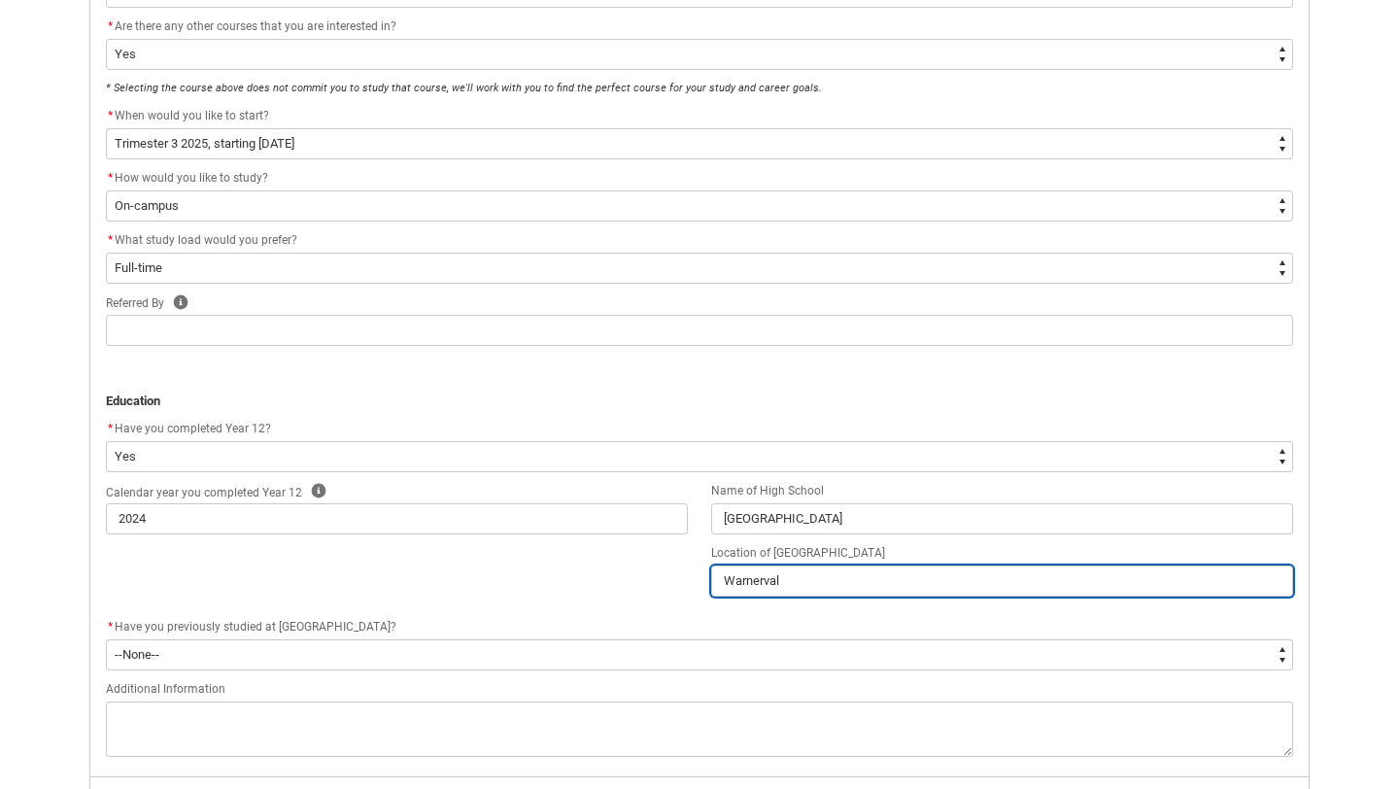
type input "Warnervale"
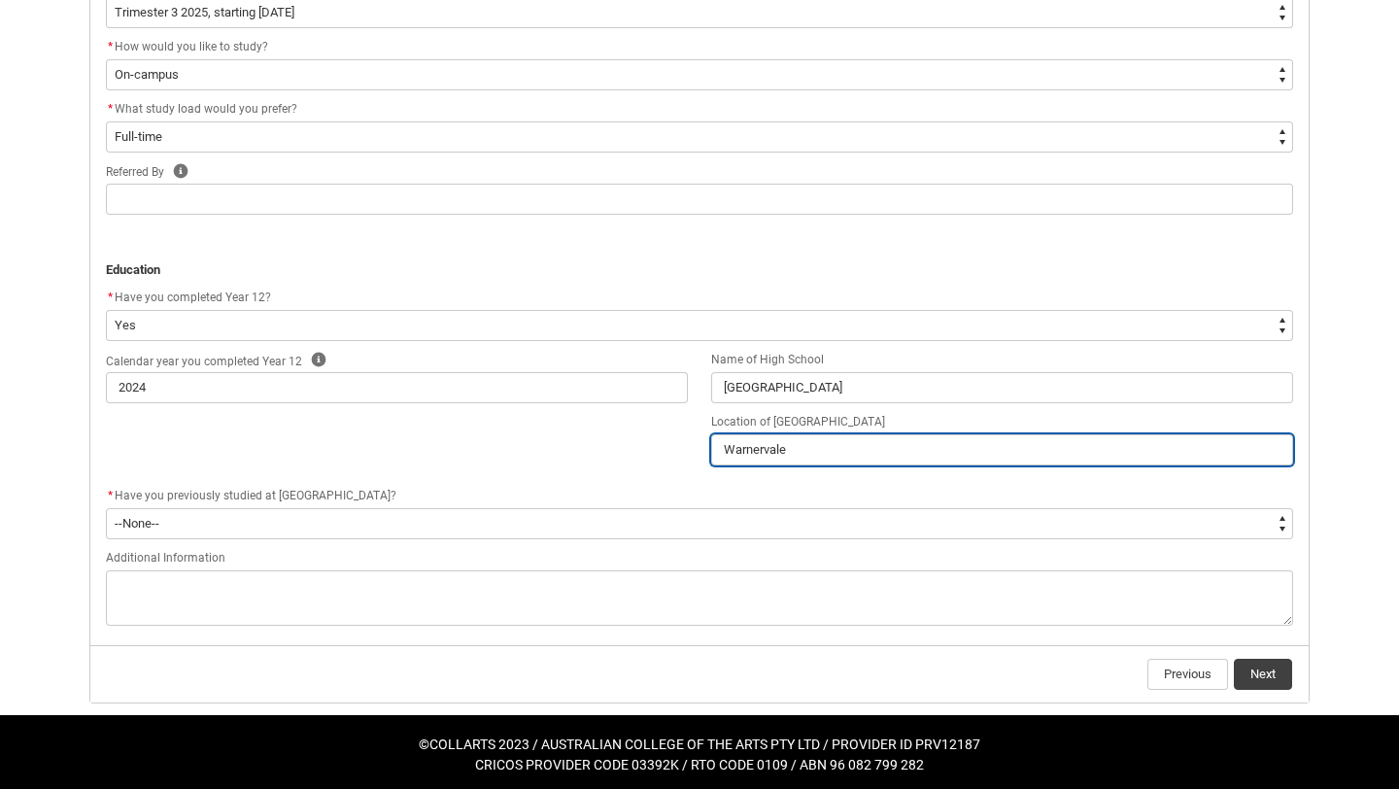
scroll to position [725, 0]
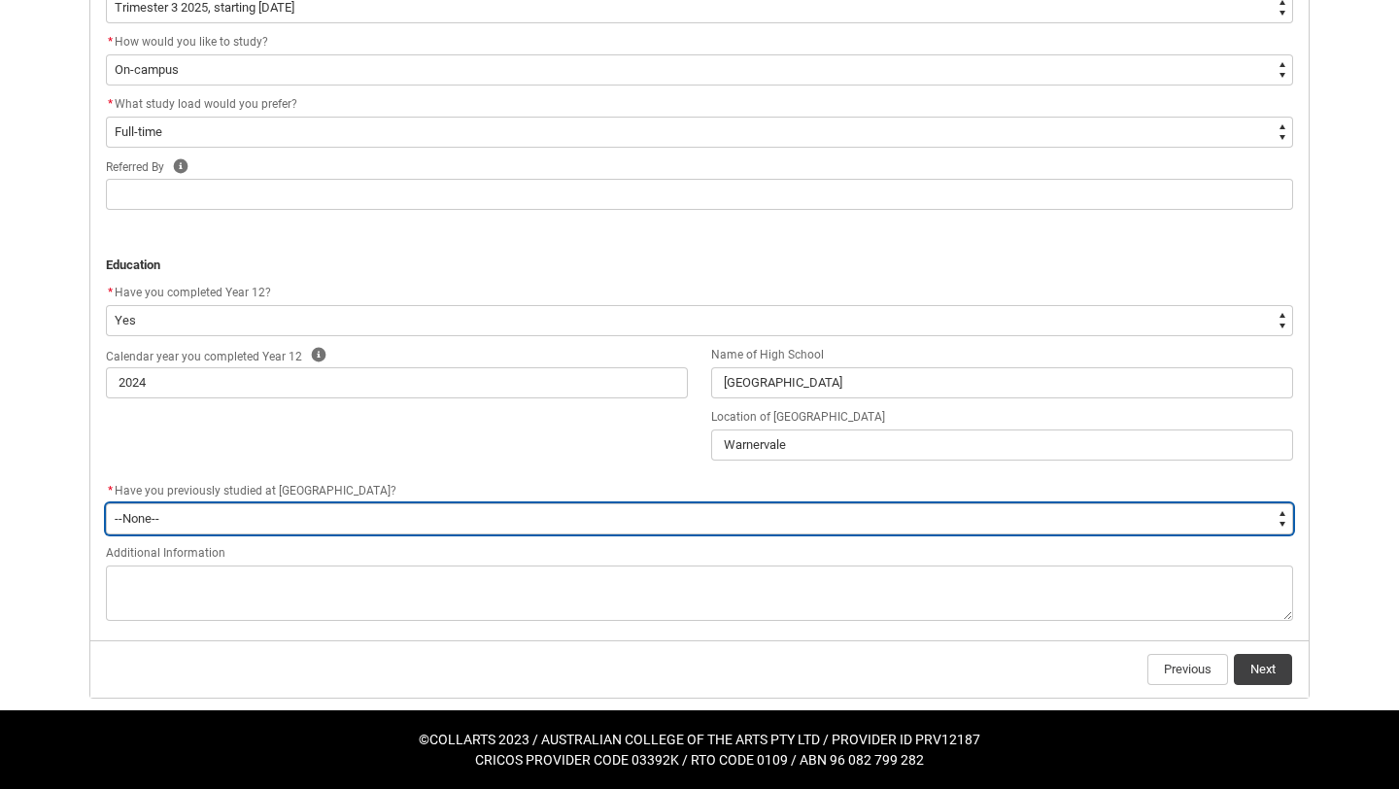
click at [699, 524] on select "--None-- Yes No" at bounding box center [699, 518] width 1187 height 31
type lightning-select "[URL][DOMAIN_NAME]"
select select "[URL][DOMAIN_NAME]"
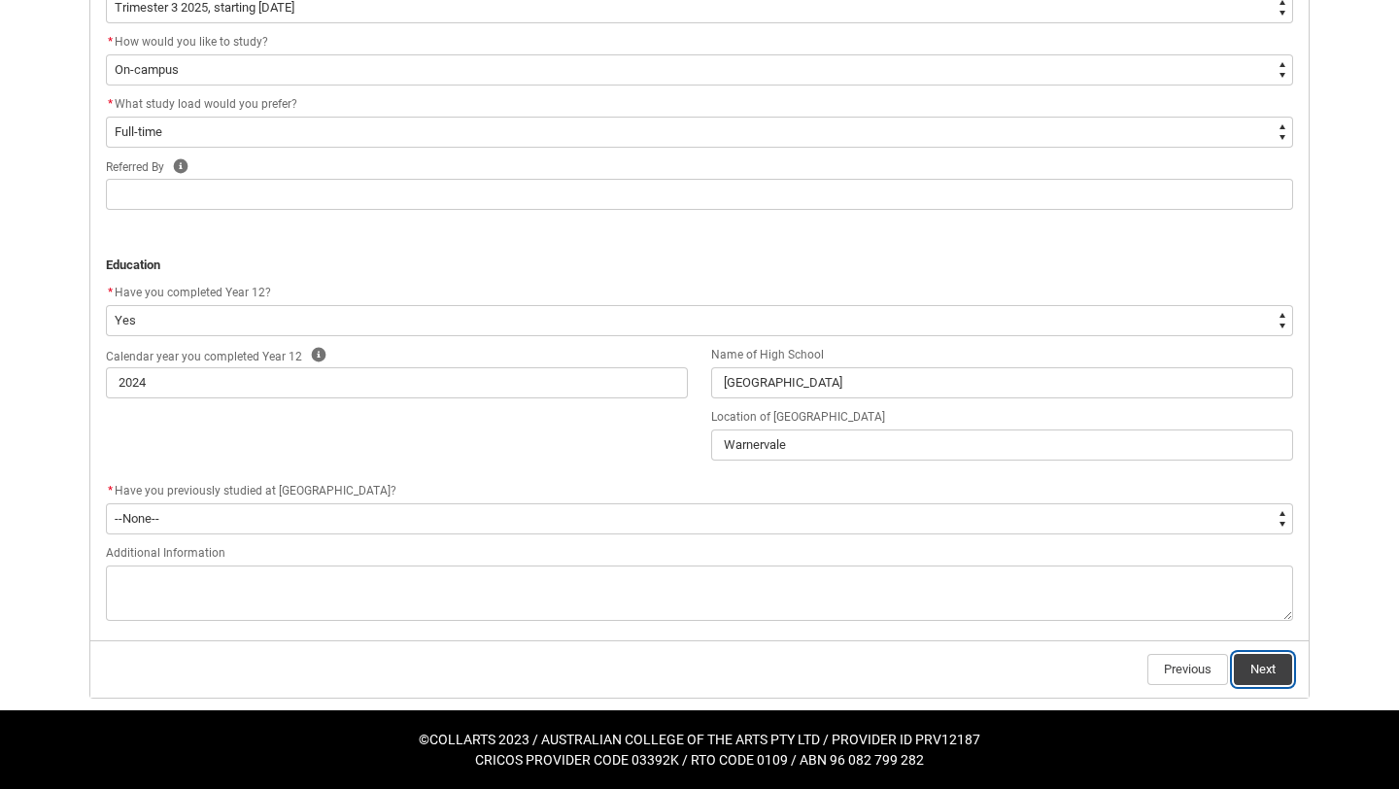
click at [1257, 661] on button "Next" at bounding box center [1262, 669] width 58 height 31
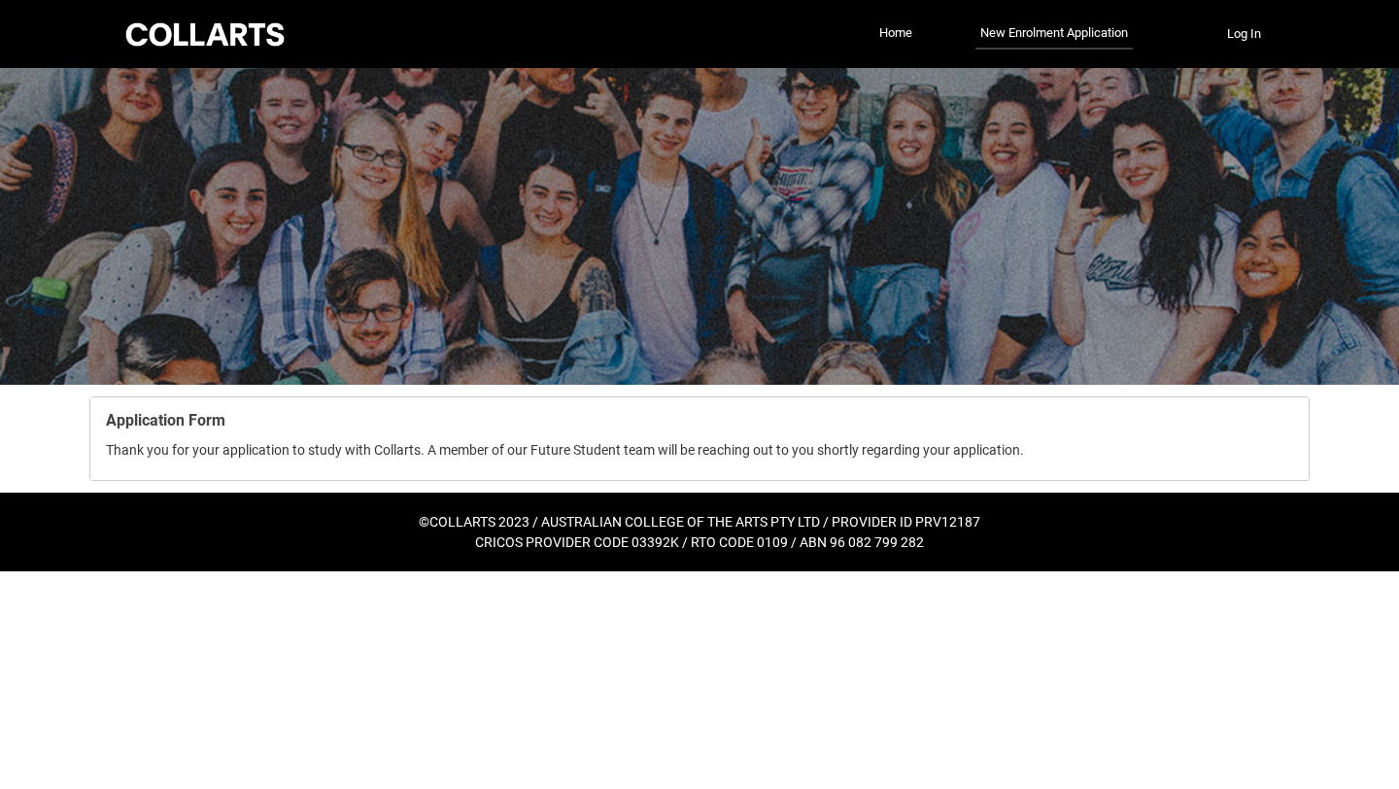
click at [233, 29] on div at bounding box center [204, 34] width 165 height 30
